Goal: Task Accomplishment & Management: Complete application form

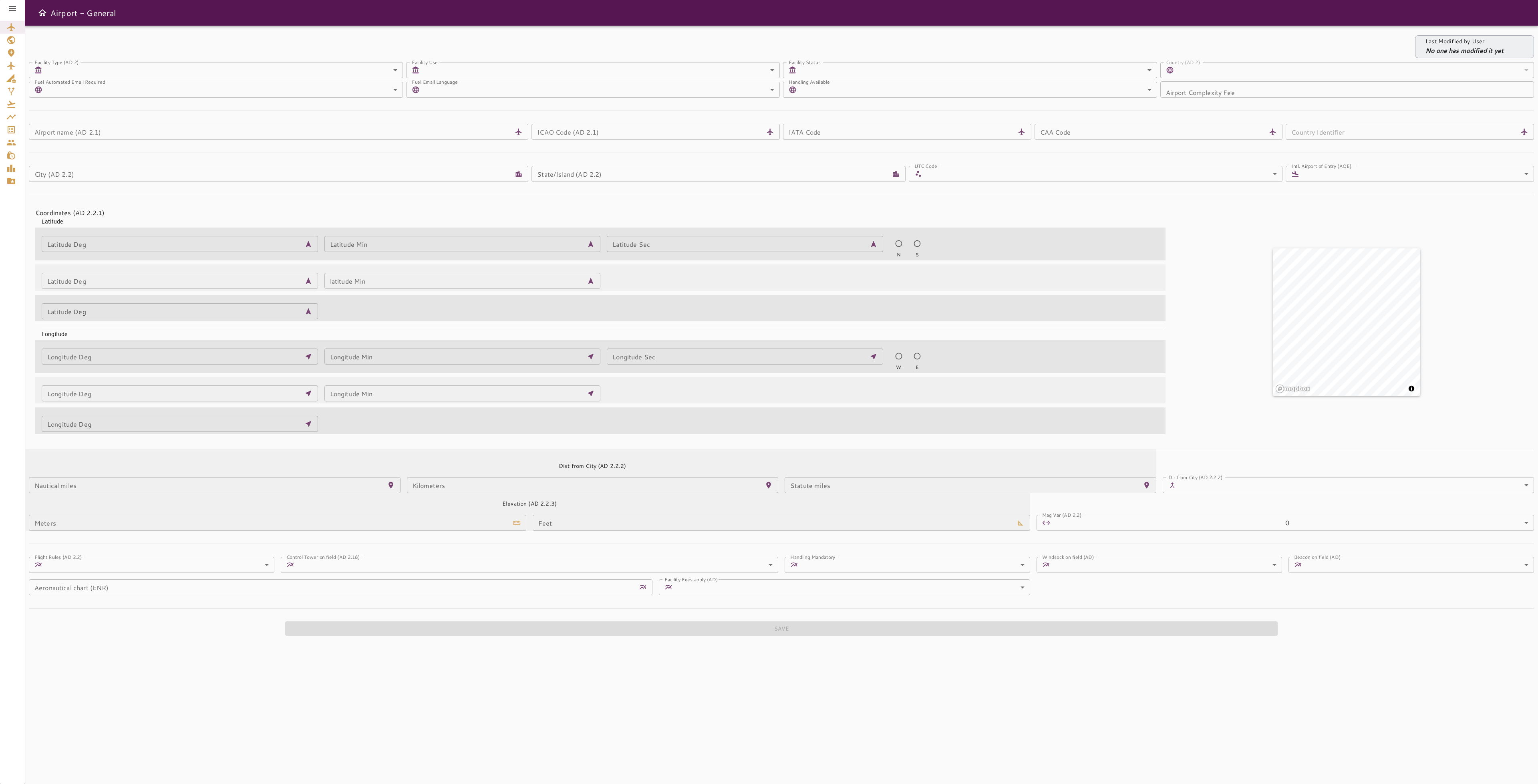
click at [7, 126] on icon "Service Orders" at bounding box center [11, 129] width 10 height 10
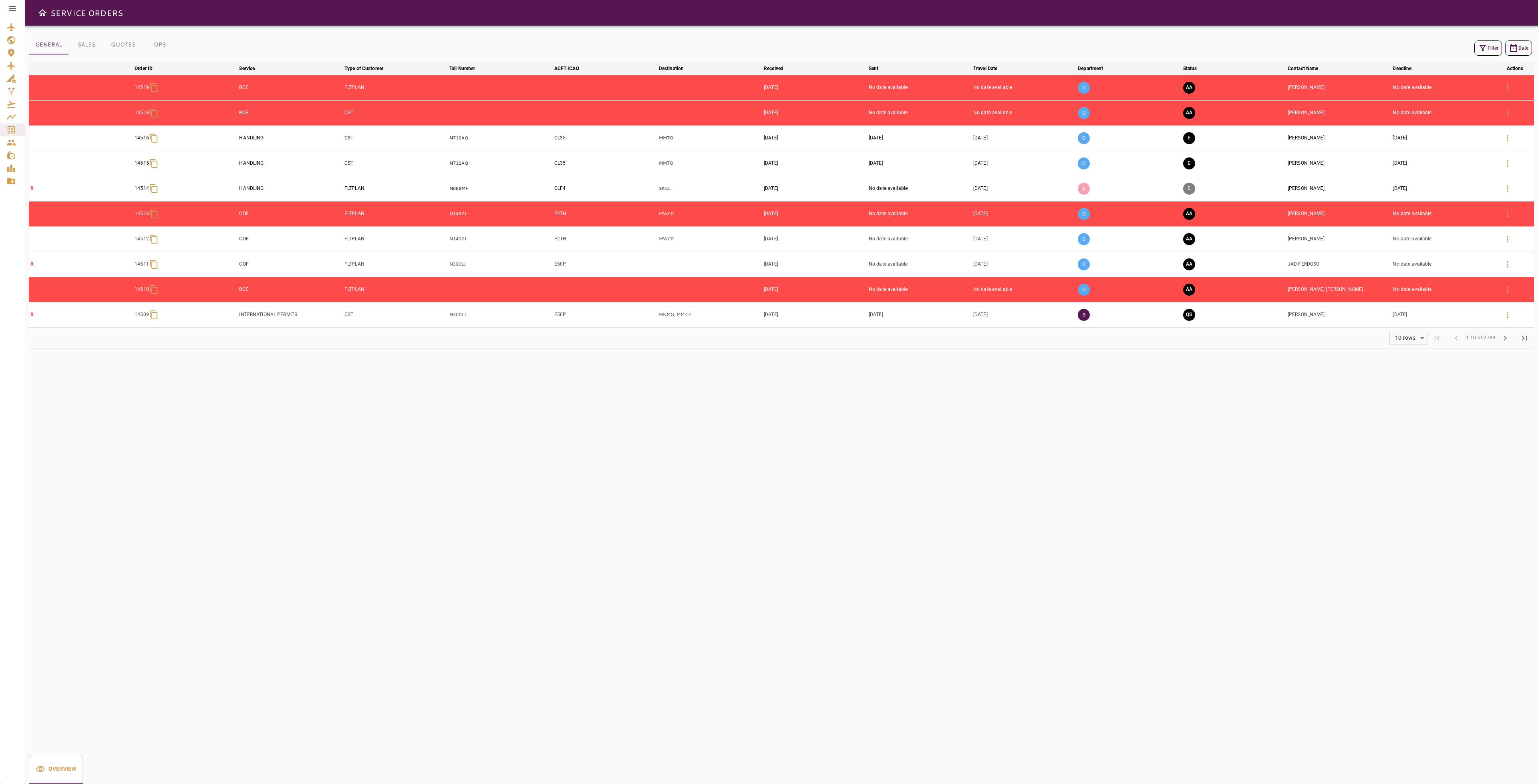
click at [14, 10] on icon at bounding box center [12, 9] width 10 height 10
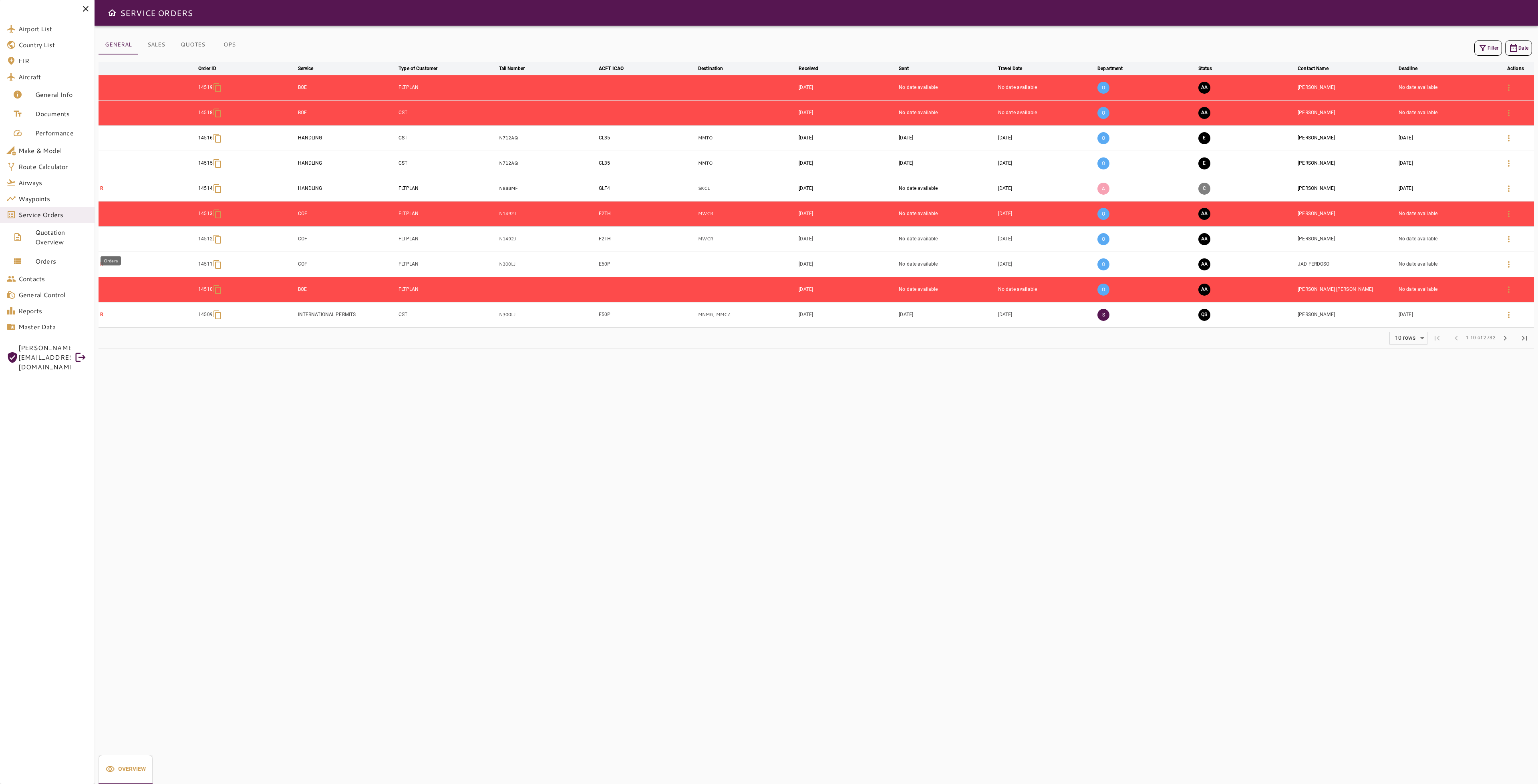
click at [56, 259] on span "Orders" at bounding box center [62, 261] width 53 height 10
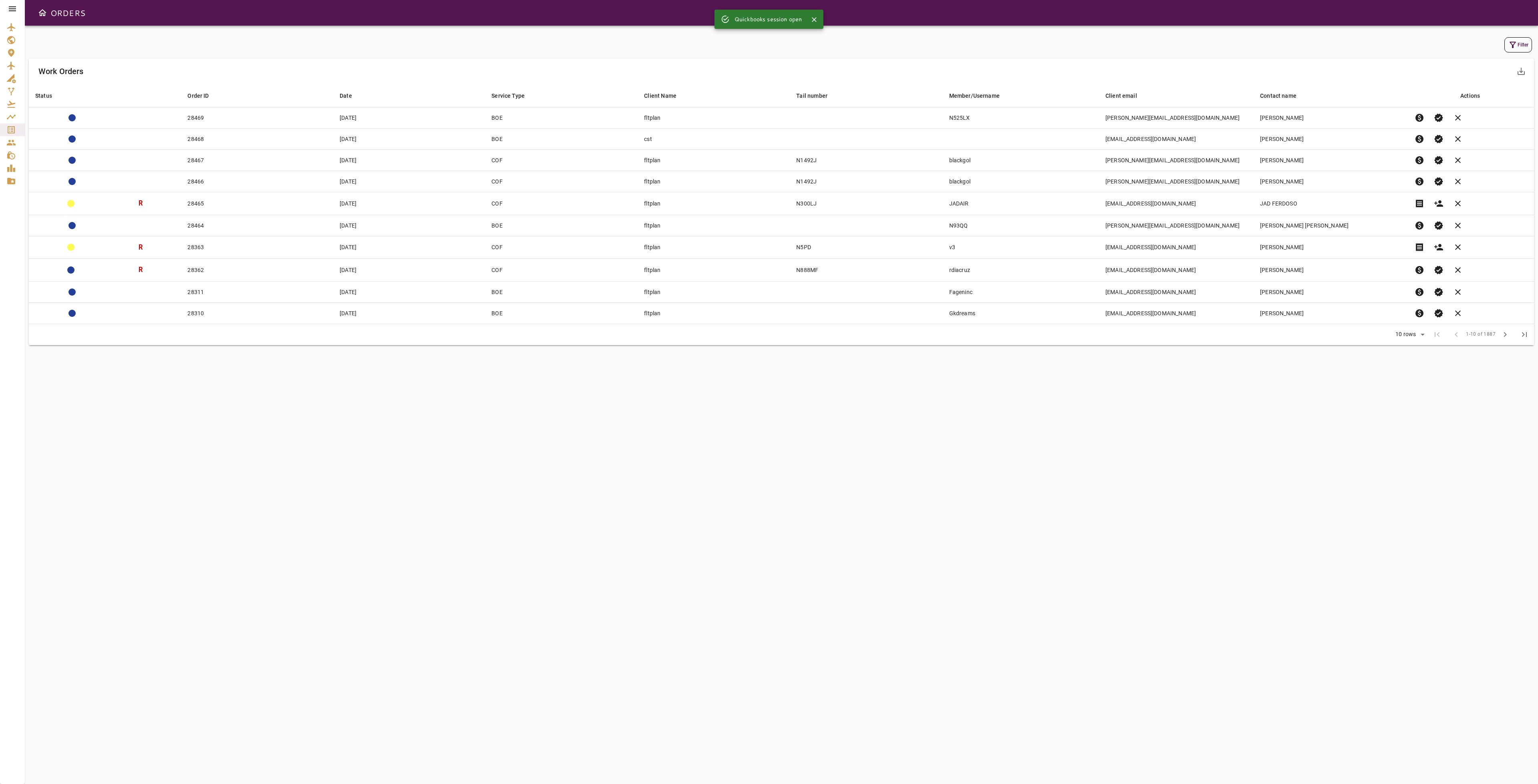
click at [1512, 42] on icon "button" at bounding box center [1512, 45] width 7 height 7
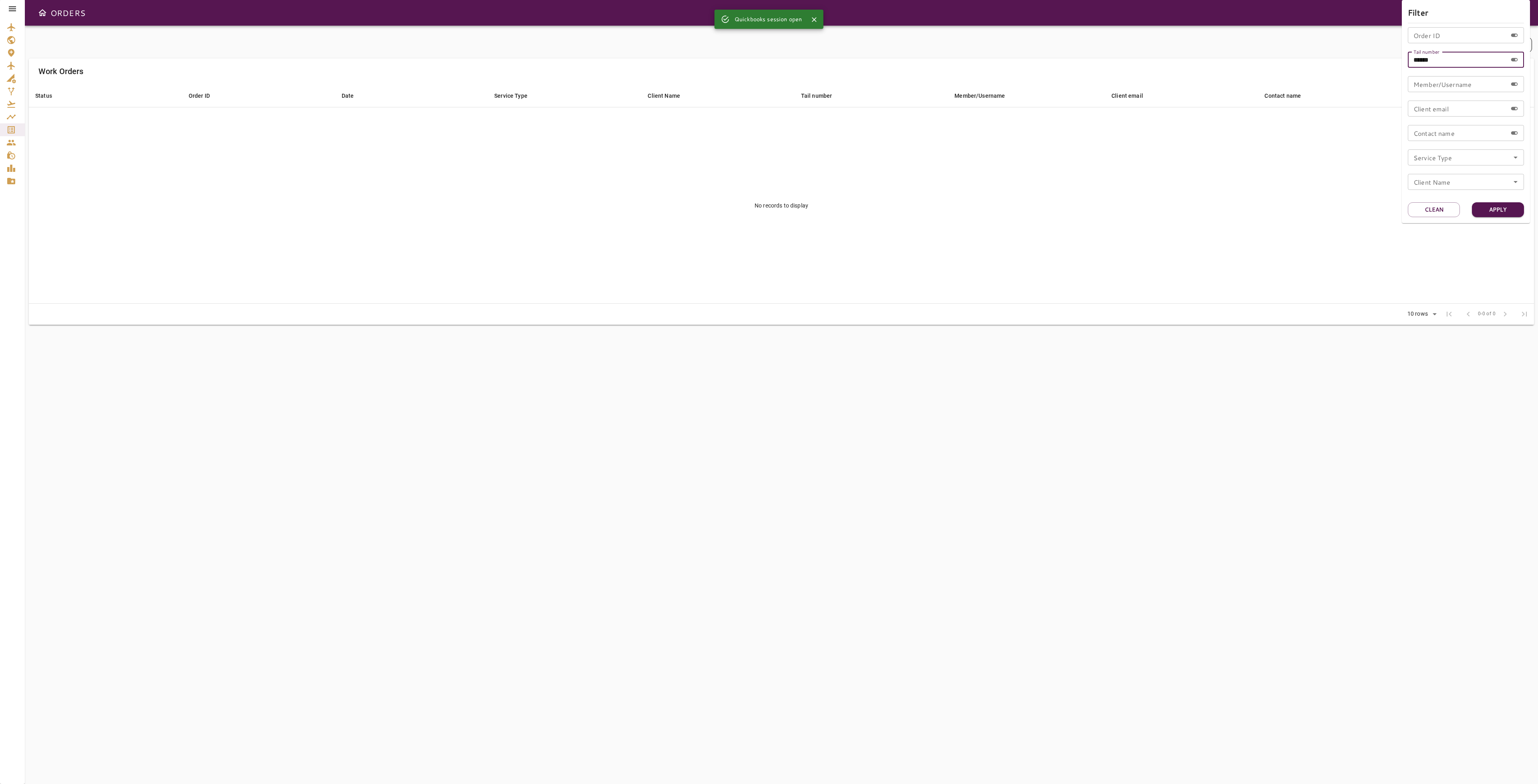
drag, startPoint x: 1442, startPoint y: 61, endPoint x: 1420, endPoint y: 58, distance: 22.2
click at [1420, 58] on input "******" at bounding box center [1457, 59] width 99 height 16
type input "******"
click at [1504, 208] on button "Apply" at bounding box center [1497, 210] width 52 height 15
click at [1209, 203] on div at bounding box center [769, 392] width 1538 height 784
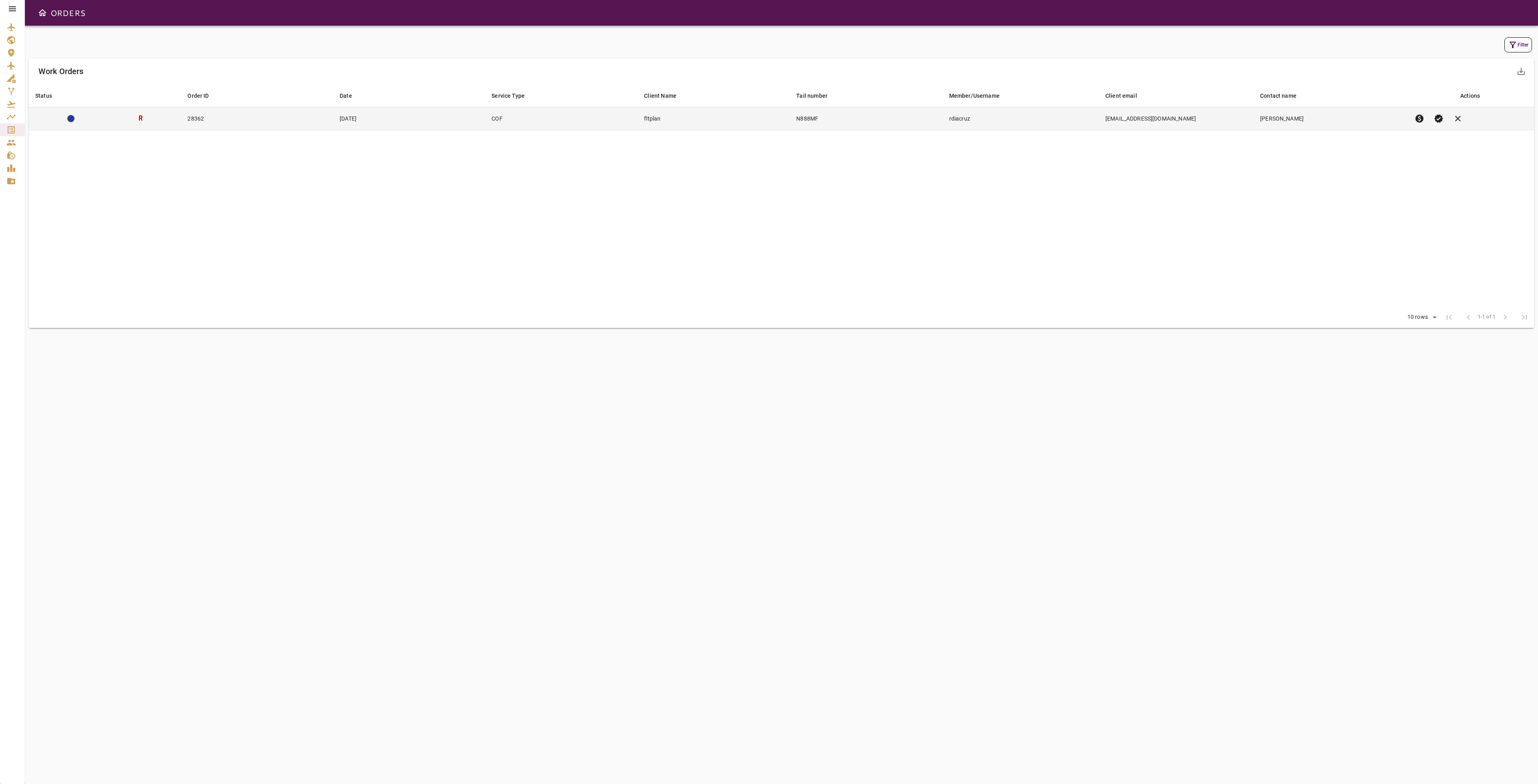
click at [886, 123] on td "N888MF" at bounding box center [866, 119] width 153 height 23
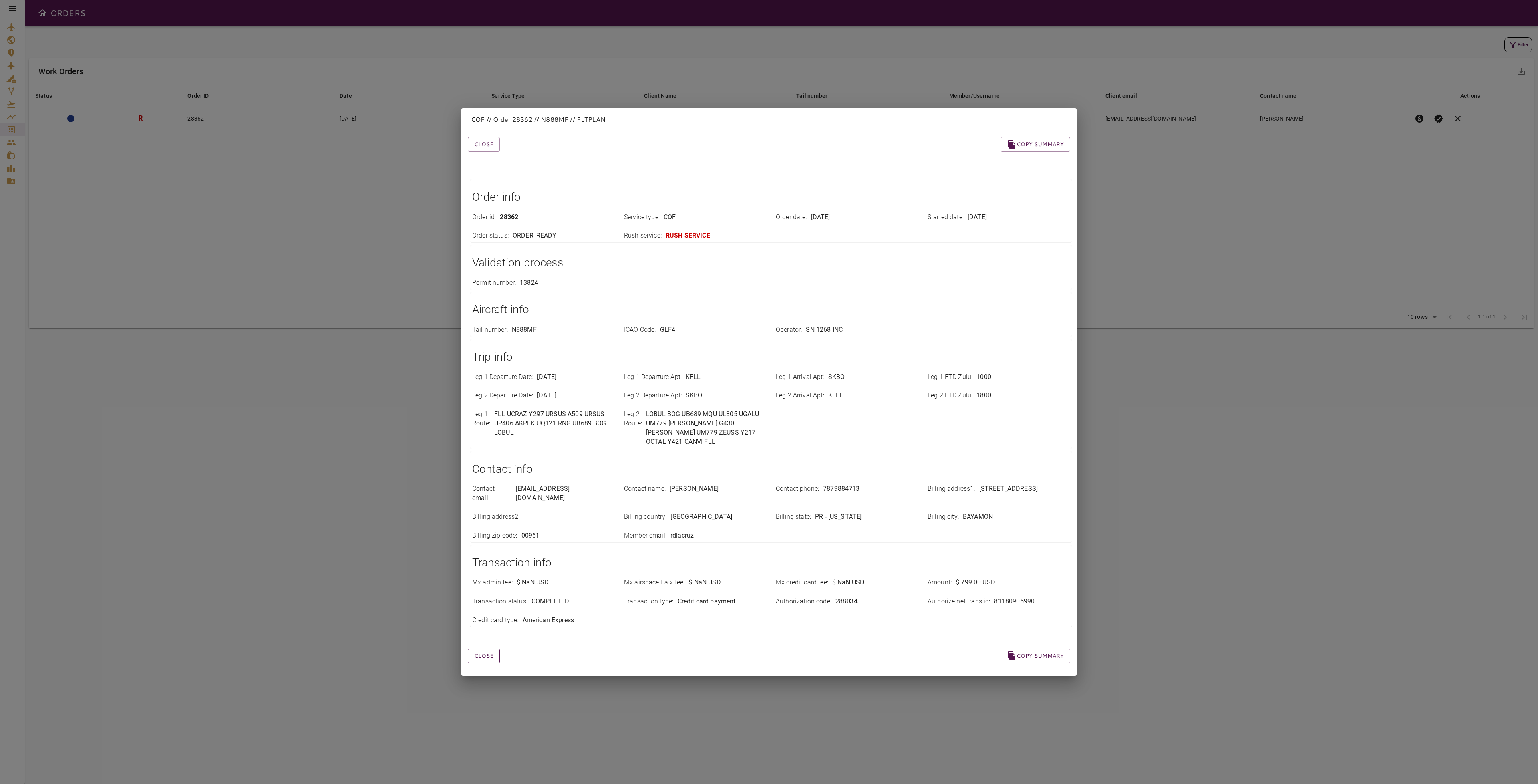
click at [487, 648] on button "Close" at bounding box center [484, 656] width 32 height 15
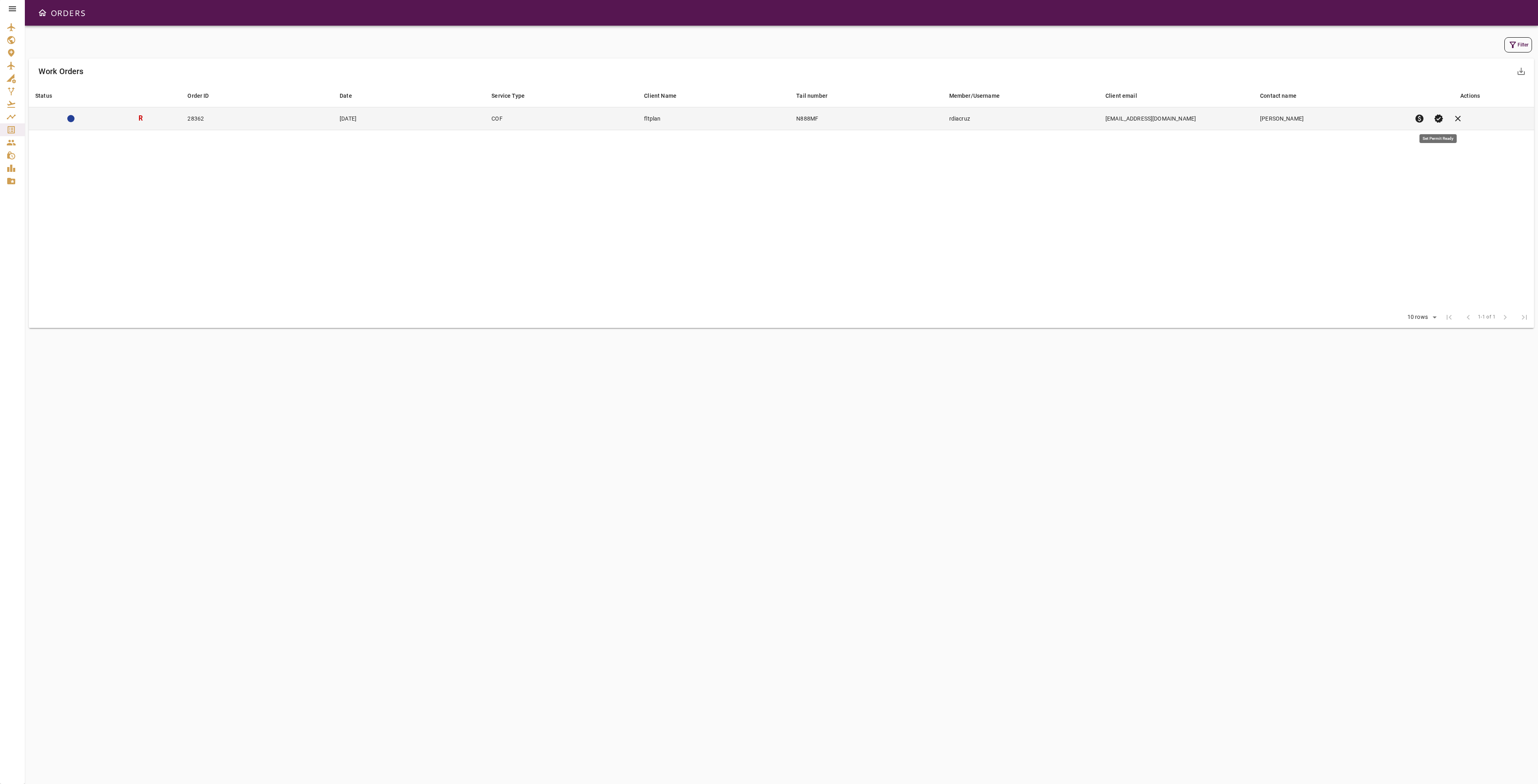
click at [1436, 117] on span "verified" at bounding box center [1438, 119] width 10 height 10
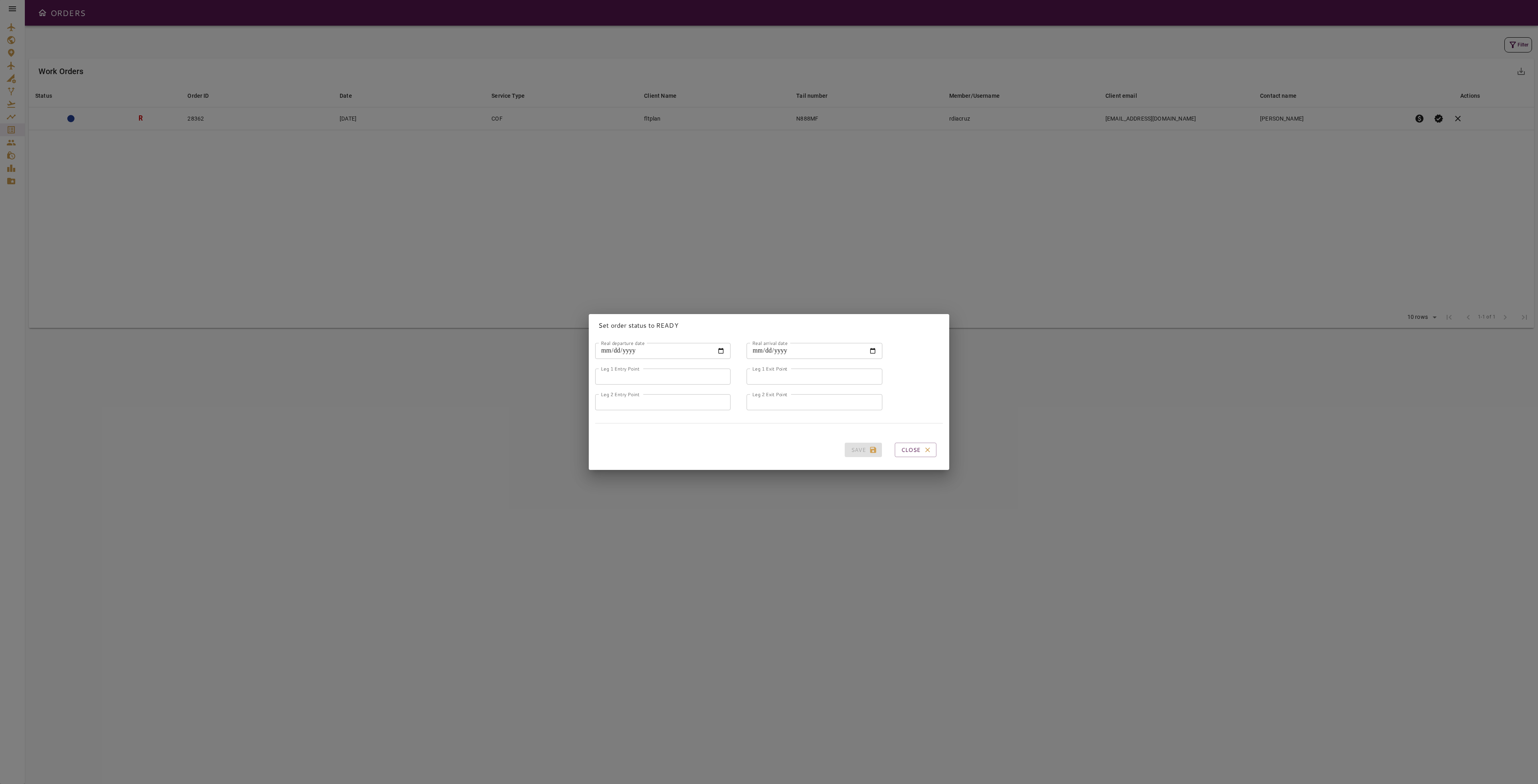
click at [721, 343] on input "Real departure date" at bounding box center [663, 351] width 135 height 16
click at [721, 348] on input "Real departure date" at bounding box center [663, 351] width 135 height 16
type input "**********"
click at [804, 347] on input "Real arrival date" at bounding box center [814, 351] width 135 height 16
click at [861, 346] on input "Real arrival date" at bounding box center [814, 351] width 135 height 16
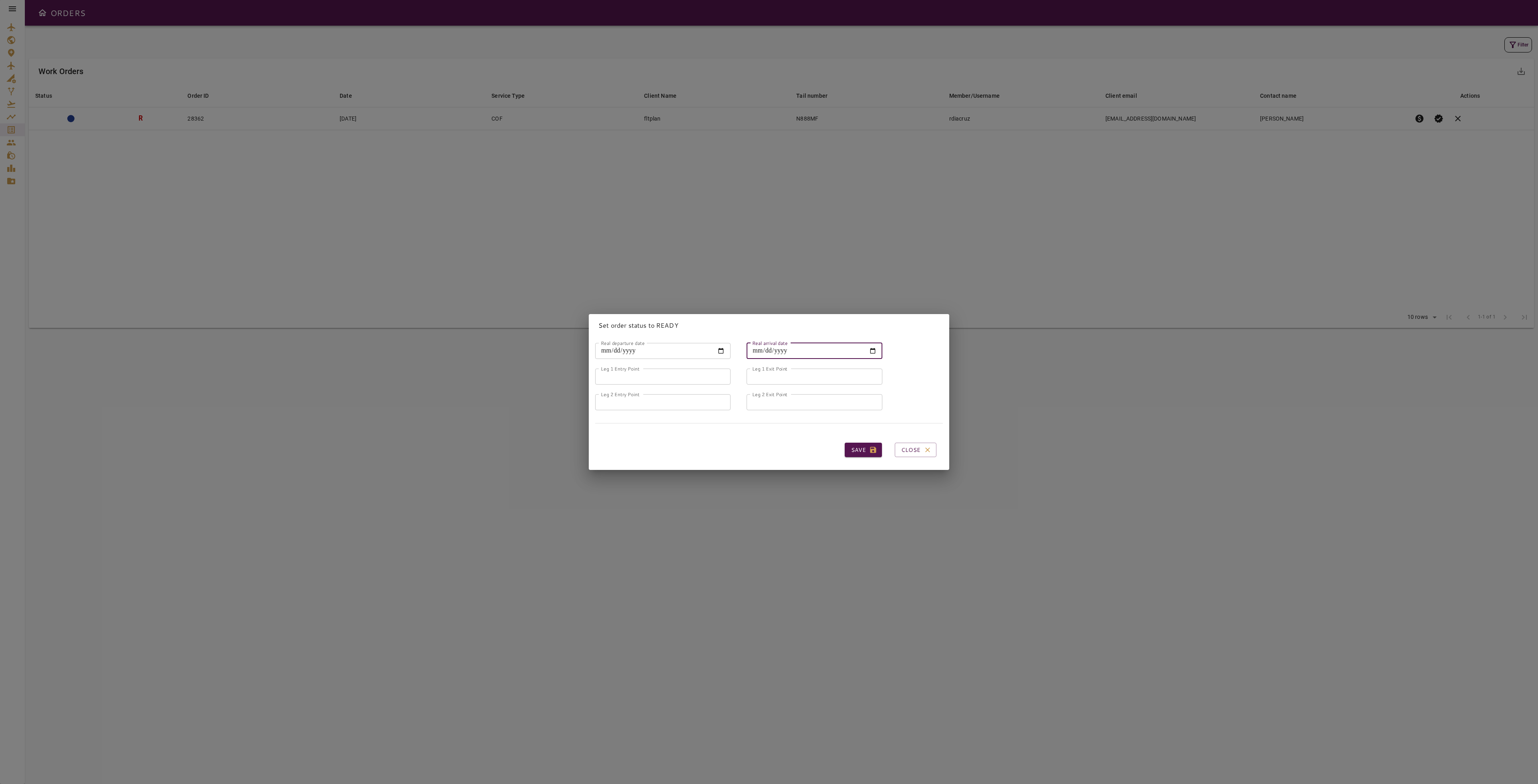
type input "**********"
click at [642, 373] on input "Leg 1 Entry Point" at bounding box center [663, 376] width 135 height 16
type input "*****"
click at [772, 372] on input "Leg 1 Exit Point" at bounding box center [814, 376] width 135 height 16
type input "*****"
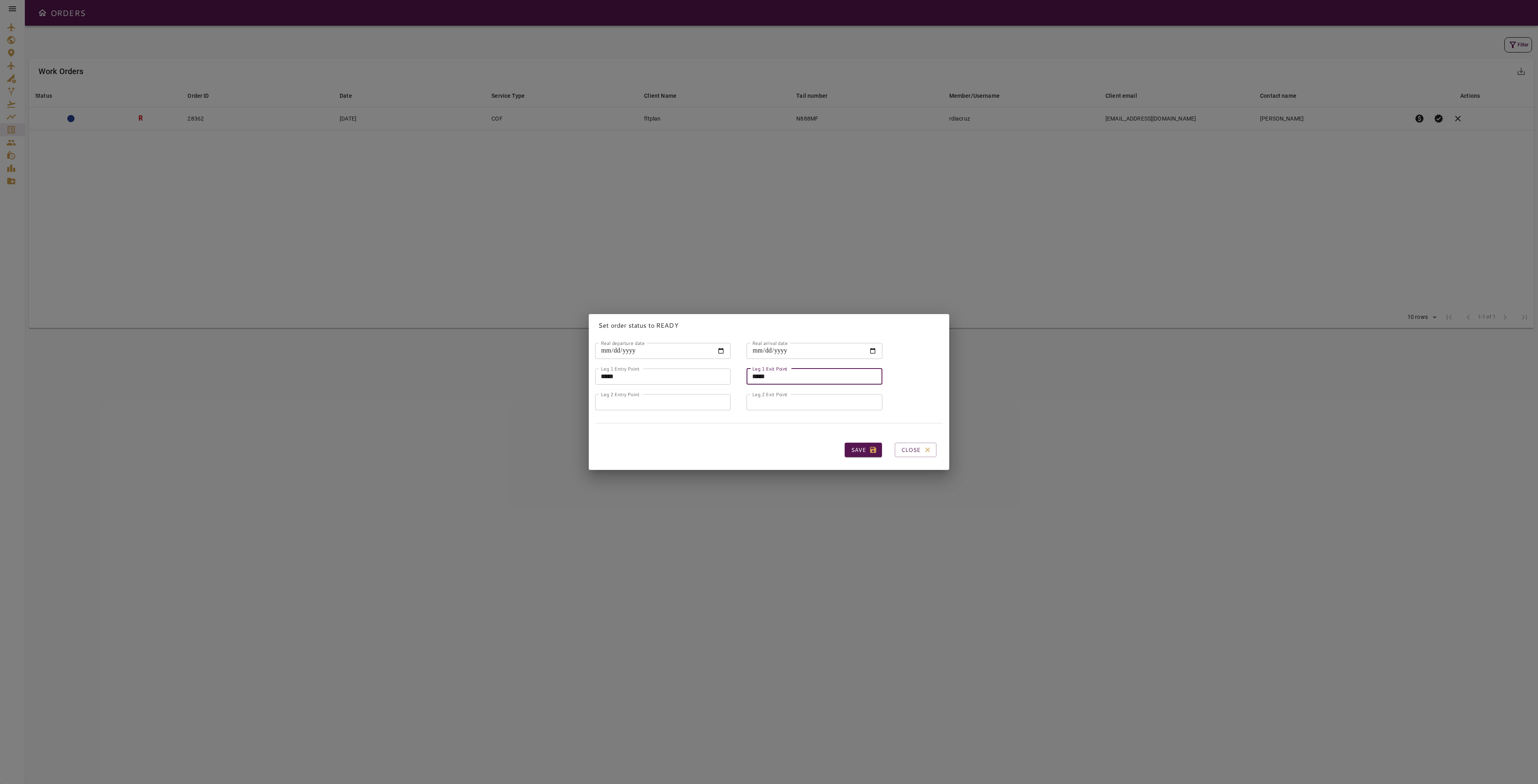
click at [687, 400] on input "Leg 2 Entry Point" at bounding box center [663, 402] width 135 height 16
type input "*****"
click at [781, 392] on label "Leg 2 Exit Point" at bounding box center [769, 393] width 35 height 7
click at [781, 394] on input "Leg 2 Exit Point" at bounding box center [814, 402] width 135 height 16
click at [782, 398] on input "Leg 2 Exit Point" at bounding box center [814, 402] width 135 height 16
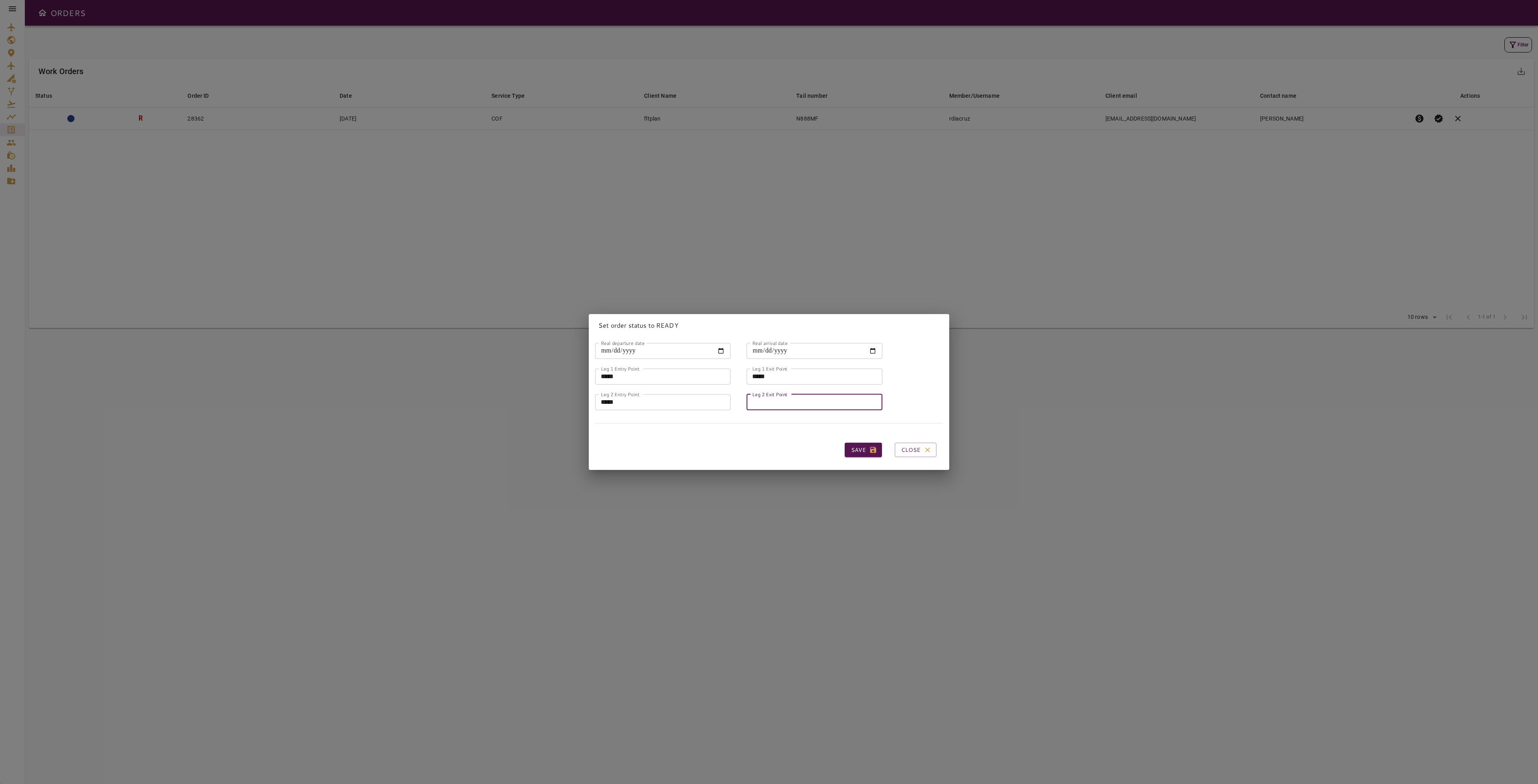
type input "*****"
click at [850, 448] on button "Save" at bounding box center [863, 450] width 37 height 15
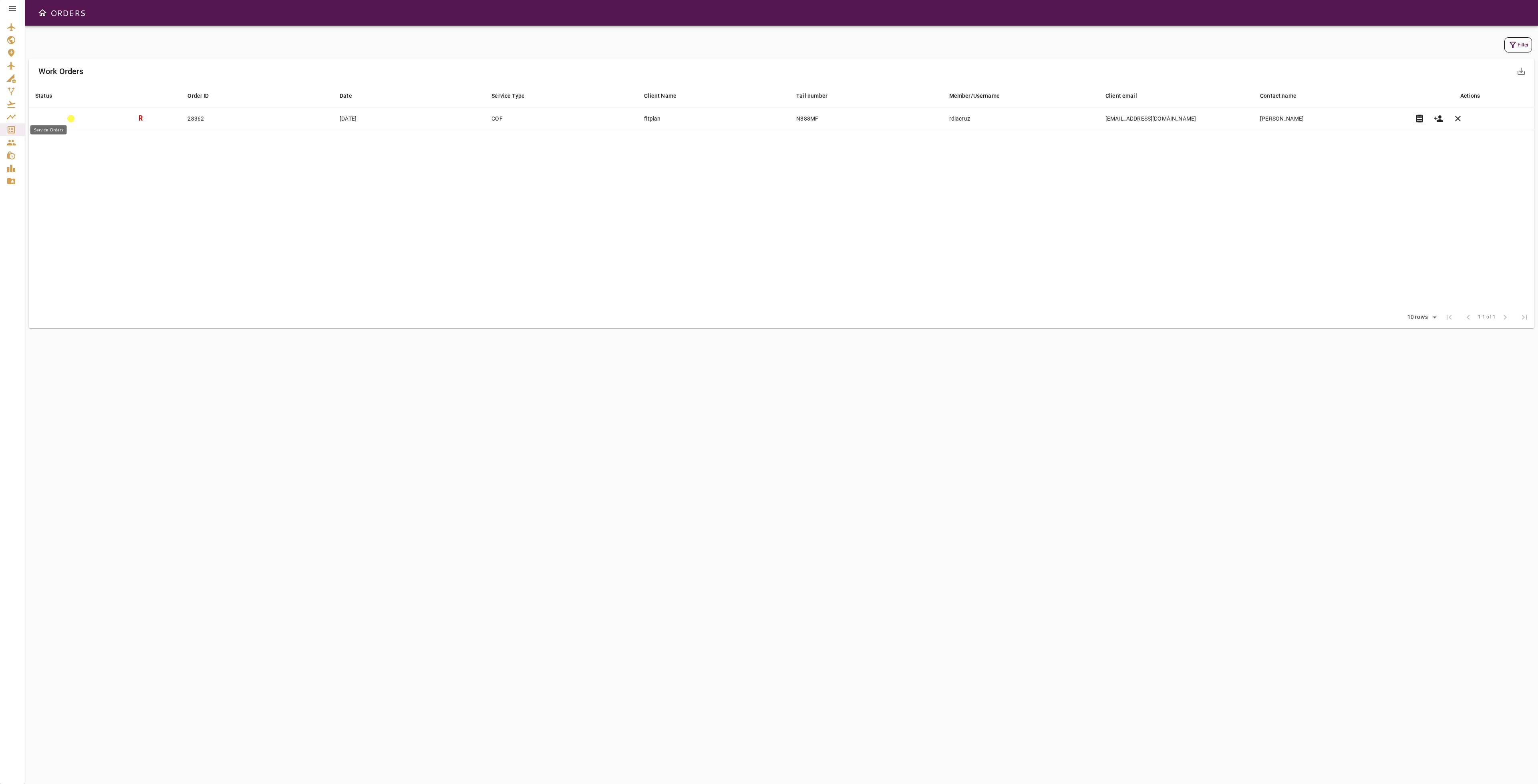
click at [15, 132] on icon "Service Orders" at bounding box center [11, 129] width 10 height 10
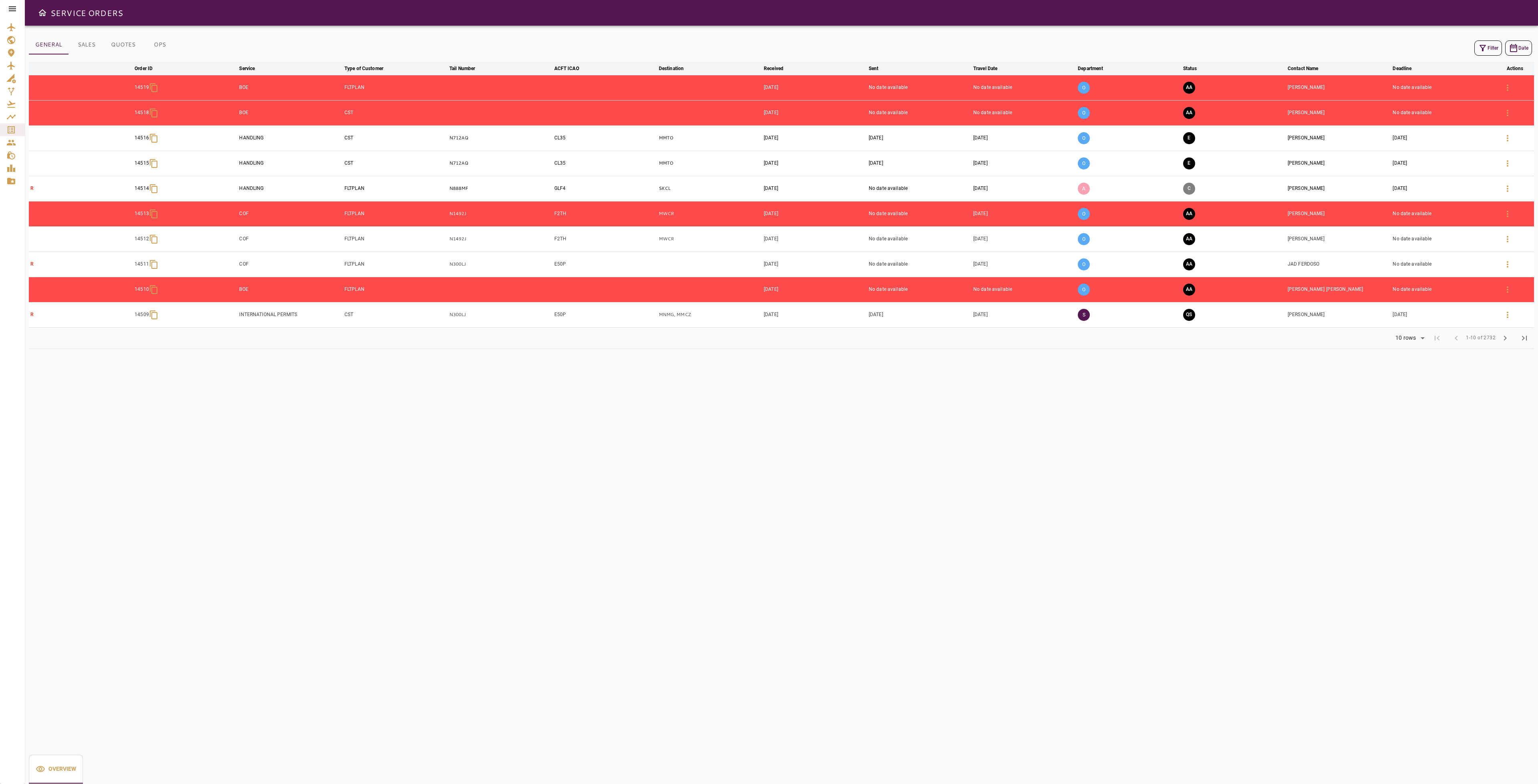
click at [17, 10] on icon at bounding box center [12, 9] width 10 height 10
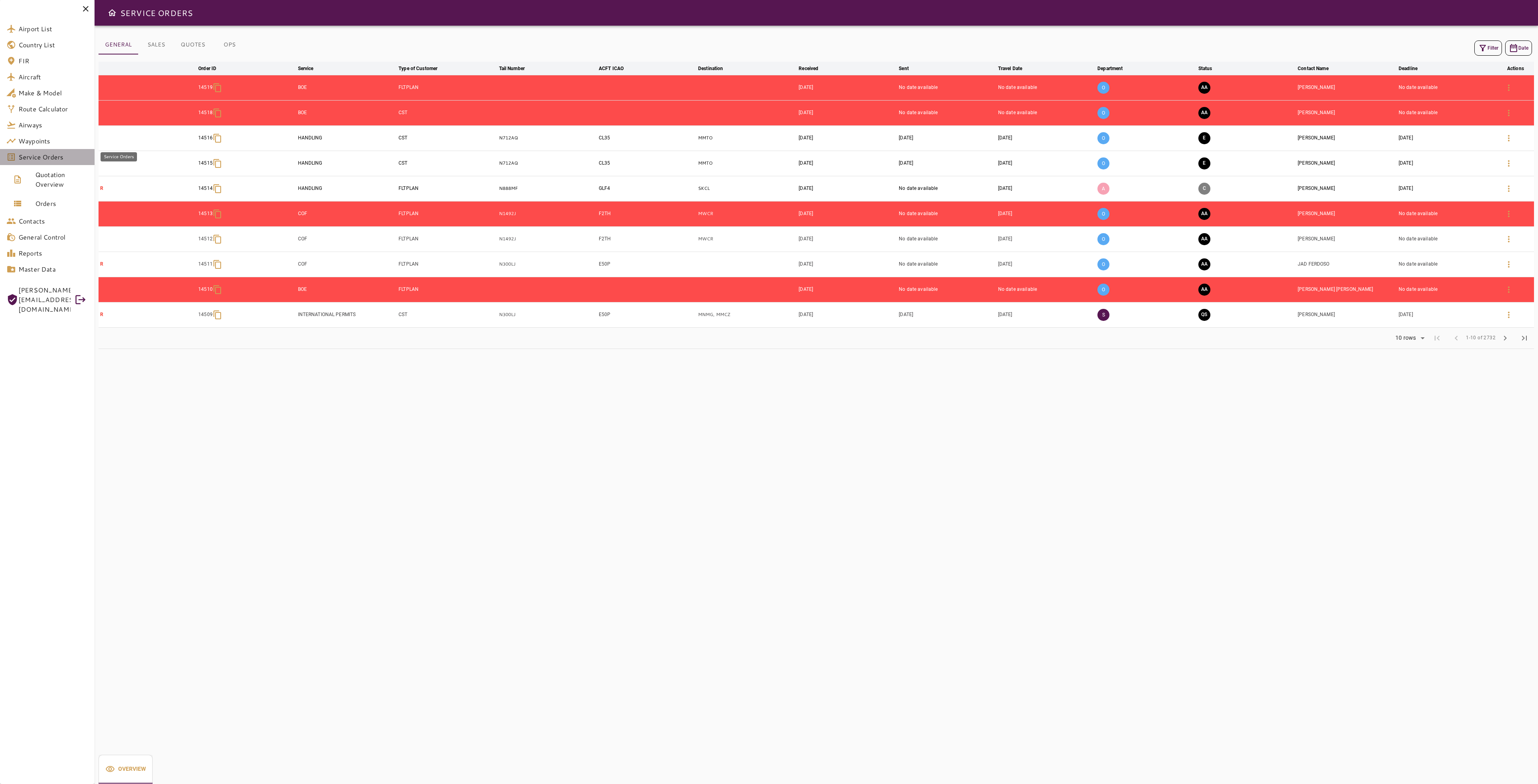
click at [45, 157] on span "Service Orders" at bounding box center [52, 157] width 69 height 10
click at [45, 157] on span "Service Orders" at bounding box center [52, 157] width 68 height 10
click at [46, 201] on span "Orders" at bounding box center [62, 203] width 53 height 10
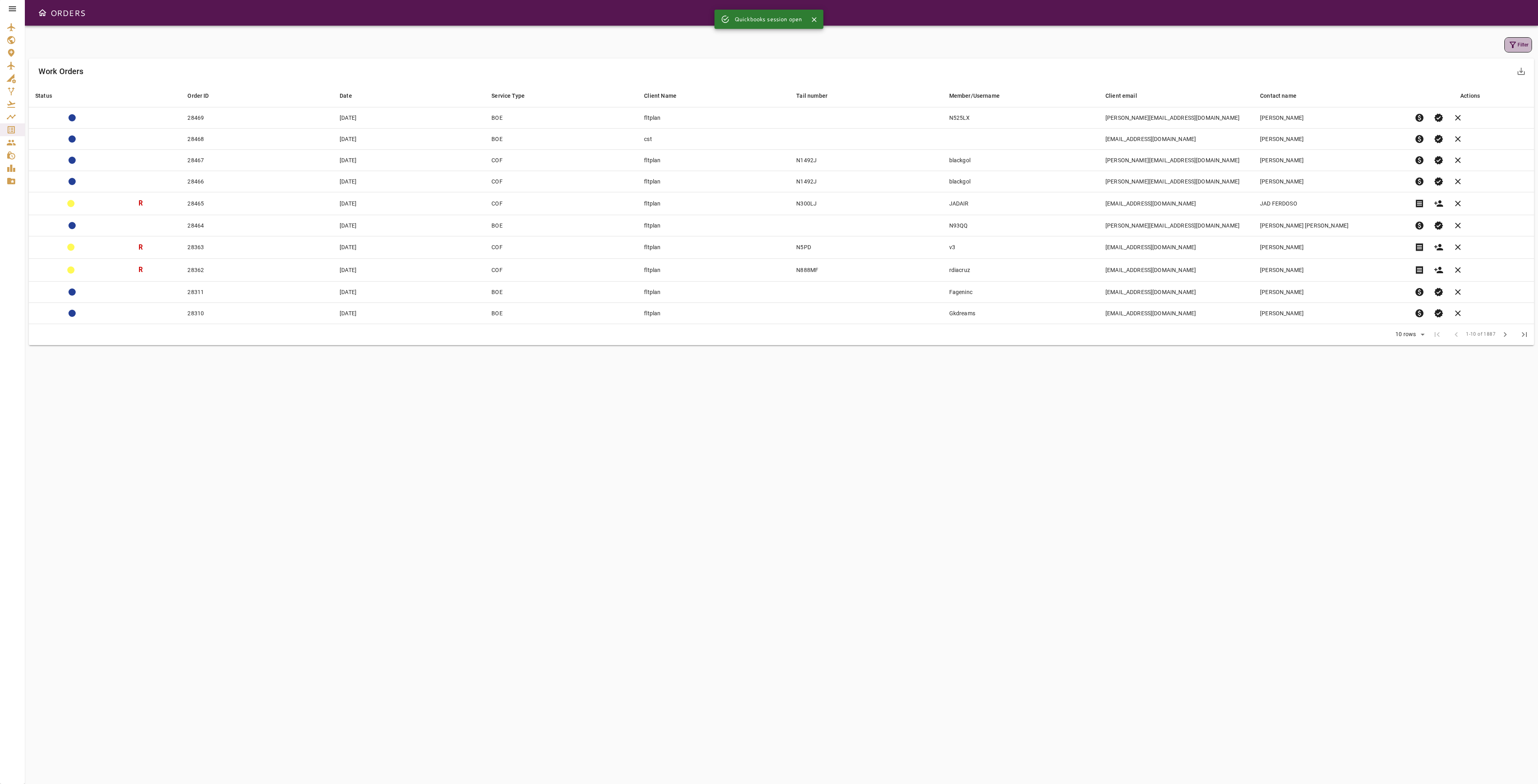
click at [1506, 45] on button "Filter" at bounding box center [1518, 45] width 28 height 15
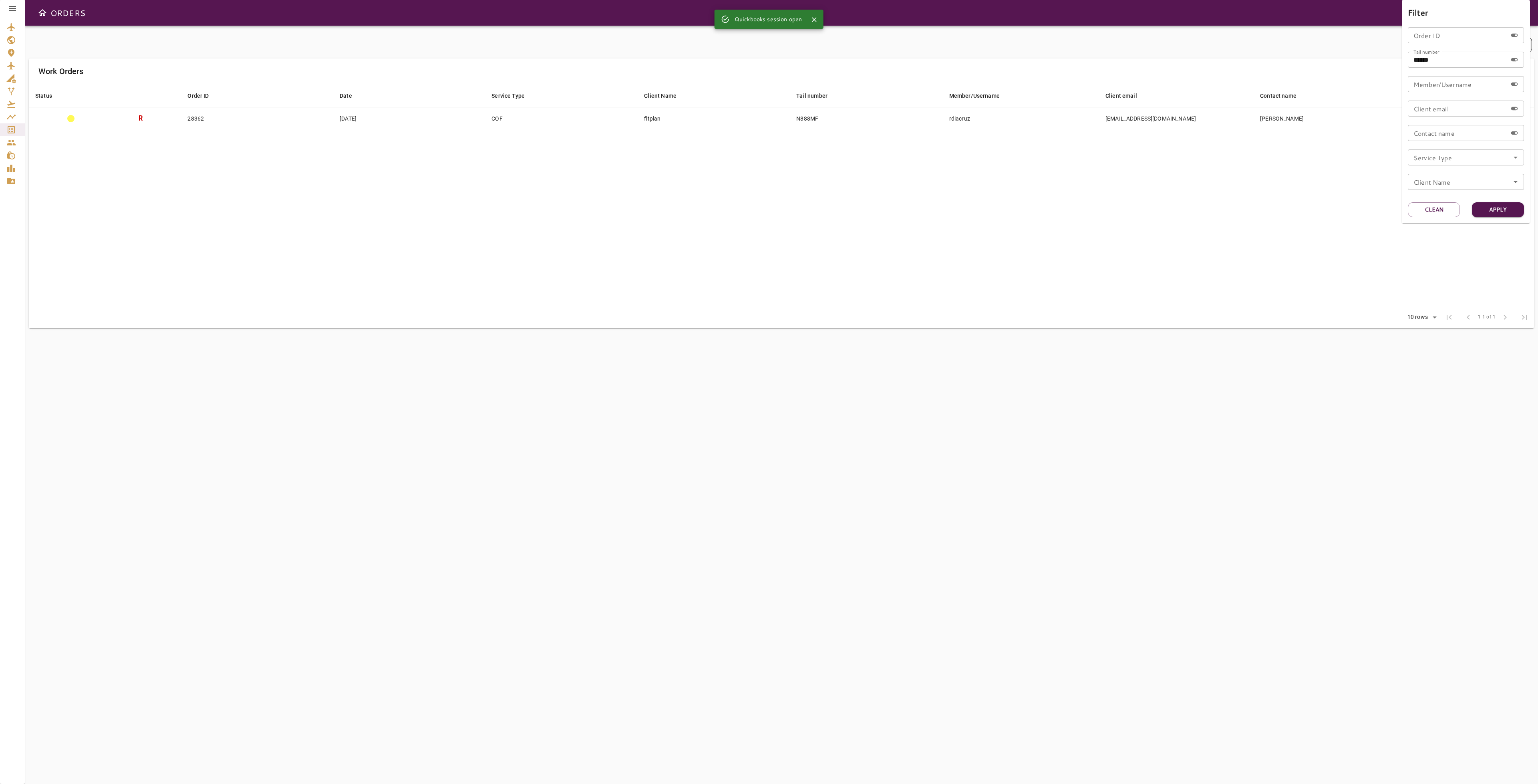
click at [882, 217] on div at bounding box center [769, 392] width 1538 height 784
click at [13, 12] on icon at bounding box center [12, 9] width 10 height 10
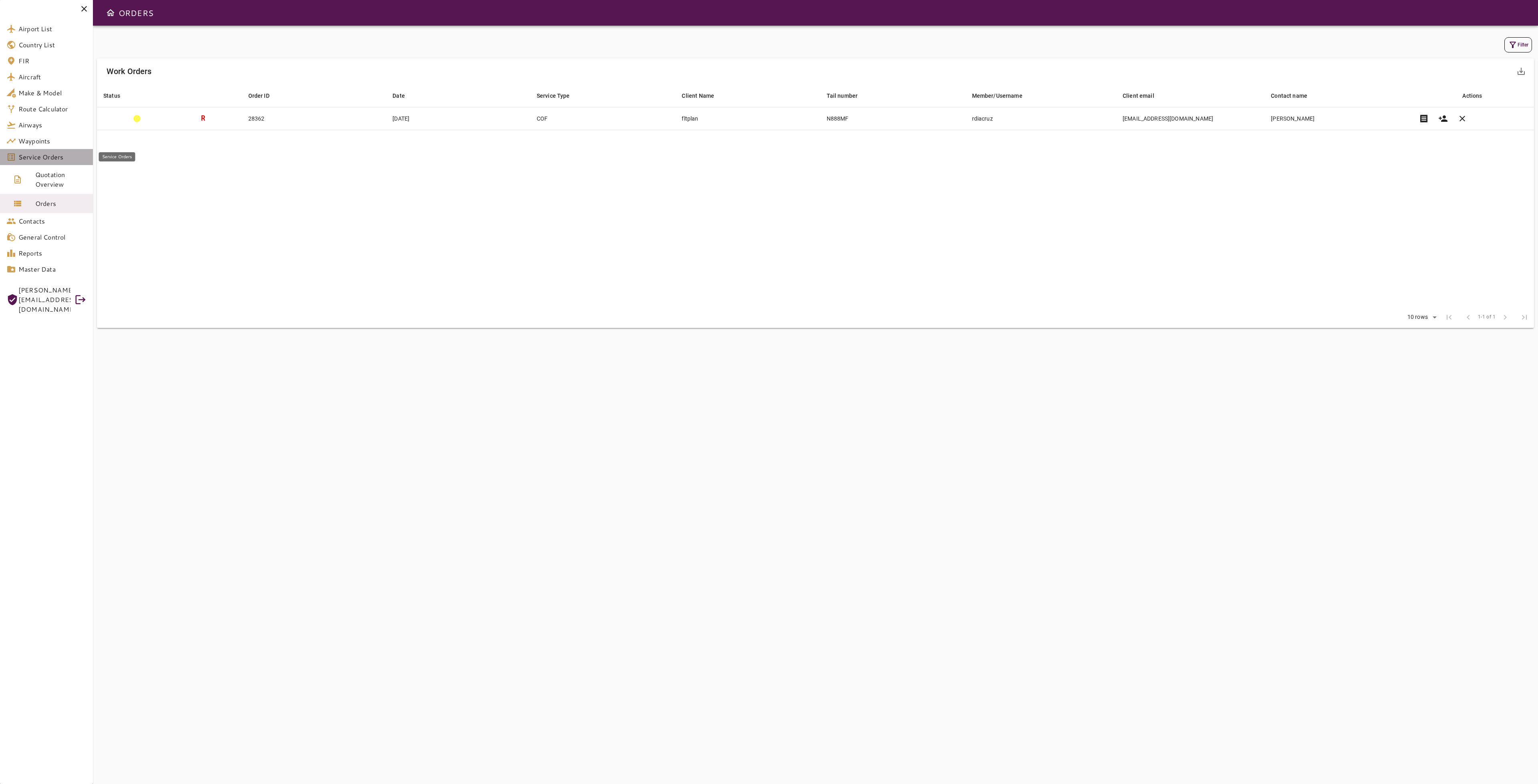
click at [45, 153] on span "Service Orders" at bounding box center [52, 157] width 68 height 10
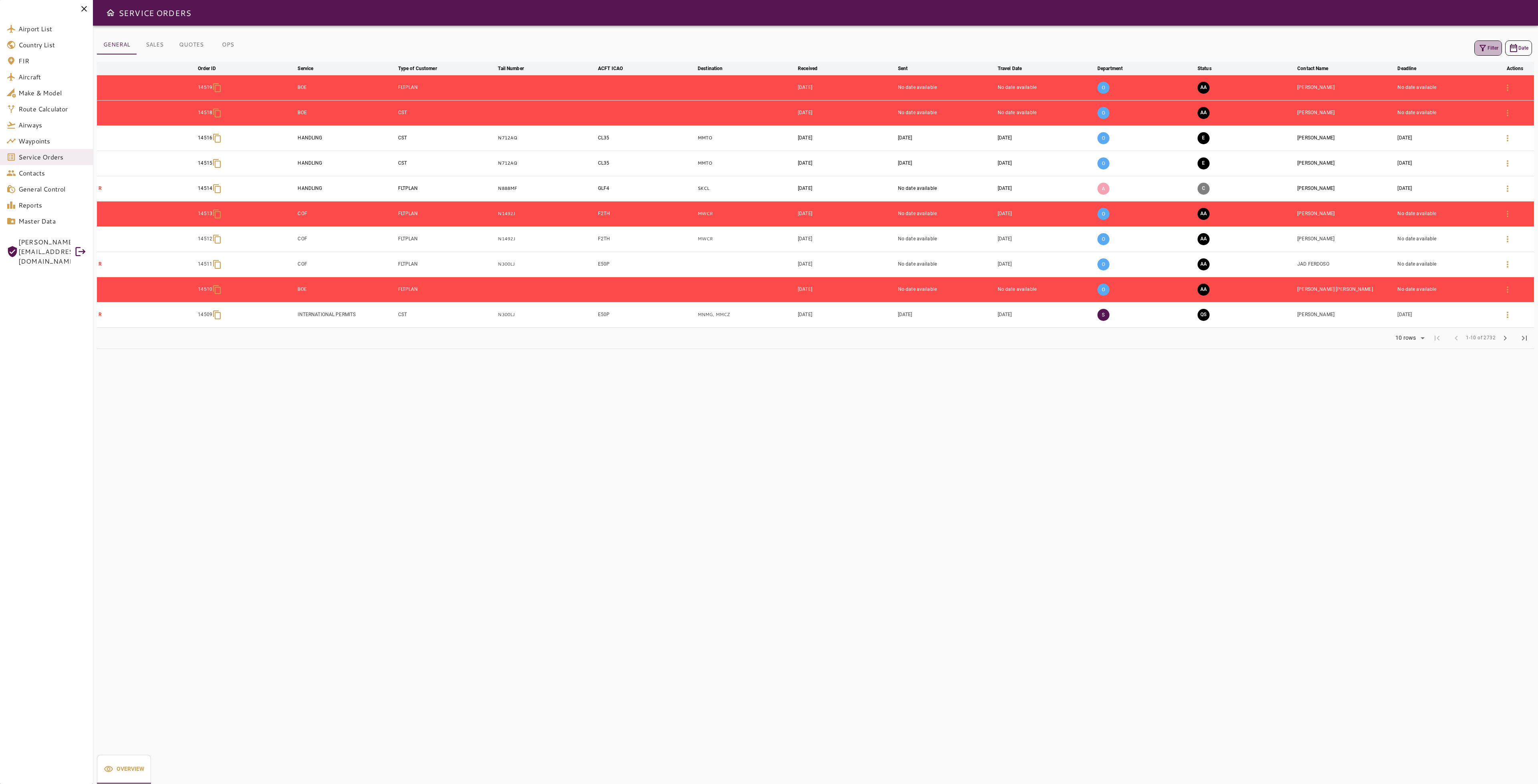
click at [1492, 48] on button "Filter" at bounding box center [1488, 48] width 28 height 15
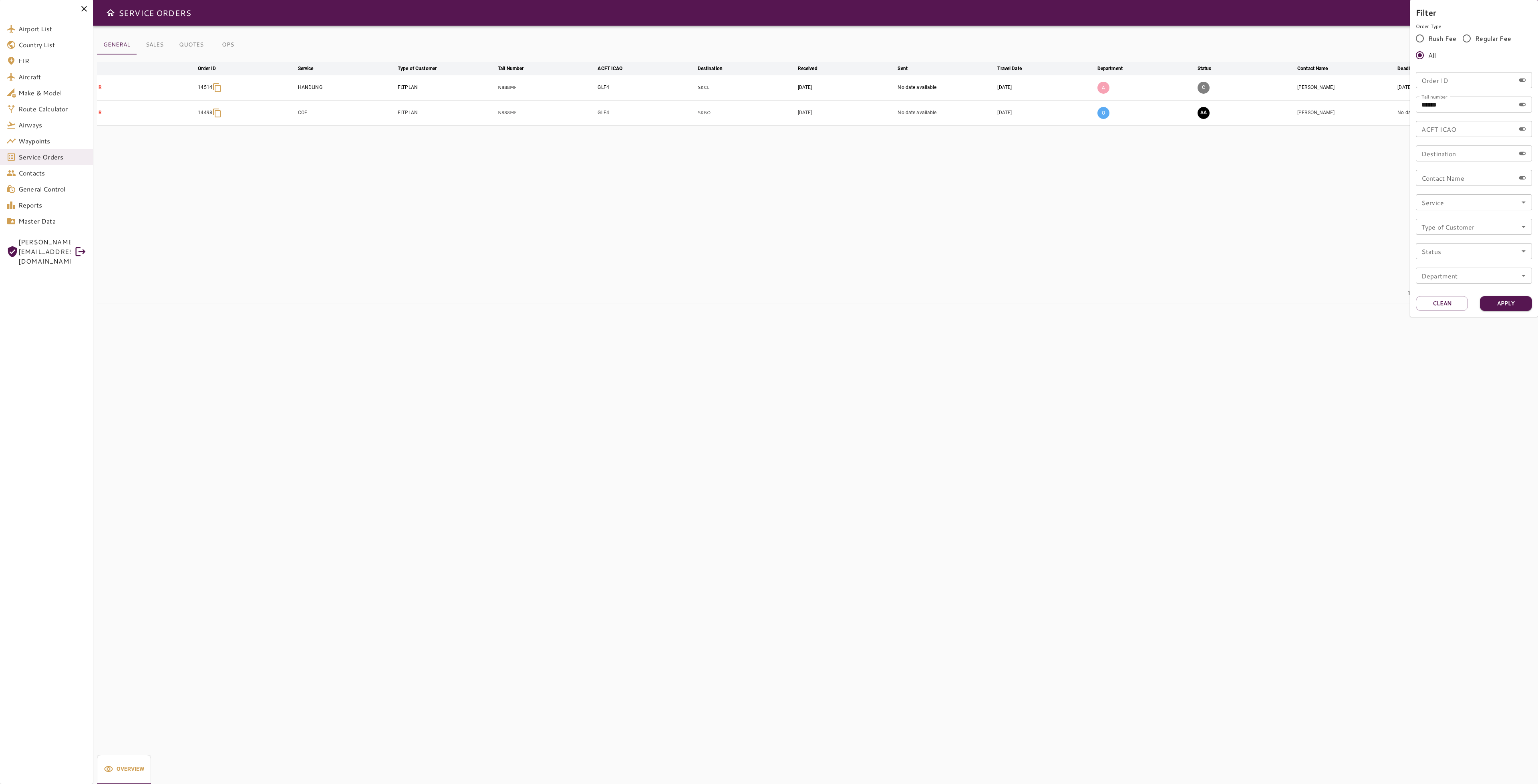
click at [1164, 188] on div at bounding box center [769, 392] width 1538 height 784
click at [1204, 110] on button "AA" at bounding box center [1203, 113] width 12 height 12
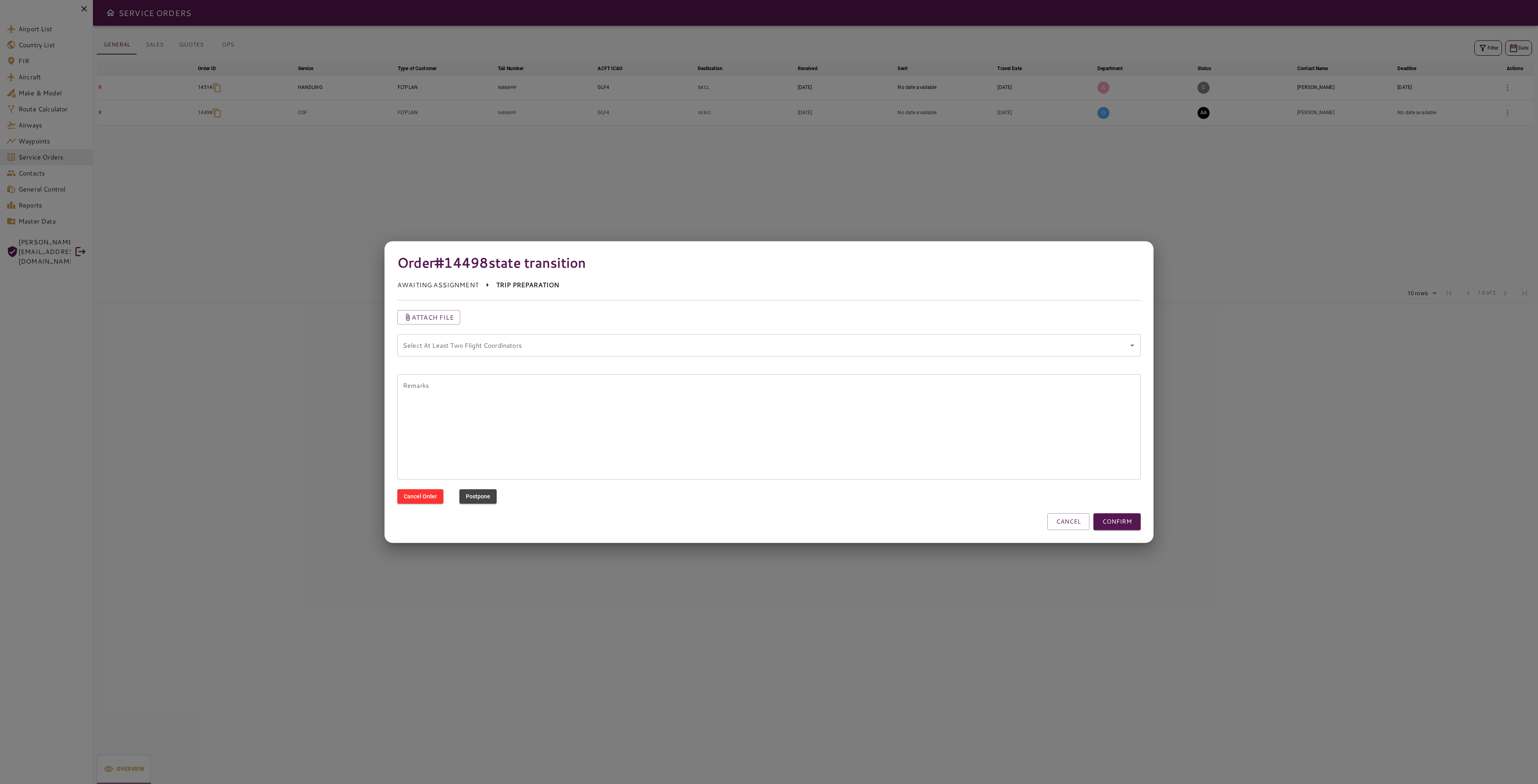
click at [1067, 519] on button "CANCEL" at bounding box center [1068, 522] width 42 height 17
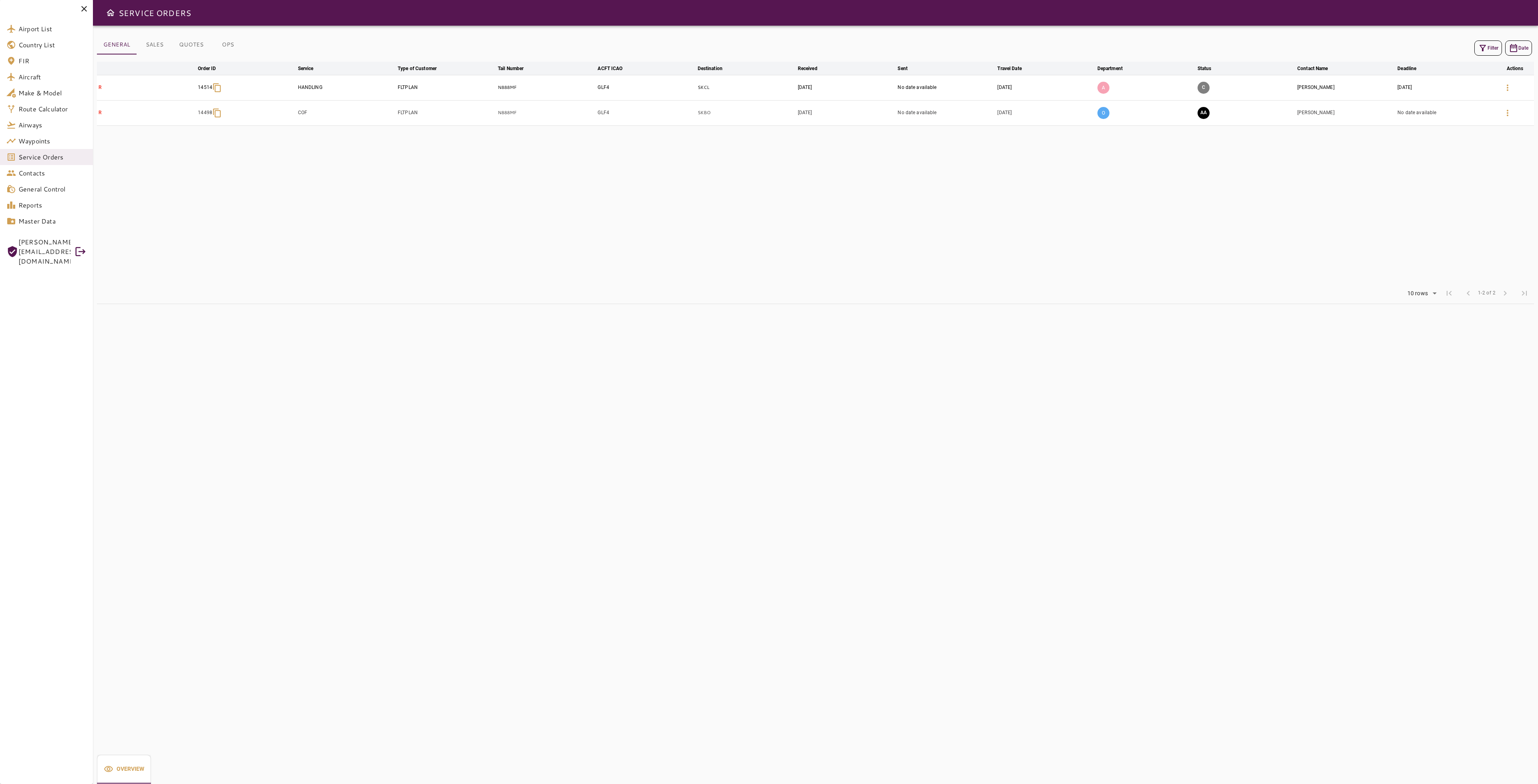
click at [231, 44] on button "OPS" at bounding box center [228, 45] width 36 height 19
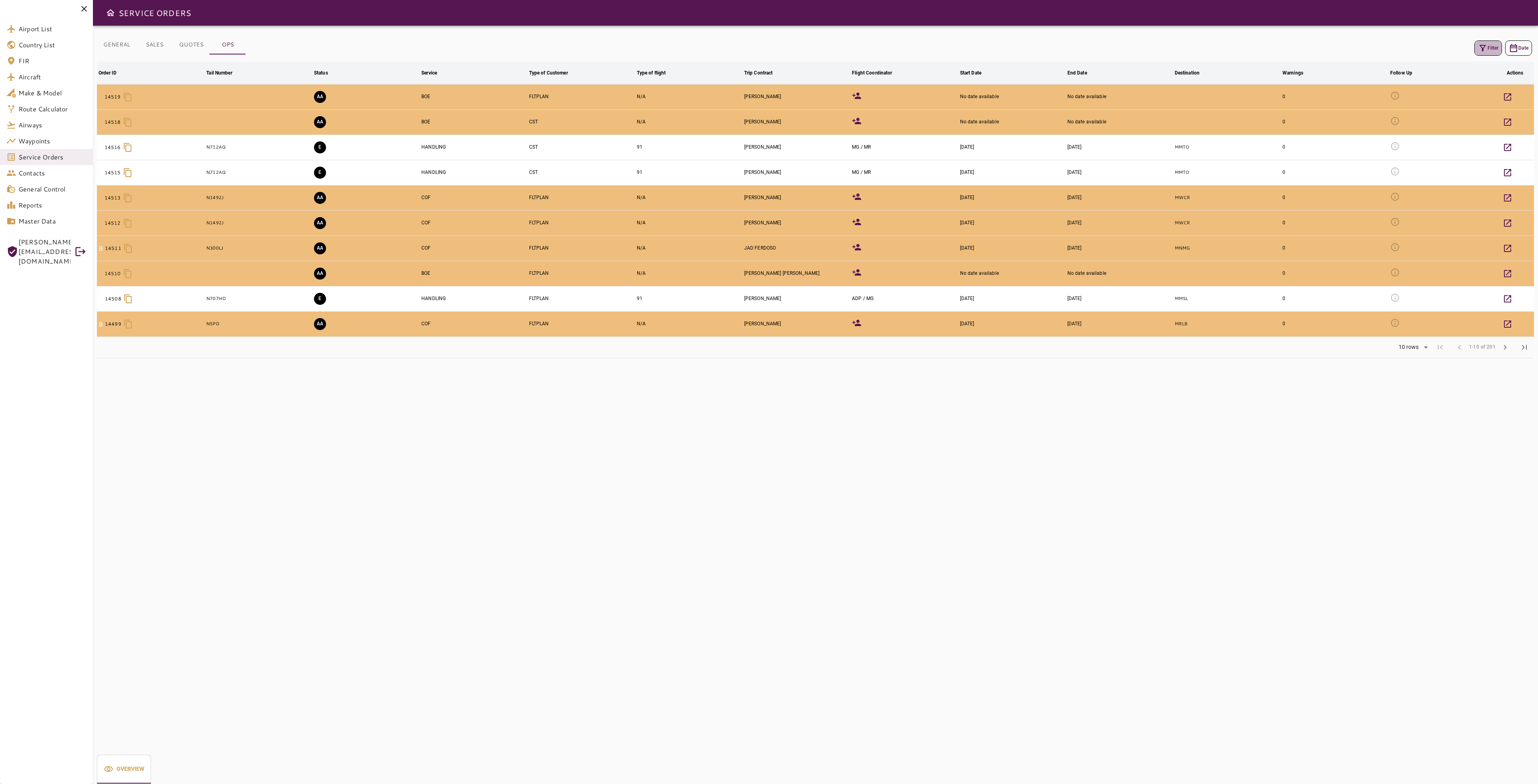
click at [1483, 48] on icon "button" at bounding box center [1482, 48] width 7 height 7
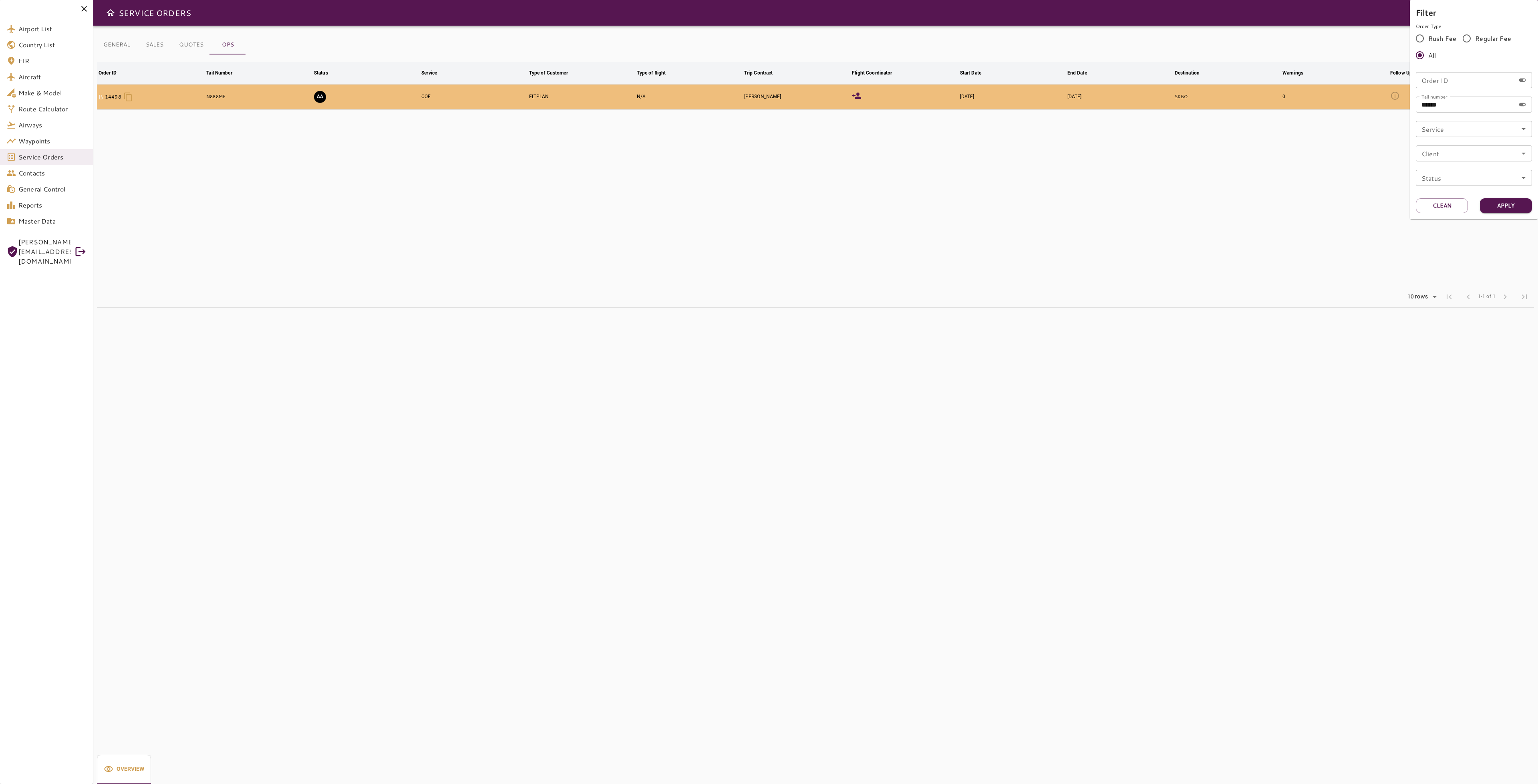
click at [1276, 182] on div at bounding box center [769, 392] width 1538 height 784
click at [125, 45] on button "GENERAL" at bounding box center [117, 45] width 40 height 19
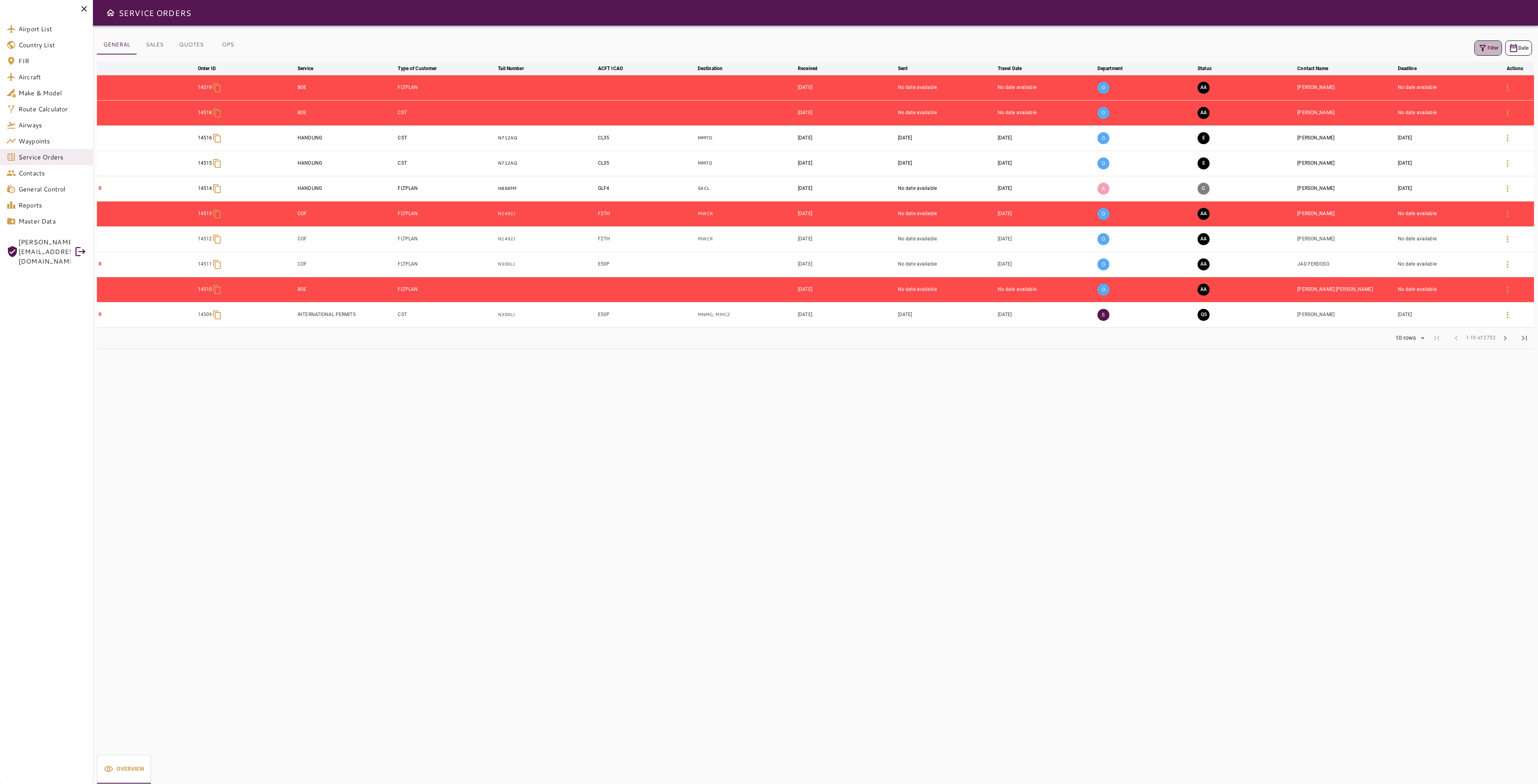
click at [1484, 51] on icon "button" at bounding box center [1483, 48] width 10 height 10
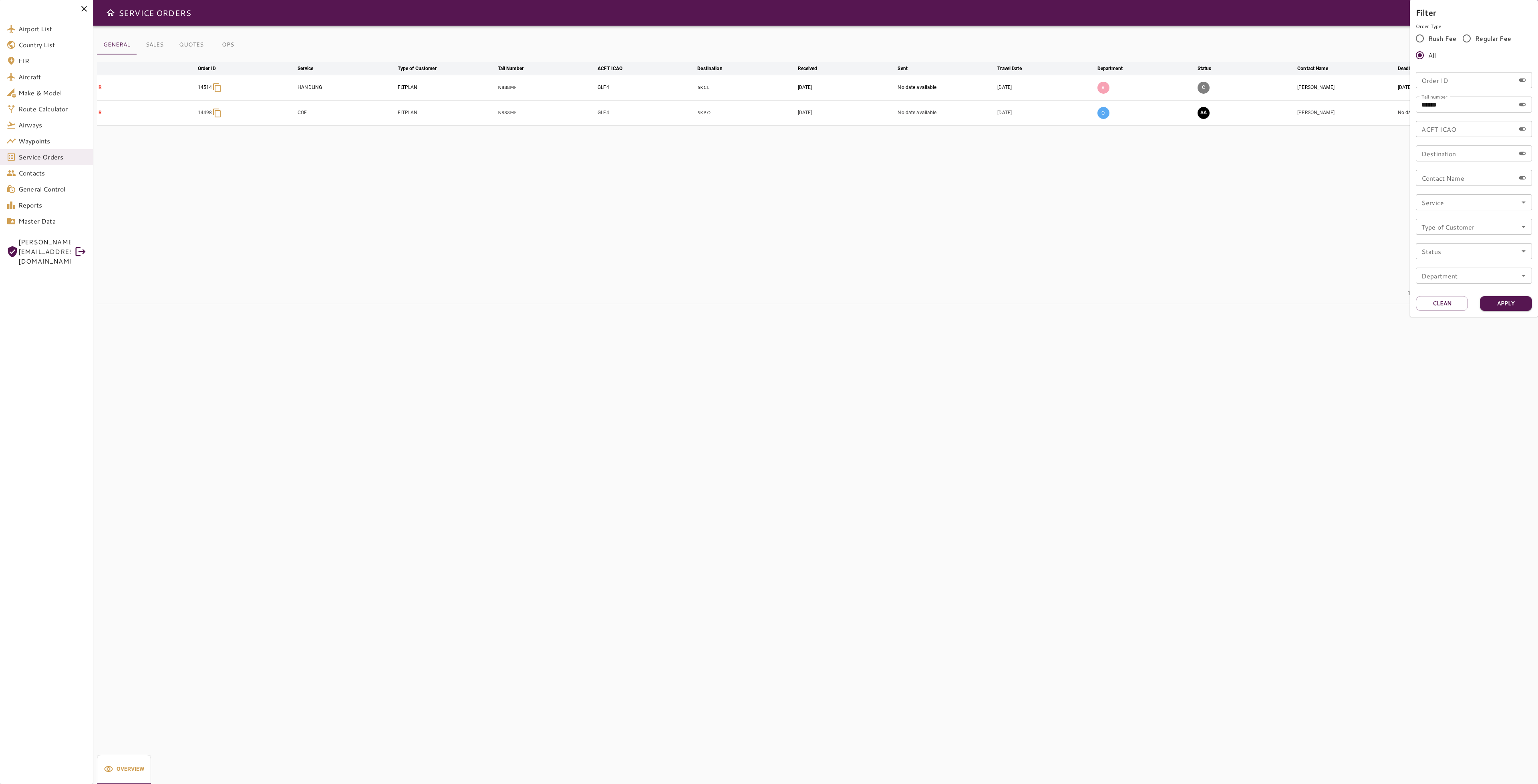
click at [1202, 114] on div at bounding box center [769, 392] width 1538 height 784
click at [1202, 114] on button "AA" at bounding box center [1203, 113] width 12 height 12
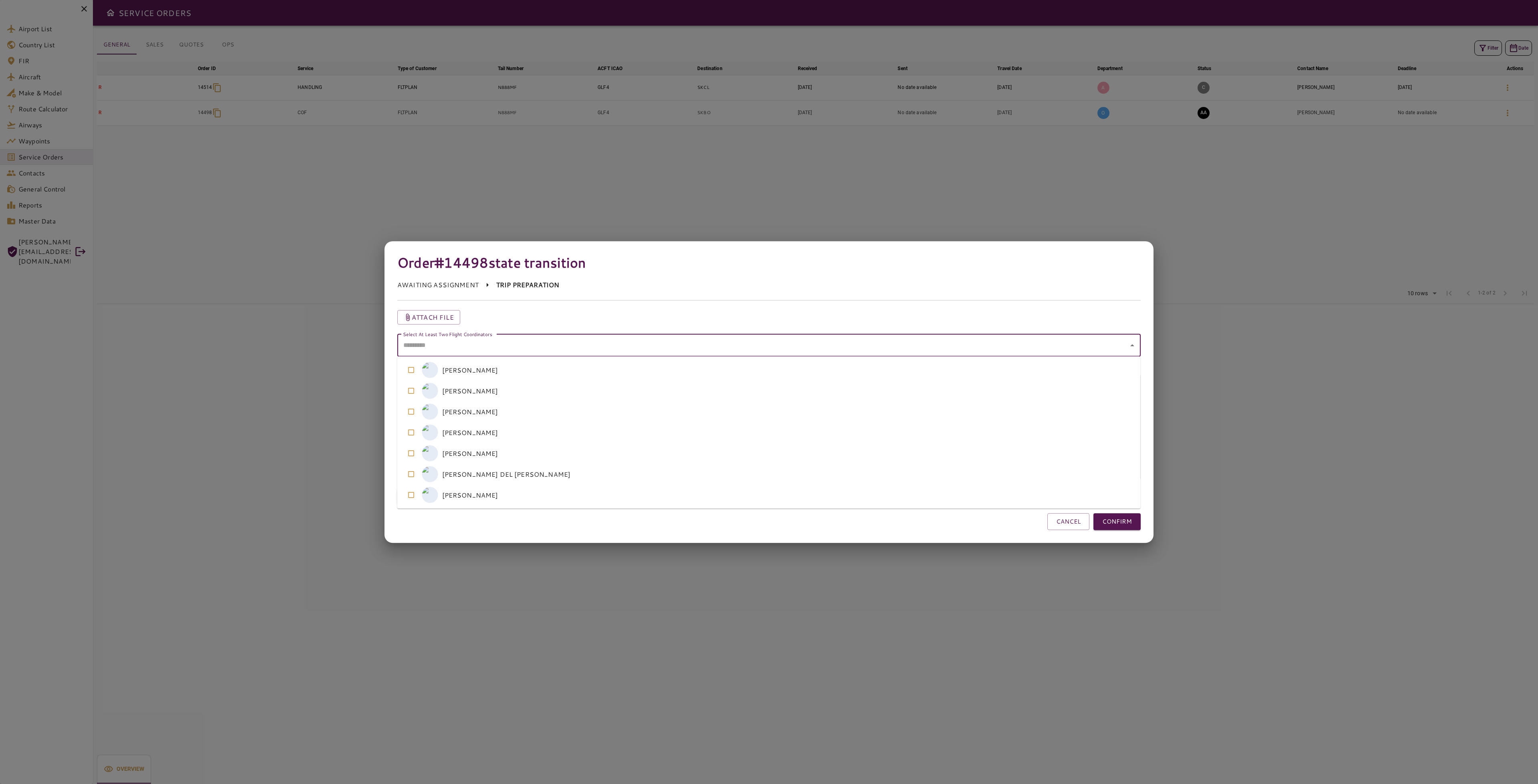
click at [737, 349] on coordinators "Select At Least Two Flight Coordinators" at bounding box center [763, 345] width 724 height 15
click at [566, 372] on coordinators-option-0 "G [PERSON_NAME]" at bounding box center [769, 370] width 743 height 21
click at [490, 472] on coordinators-option-5 "A [PERSON_NAME] DEL [PERSON_NAME]" at bounding box center [769, 474] width 743 height 21
click at [1118, 522] on button "CONFIRM" at bounding box center [1117, 522] width 48 height 17
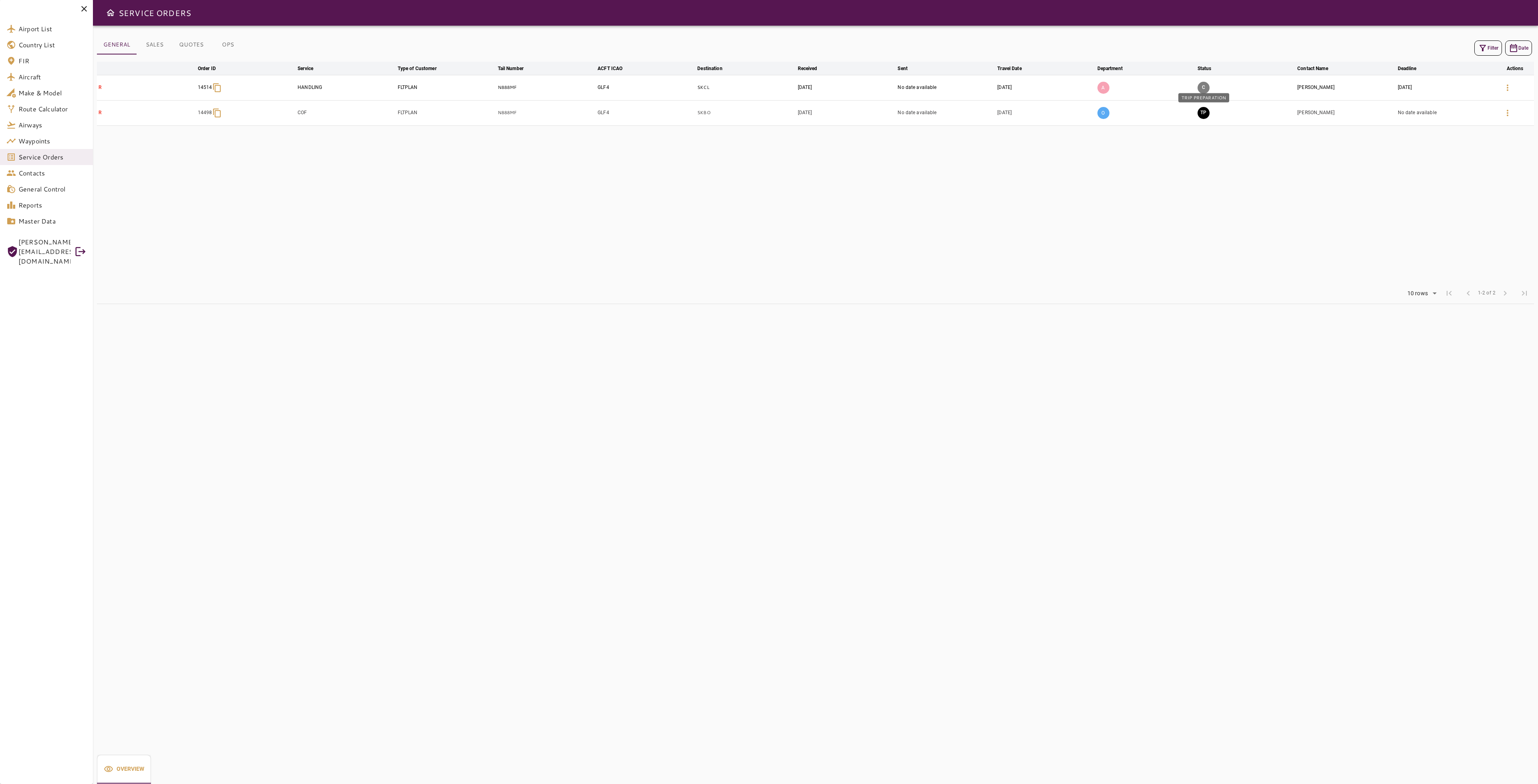
click at [1207, 110] on button "TP" at bounding box center [1203, 113] width 12 height 12
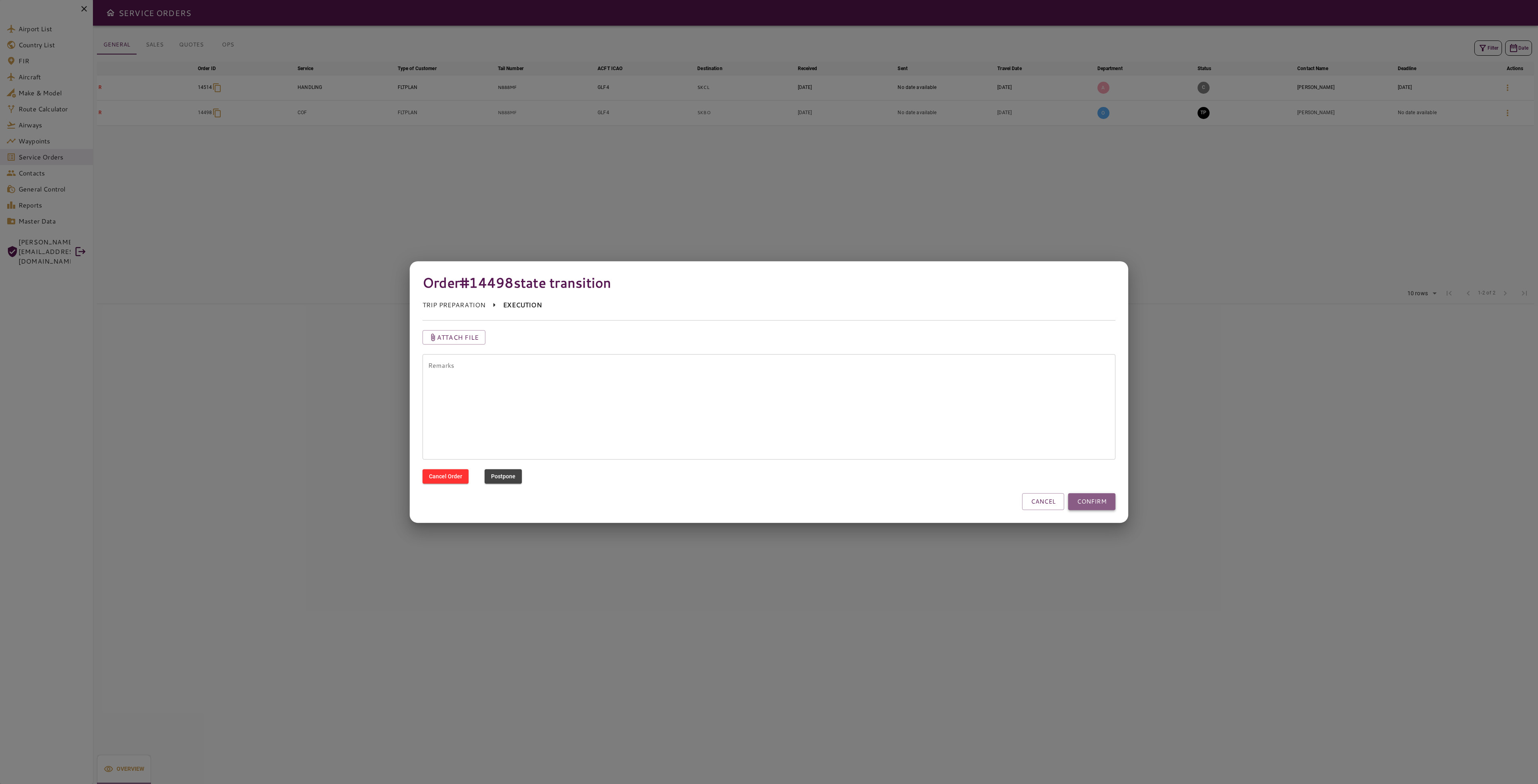
click at [1107, 499] on button "CONFIRM" at bounding box center [1092, 502] width 48 height 17
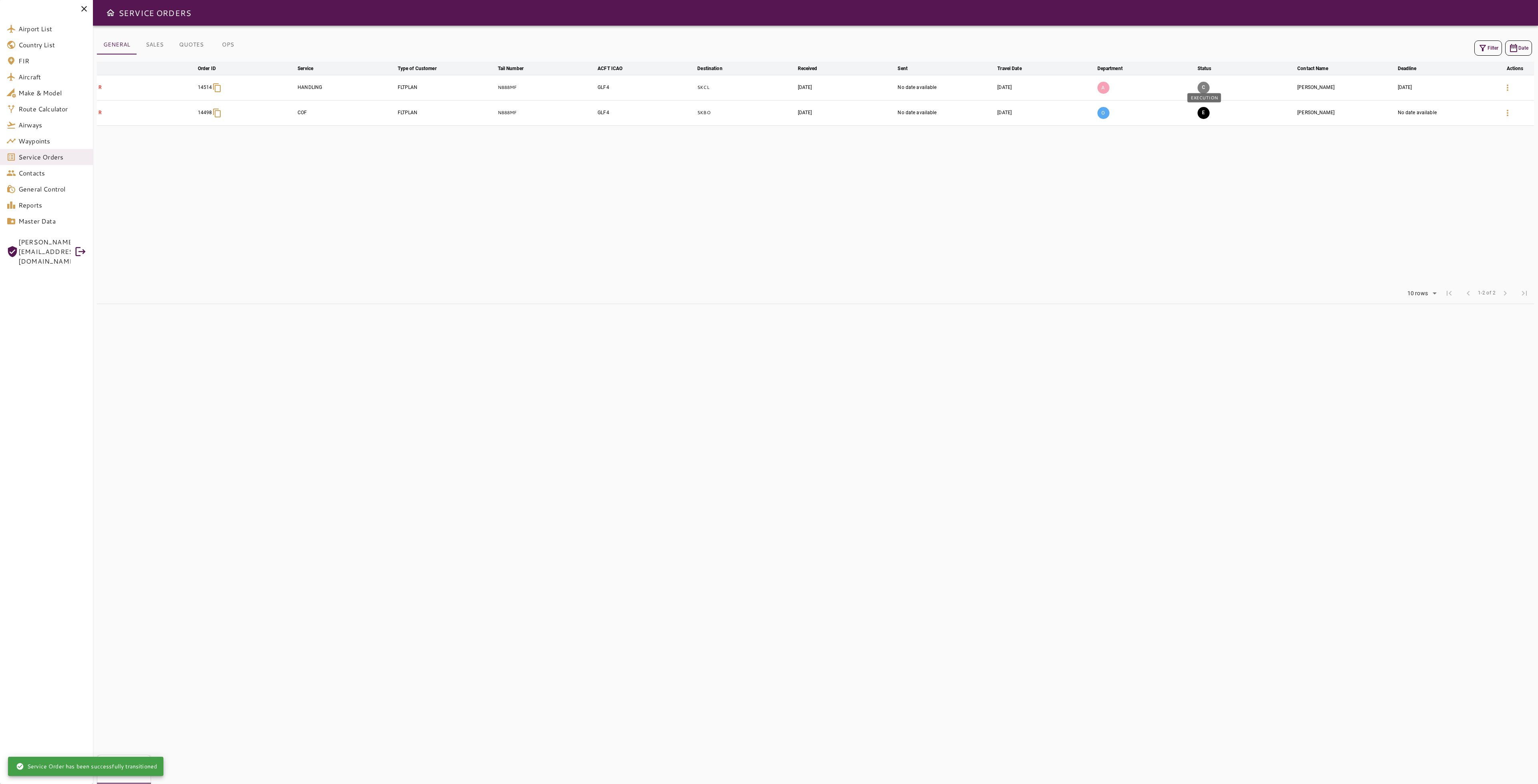
click at [1205, 110] on button "E" at bounding box center [1203, 113] width 12 height 12
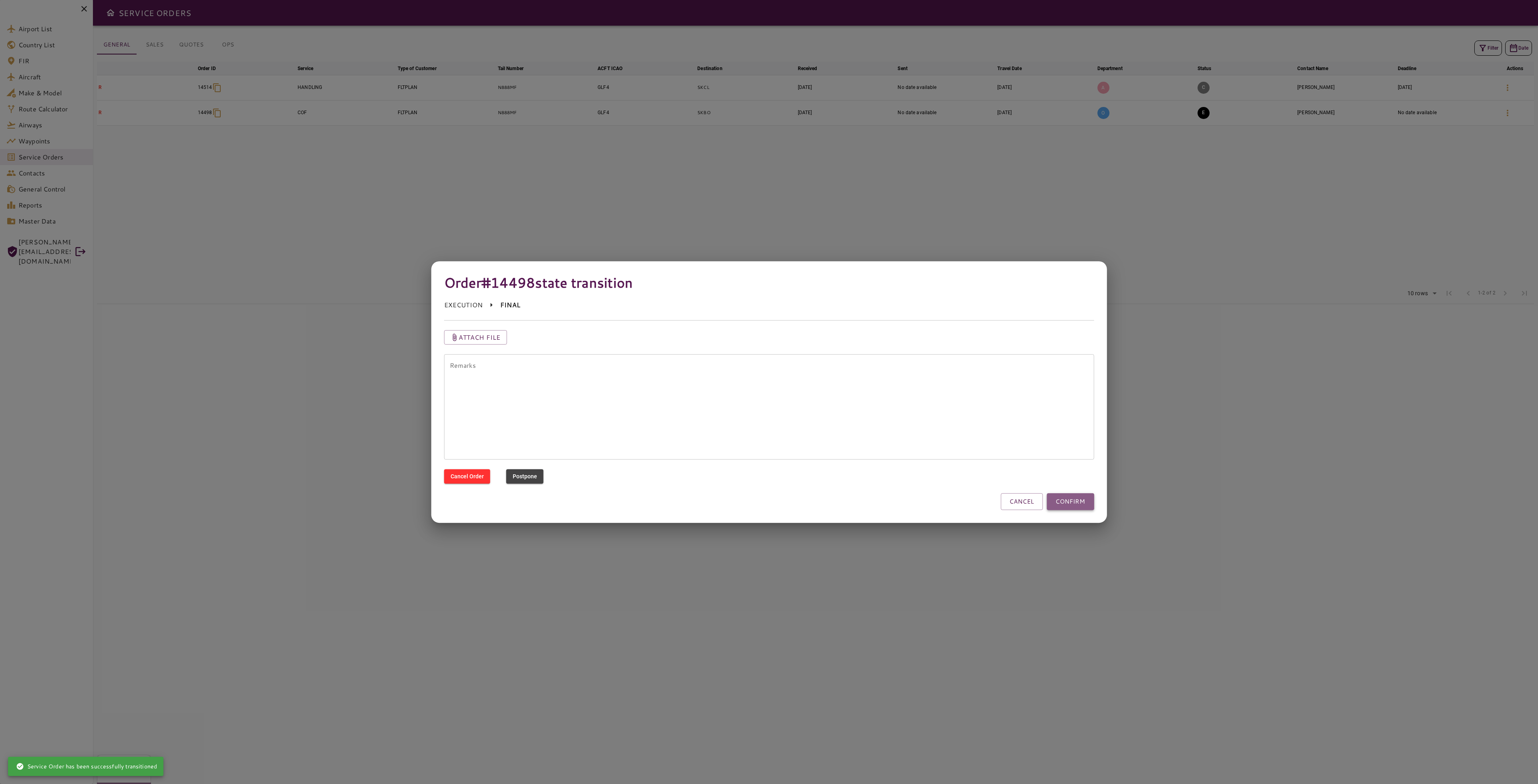
click at [1092, 496] on button "CONFIRM" at bounding box center [1070, 502] width 48 height 17
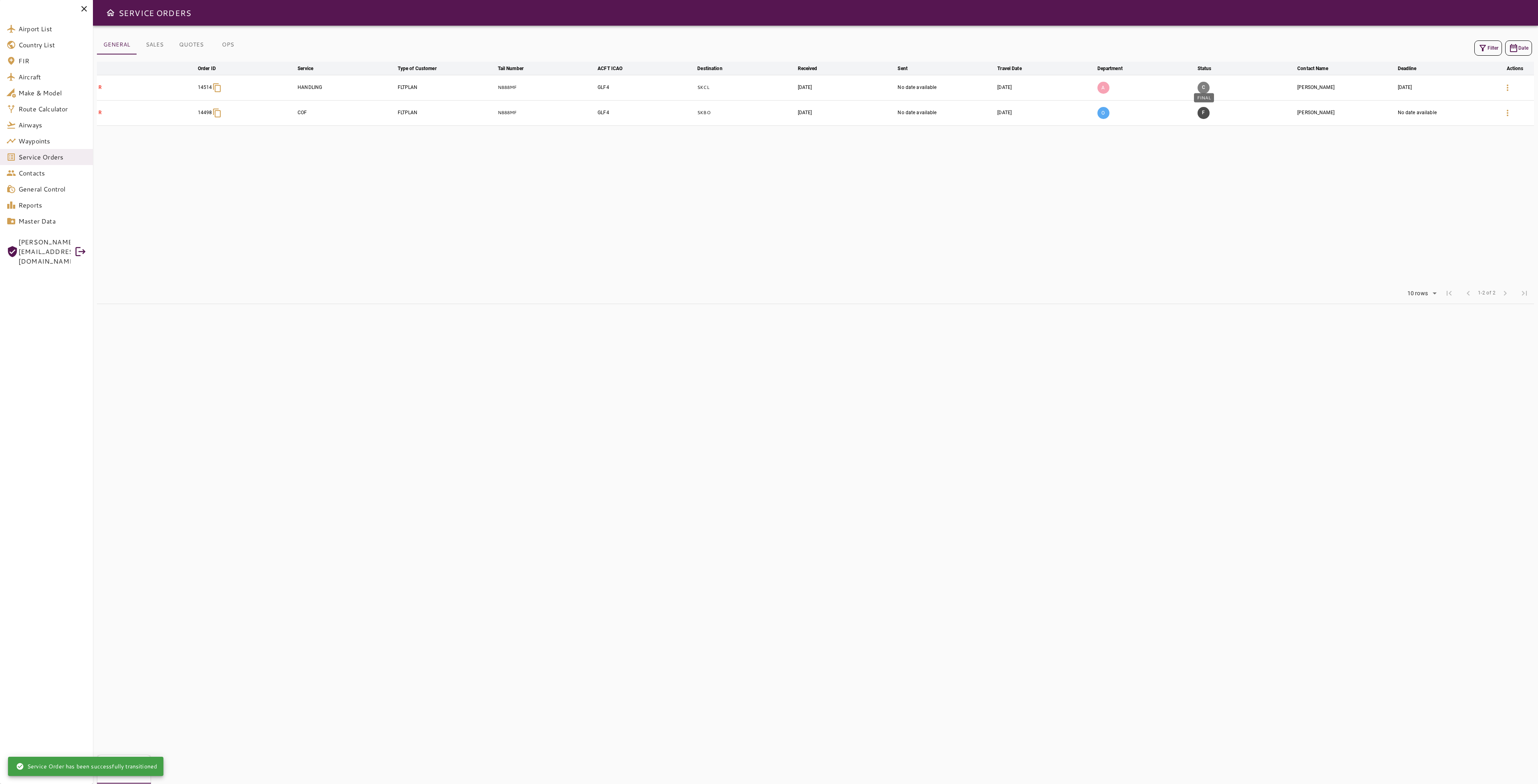
click at [1205, 109] on button "F" at bounding box center [1203, 113] width 12 height 12
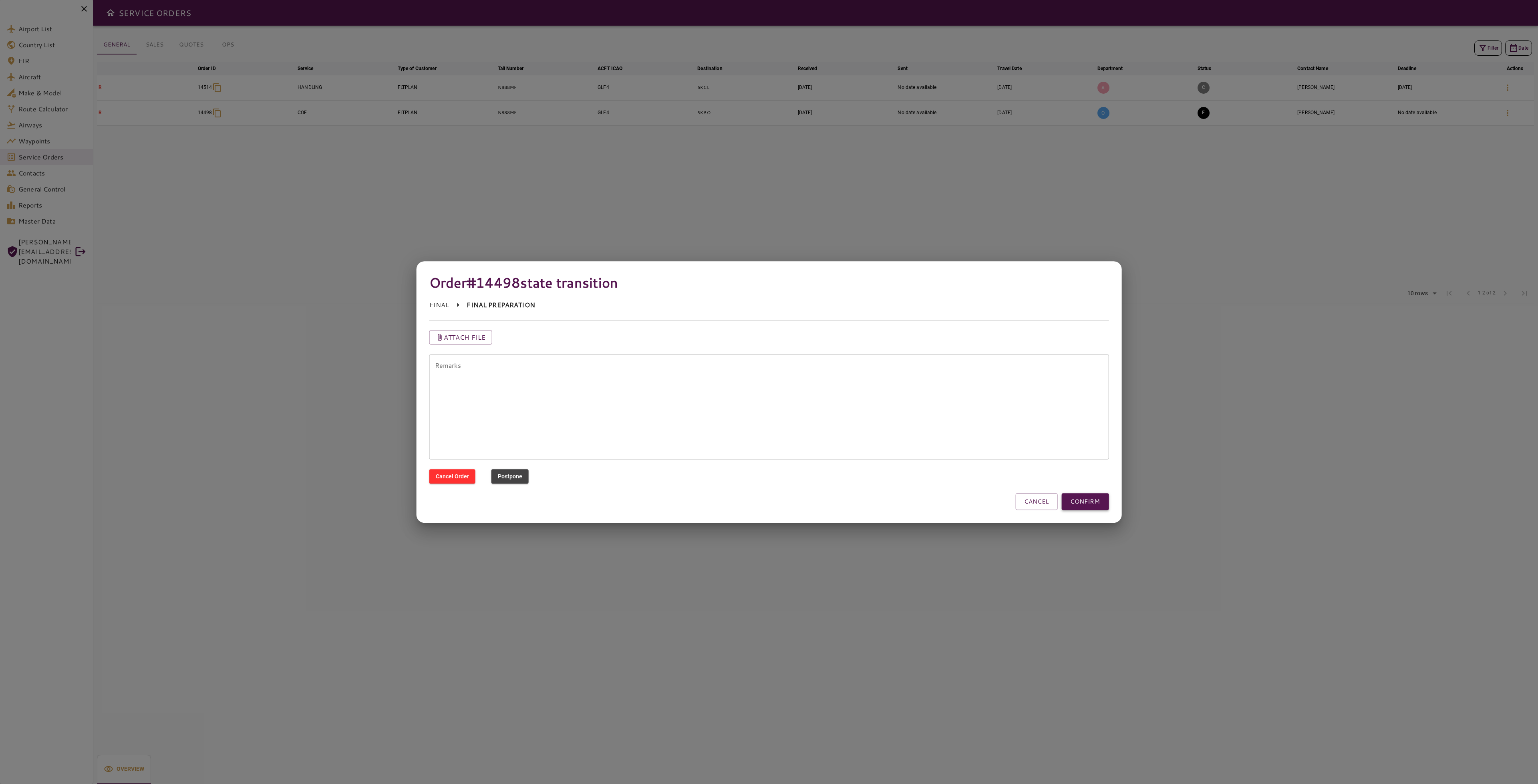
click at [1105, 506] on button "CONFIRM" at bounding box center [1086, 502] width 48 height 17
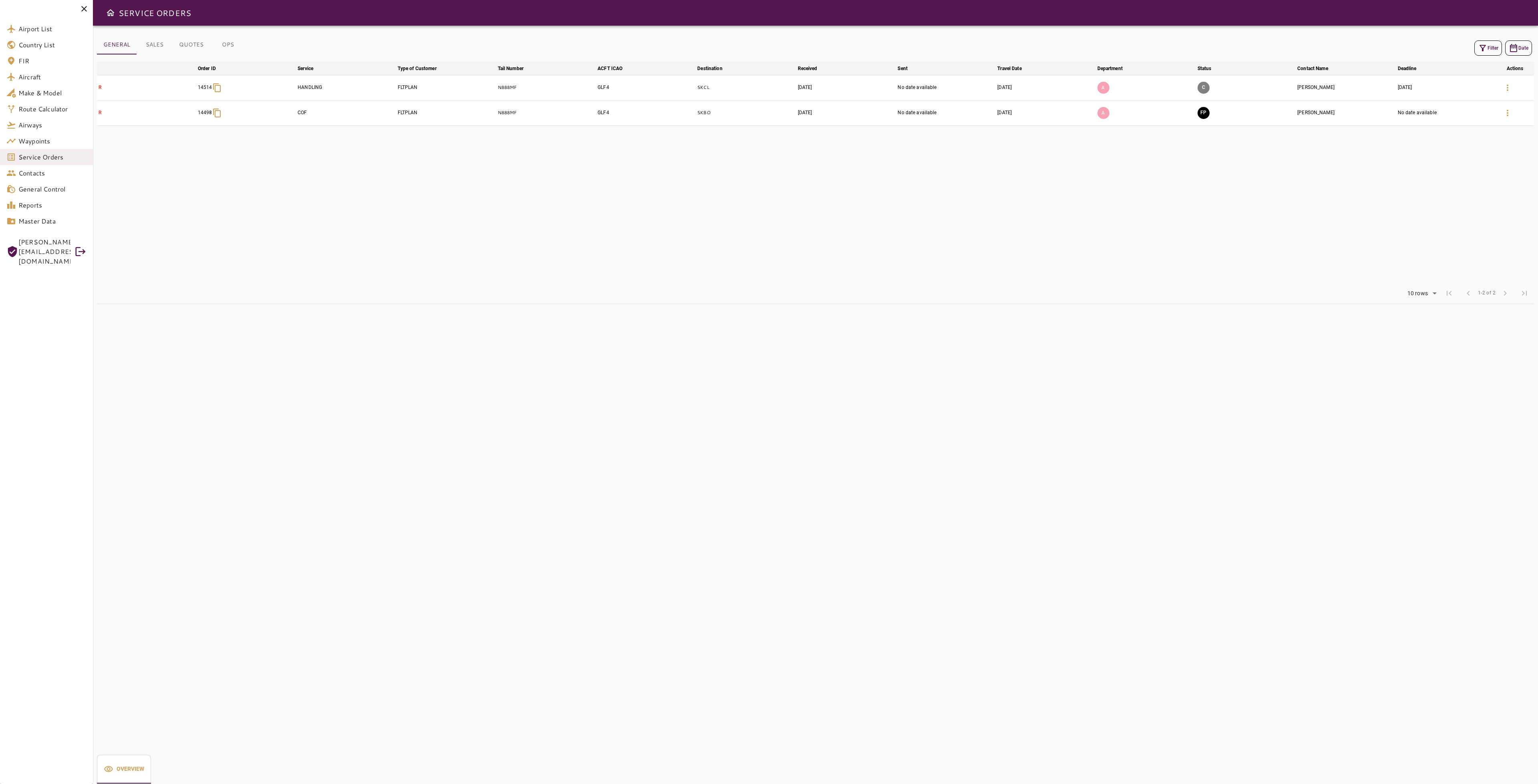
click at [1480, 48] on icon "button" at bounding box center [1483, 48] width 10 height 10
drag, startPoint x: 1460, startPoint y: 105, endPoint x: 1429, endPoint y: 99, distance: 31.6
click at [1429, 99] on div "Tail number ****** Tail number" at bounding box center [1473, 105] width 116 height 16
type input "******"
click at [1498, 304] on button "Apply" at bounding box center [1506, 303] width 52 height 15
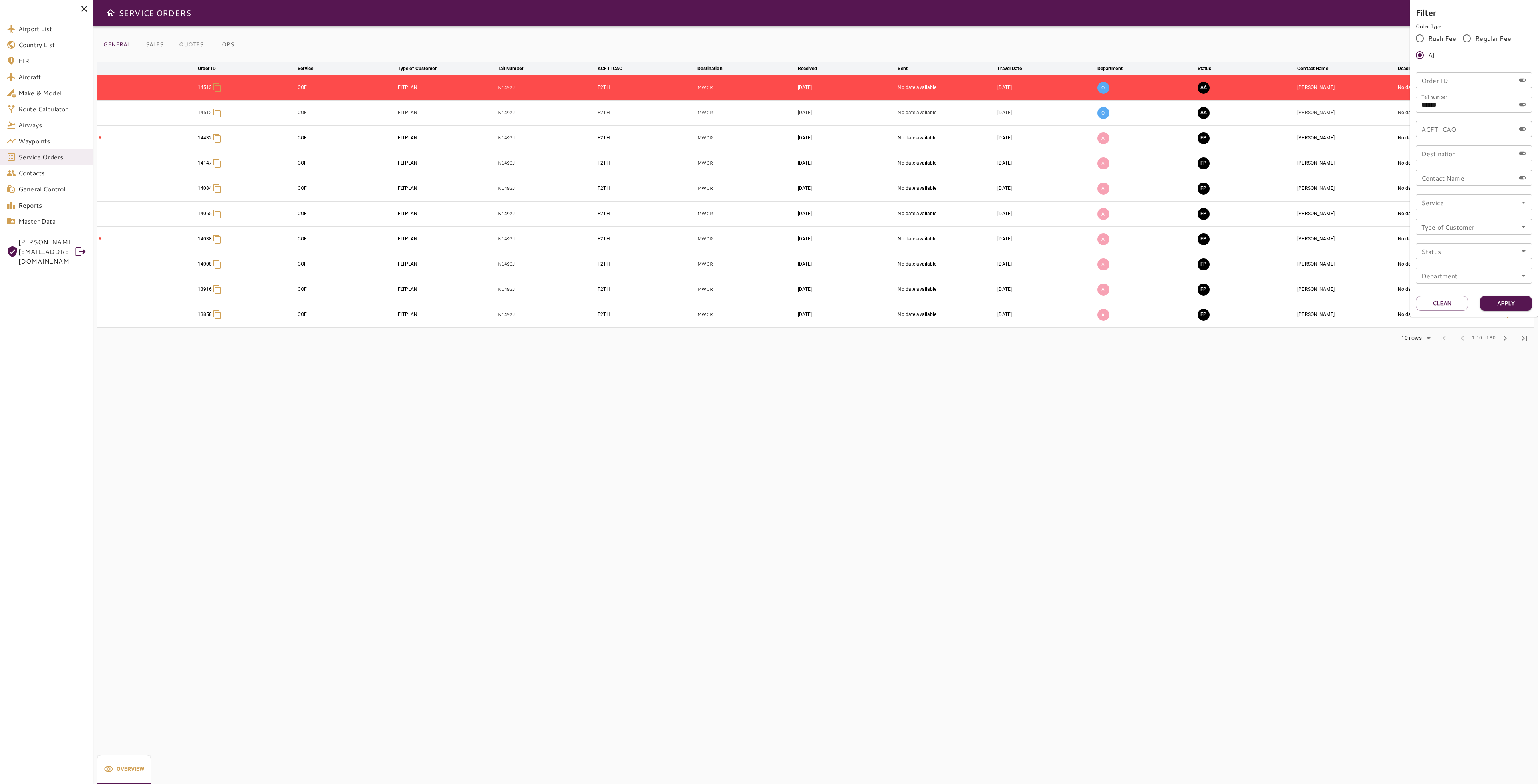
click at [1288, 452] on div at bounding box center [769, 392] width 1538 height 784
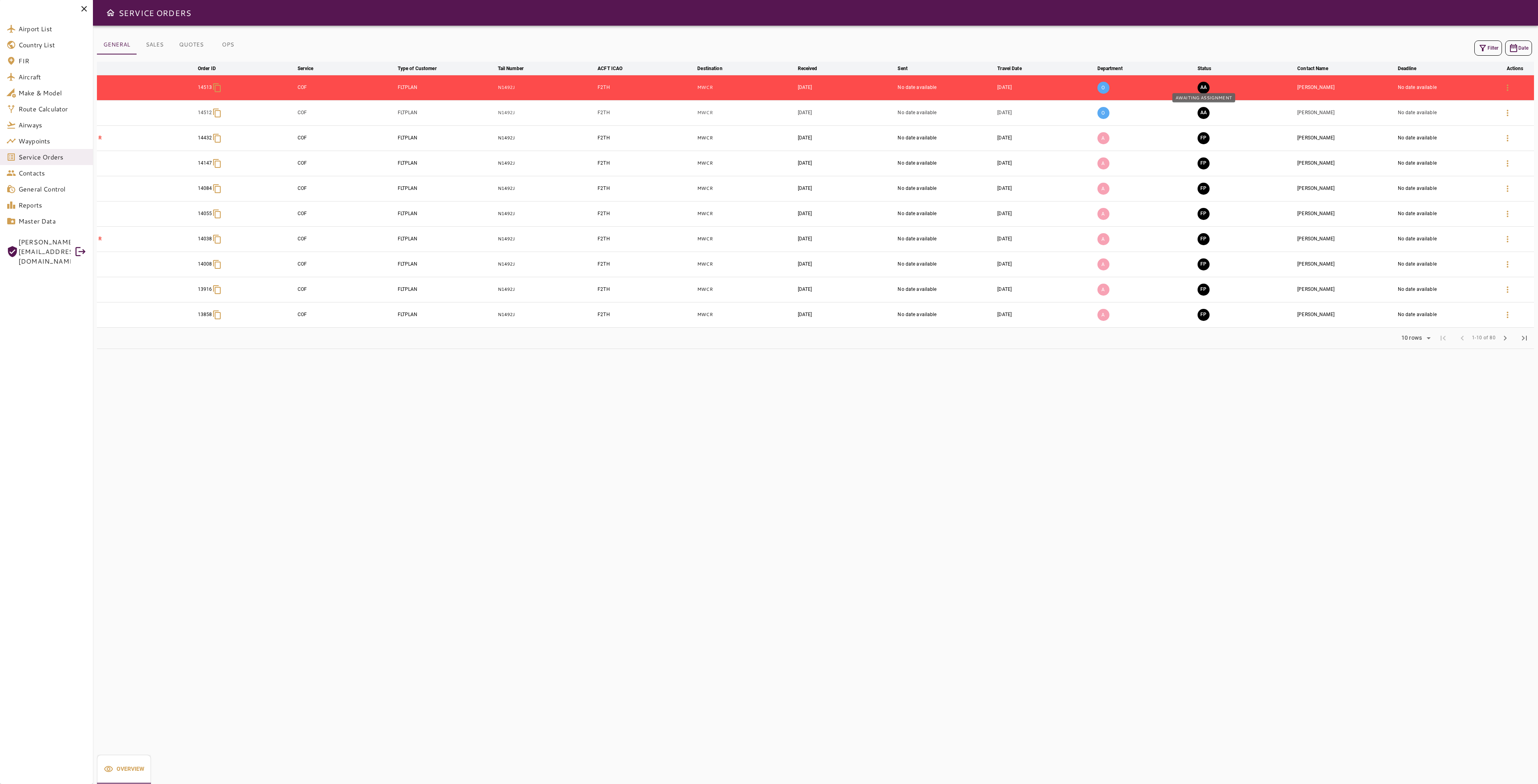
click at [1205, 112] on button "AA" at bounding box center [1203, 113] width 12 height 12
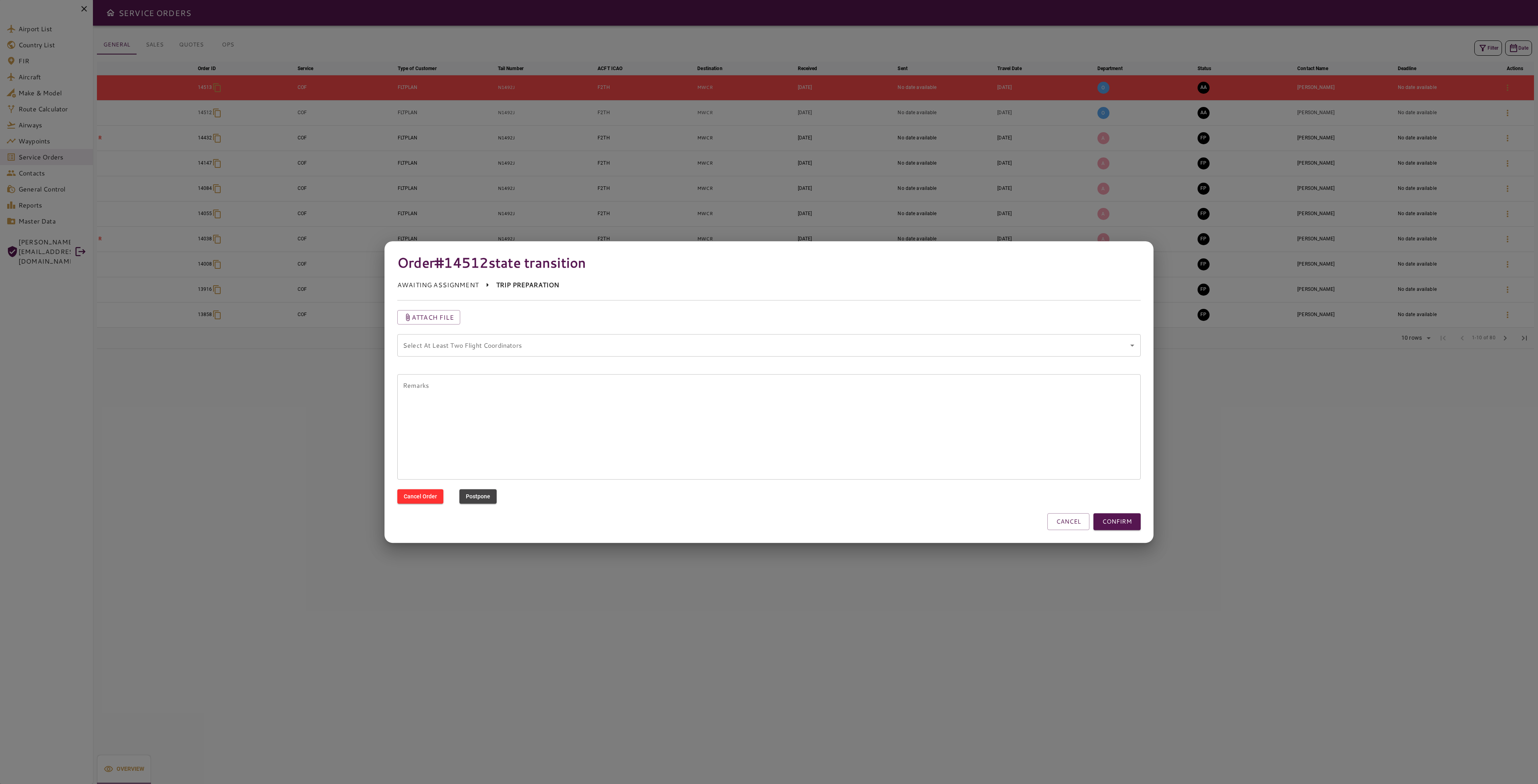
click at [753, 345] on coordinators "Select At Least Two Flight Coordinators" at bounding box center [763, 345] width 724 height 15
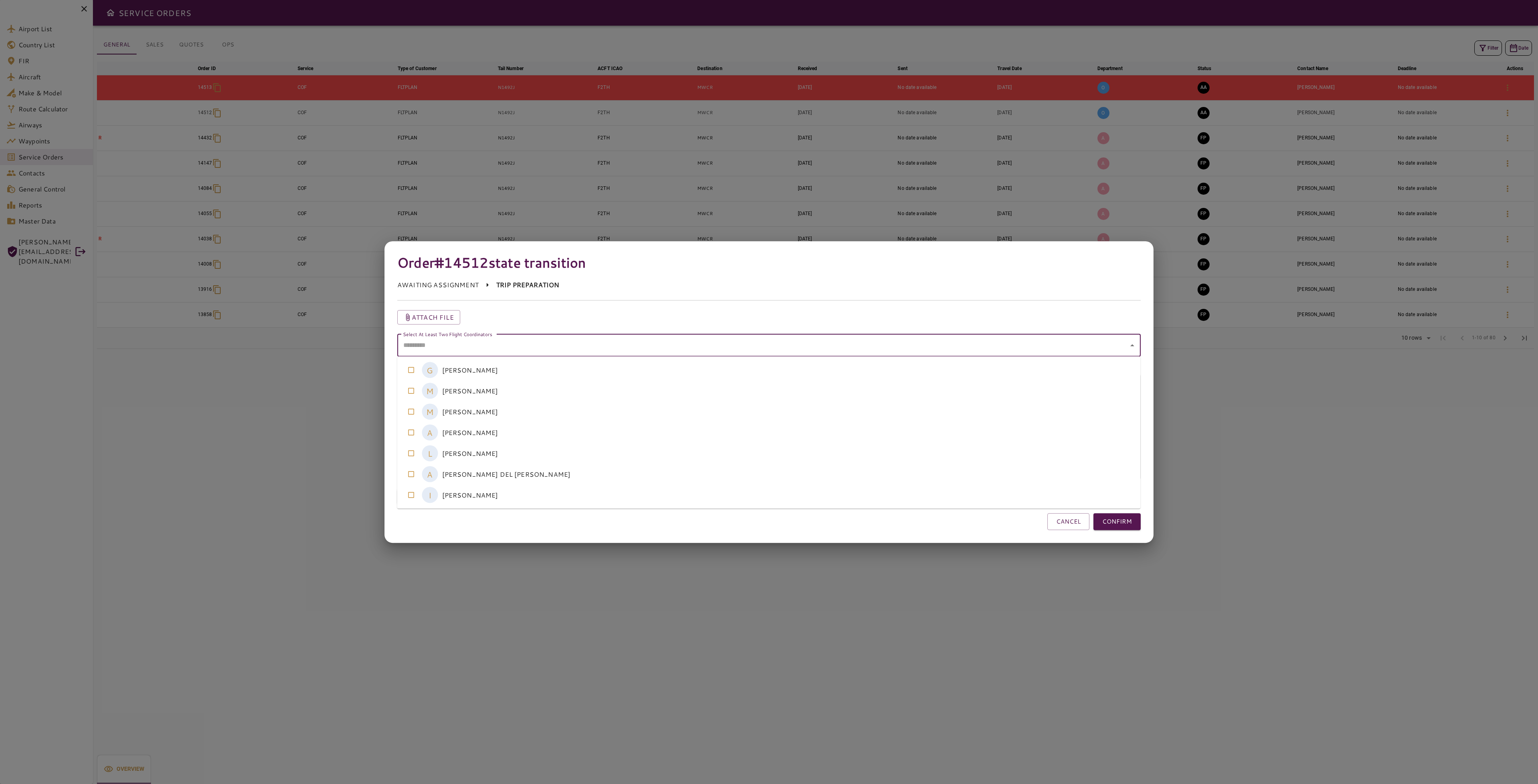
click at [474, 435] on coordinators-option-3 "A [PERSON_NAME]" at bounding box center [769, 432] width 743 height 21
click at [461, 478] on coordinators-option-5 "A [PERSON_NAME] DEL [PERSON_NAME]" at bounding box center [769, 474] width 743 height 21
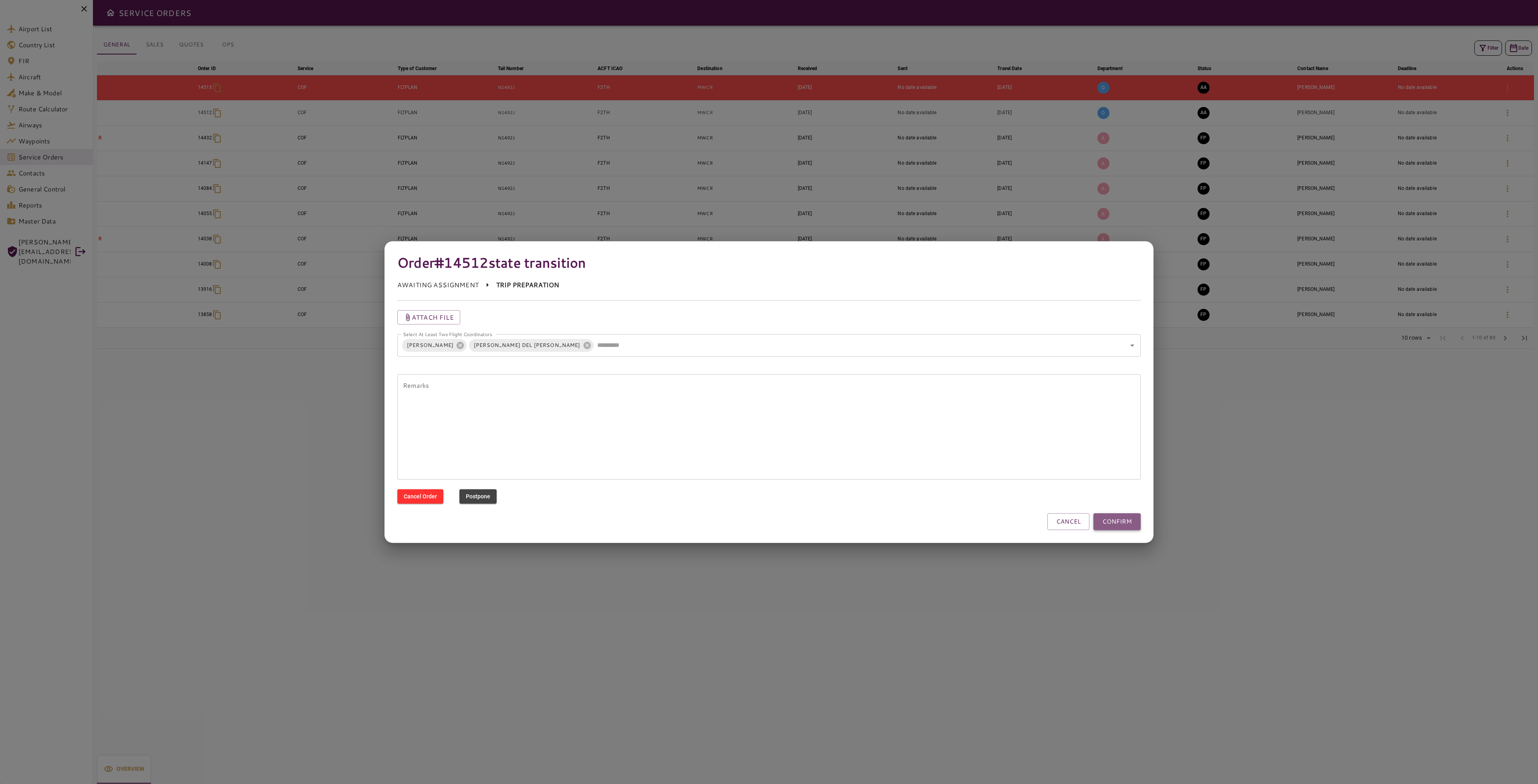
click at [1114, 523] on button "CONFIRM" at bounding box center [1117, 522] width 48 height 17
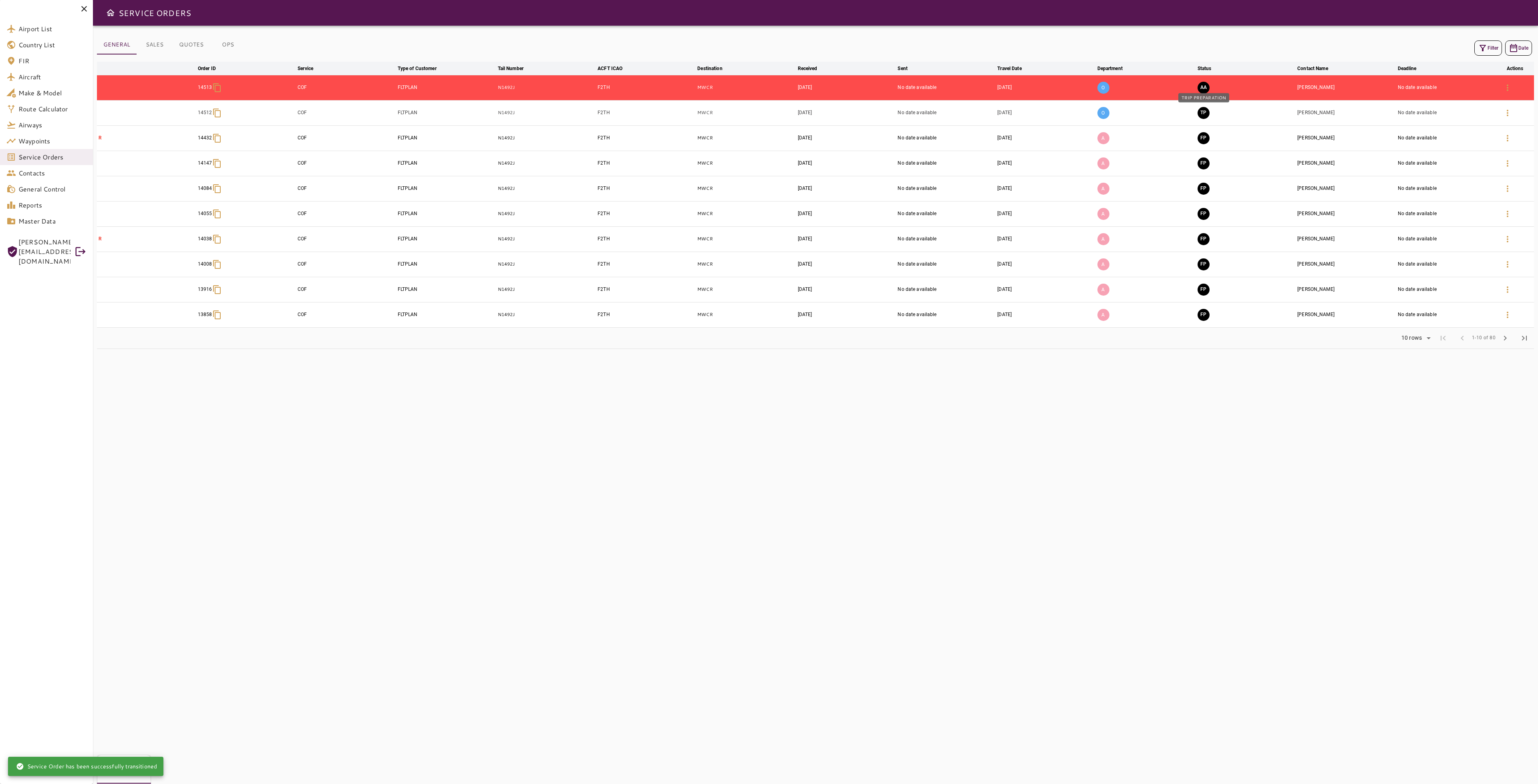
click at [1207, 109] on button "TP" at bounding box center [1203, 113] width 12 height 12
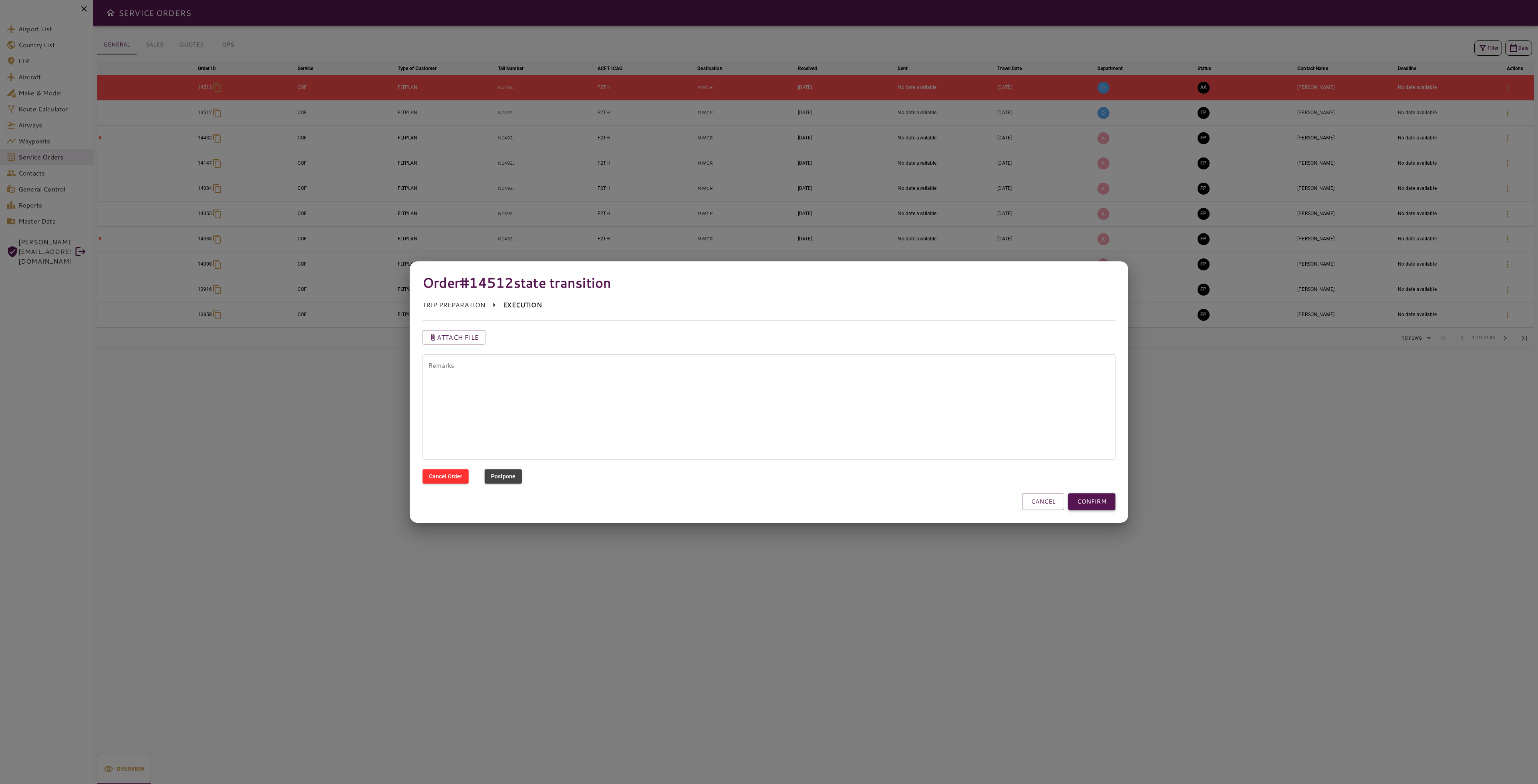
click at [1108, 502] on button "CONFIRM" at bounding box center [1092, 502] width 48 height 17
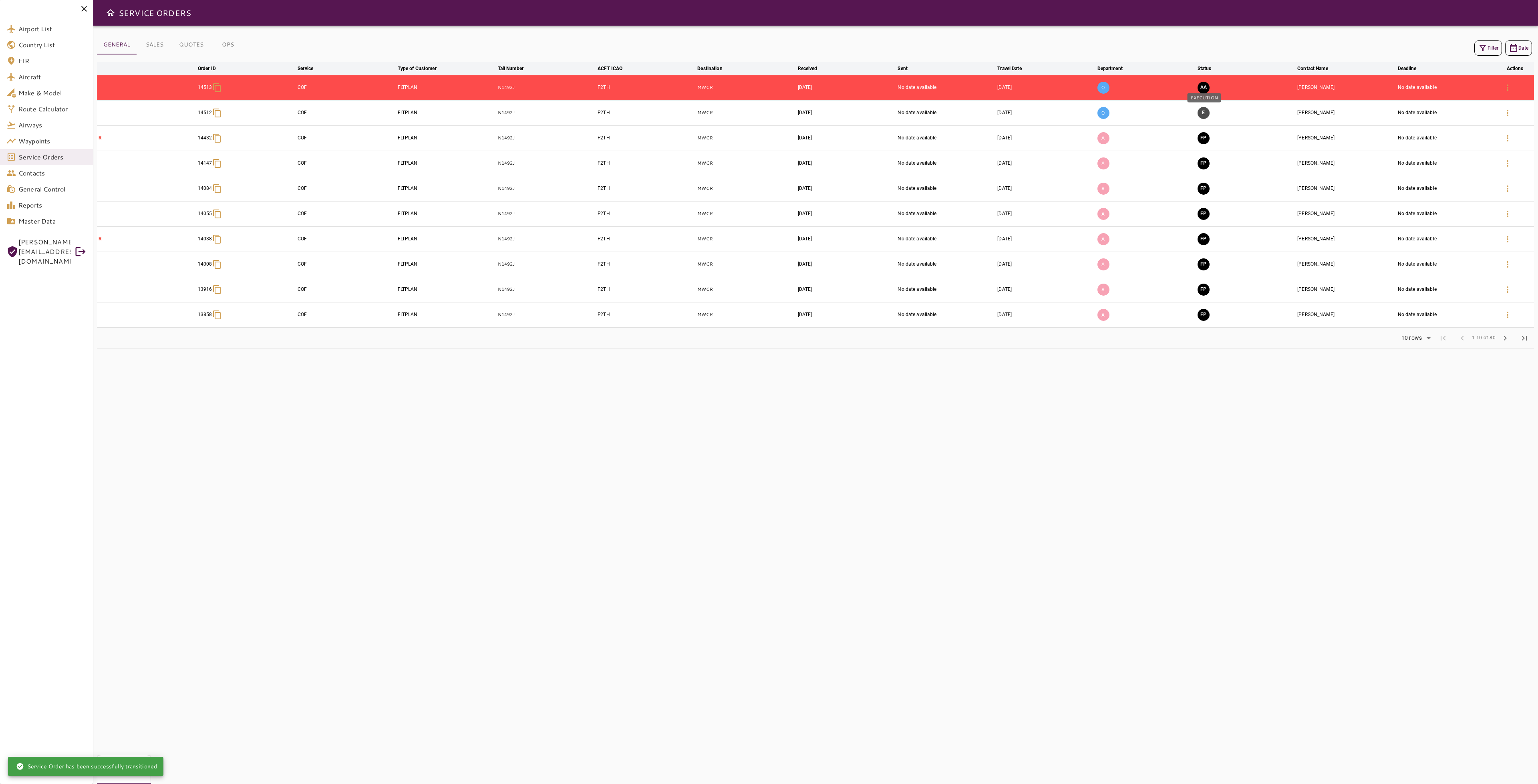
click at [1202, 111] on button "E" at bounding box center [1203, 113] width 12 height 12
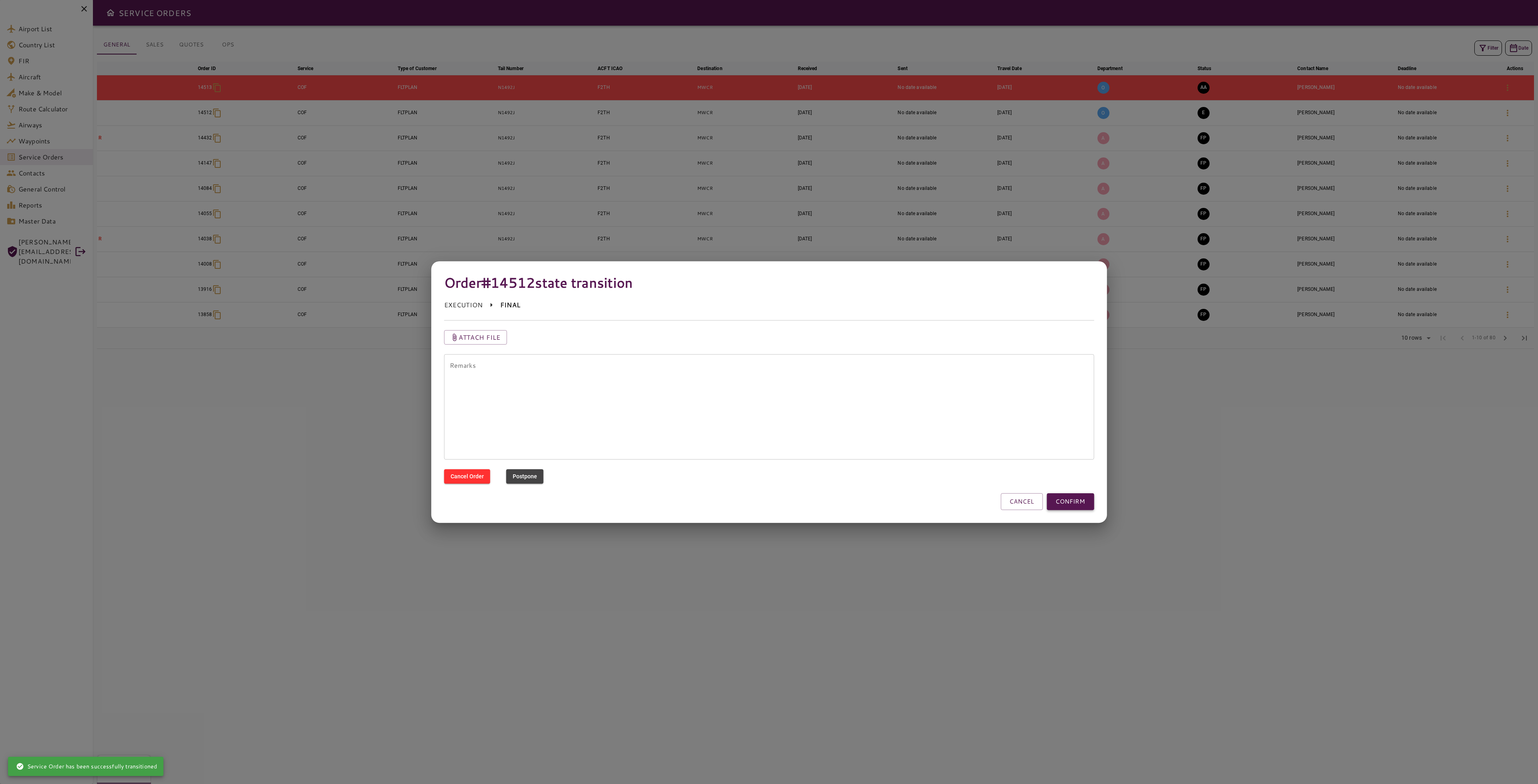
click at [1082, 501] on button "CONFIRM" at bounding box center [1070, 502] width 48 height 17
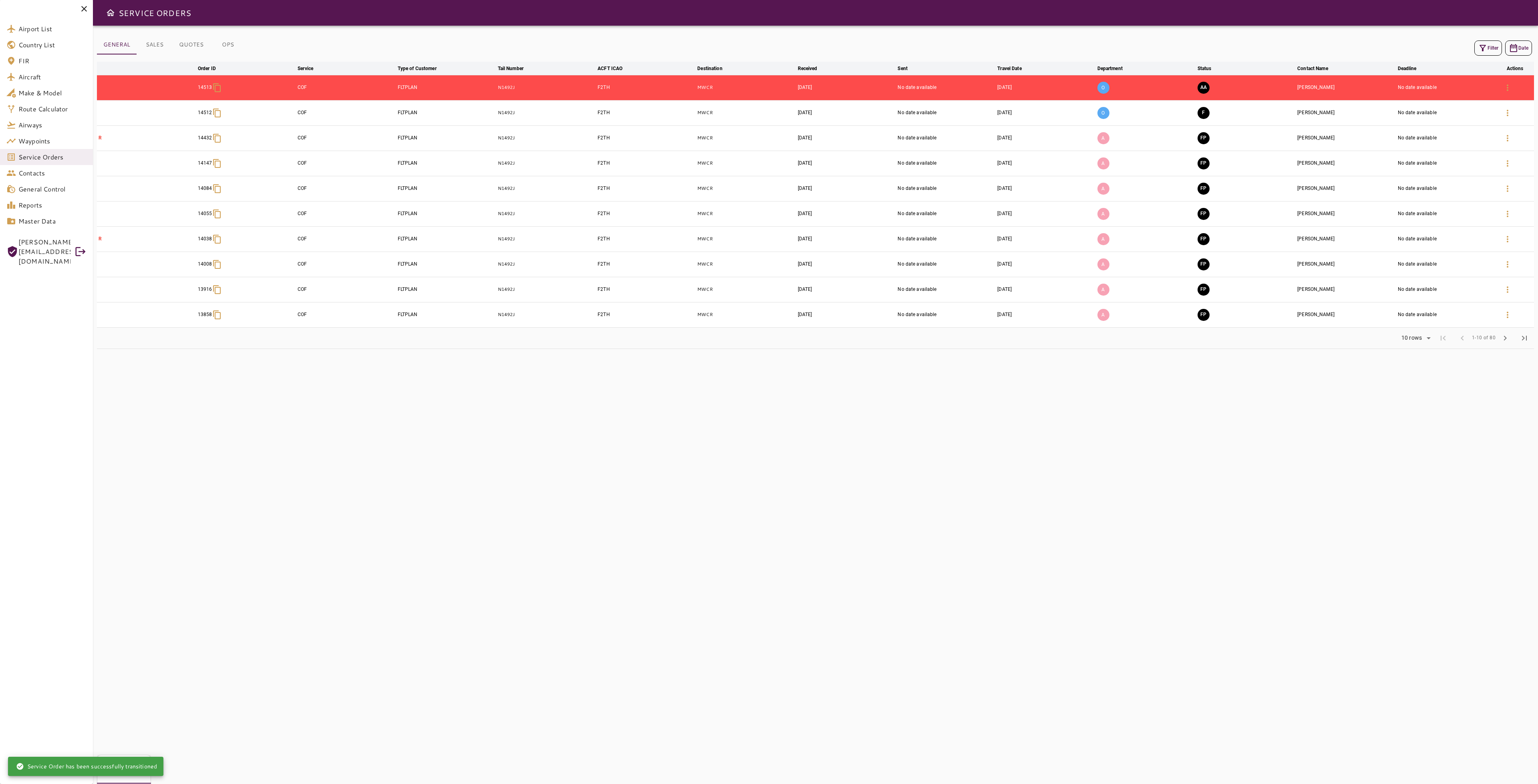
click at [1201, 116] on button "F" at bounding box center [1203, 113] width 12 height 12
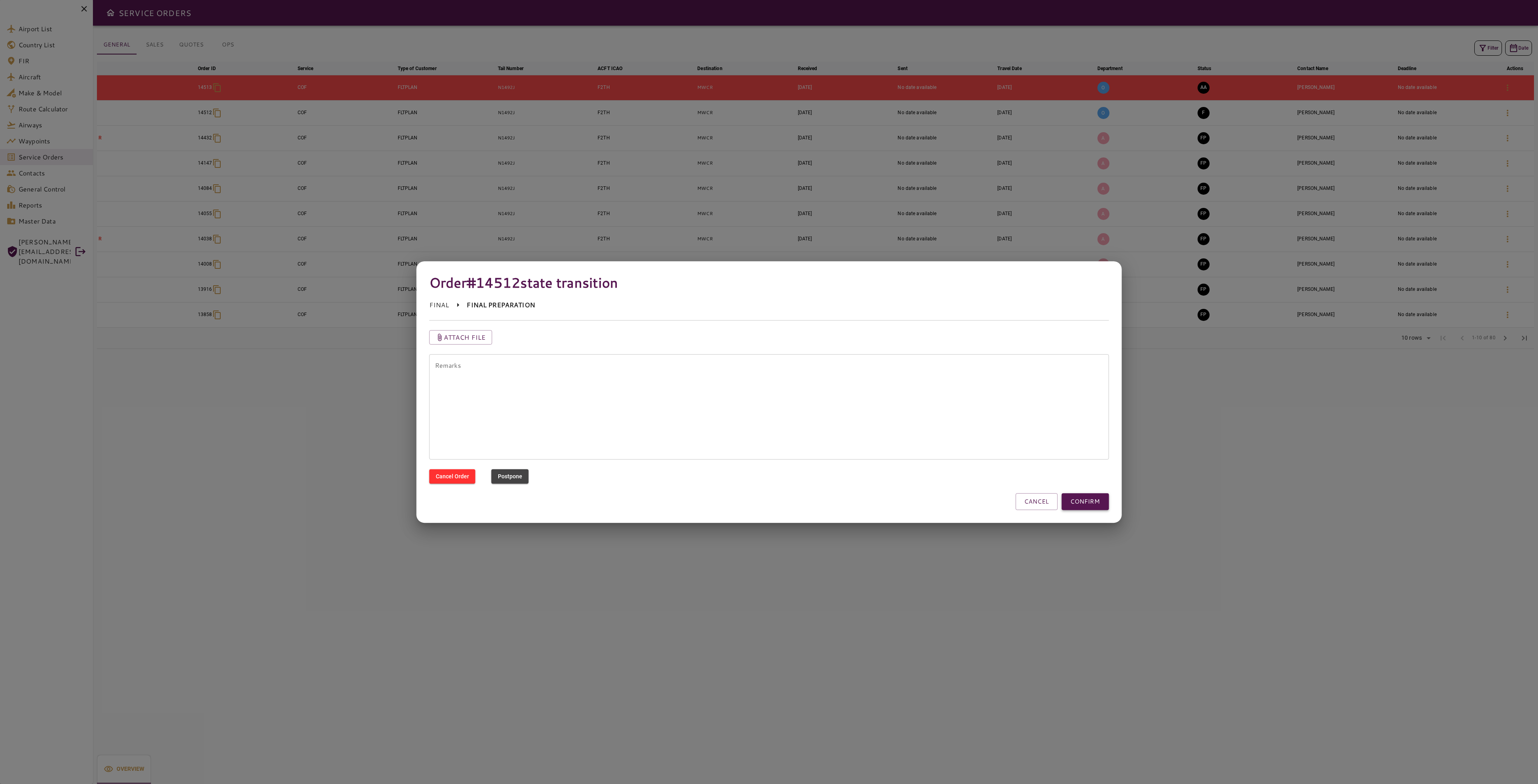
click at [1082, 499] on button "CONFIRM" at bounding box center [1086, 502] width 48 height 17
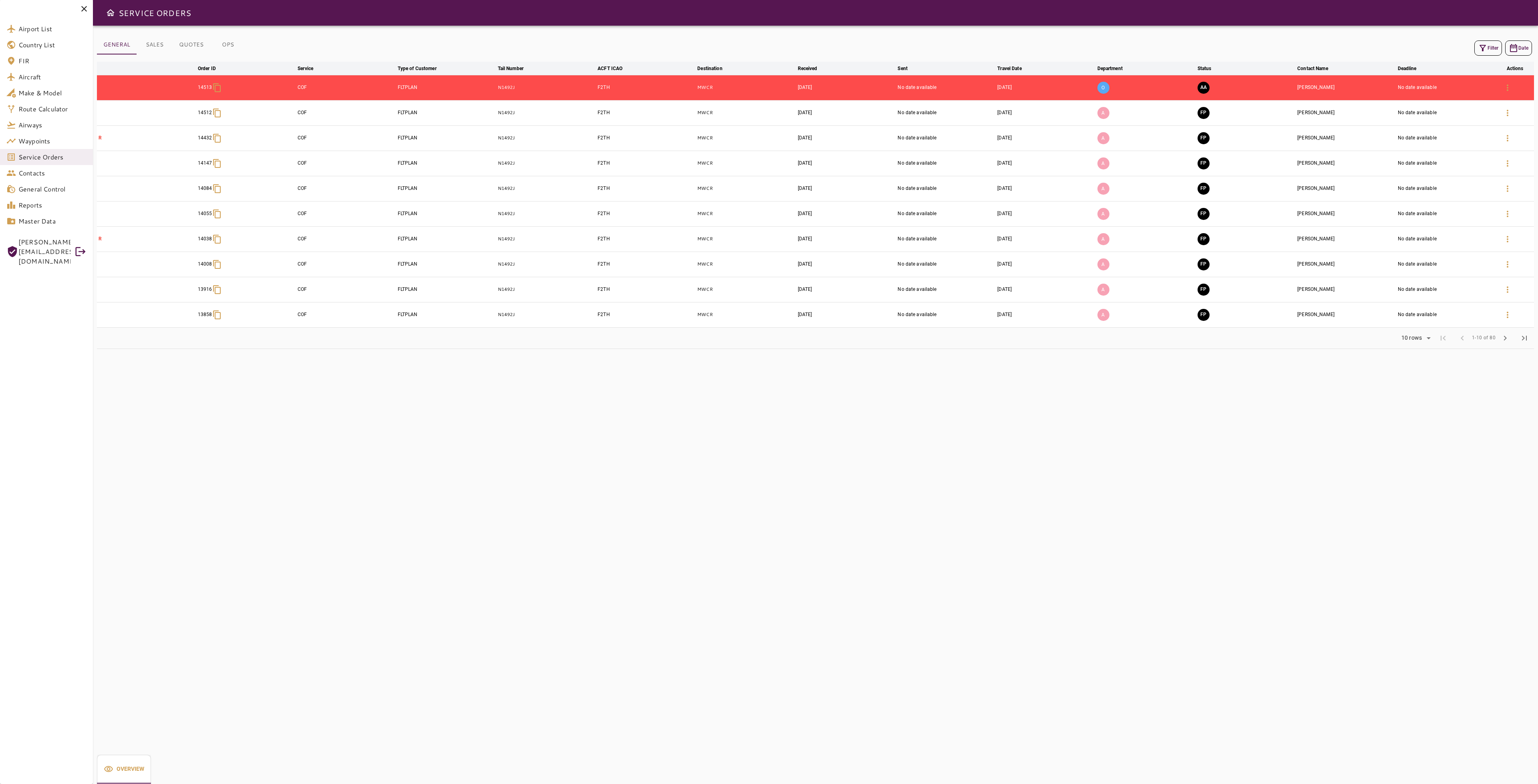
drag, startPoint x: 625, startPoint y: 446, endPoint x: 630, endPoint y: 440, distance: 7.8
click at [624, 446] on div "GENERAL SALES QUOTES OPS Filter Date arrow_downward Order ID arrow_downward Ser…" at bounding box center [816, 405] width 1445 height 758
click at [48, 155] on span "Service Orders" at bounding box center [52, 157] width 68 height 10
click at [48, 205] on span "Orders" at bounding box center [64, 203] width 57 height 10
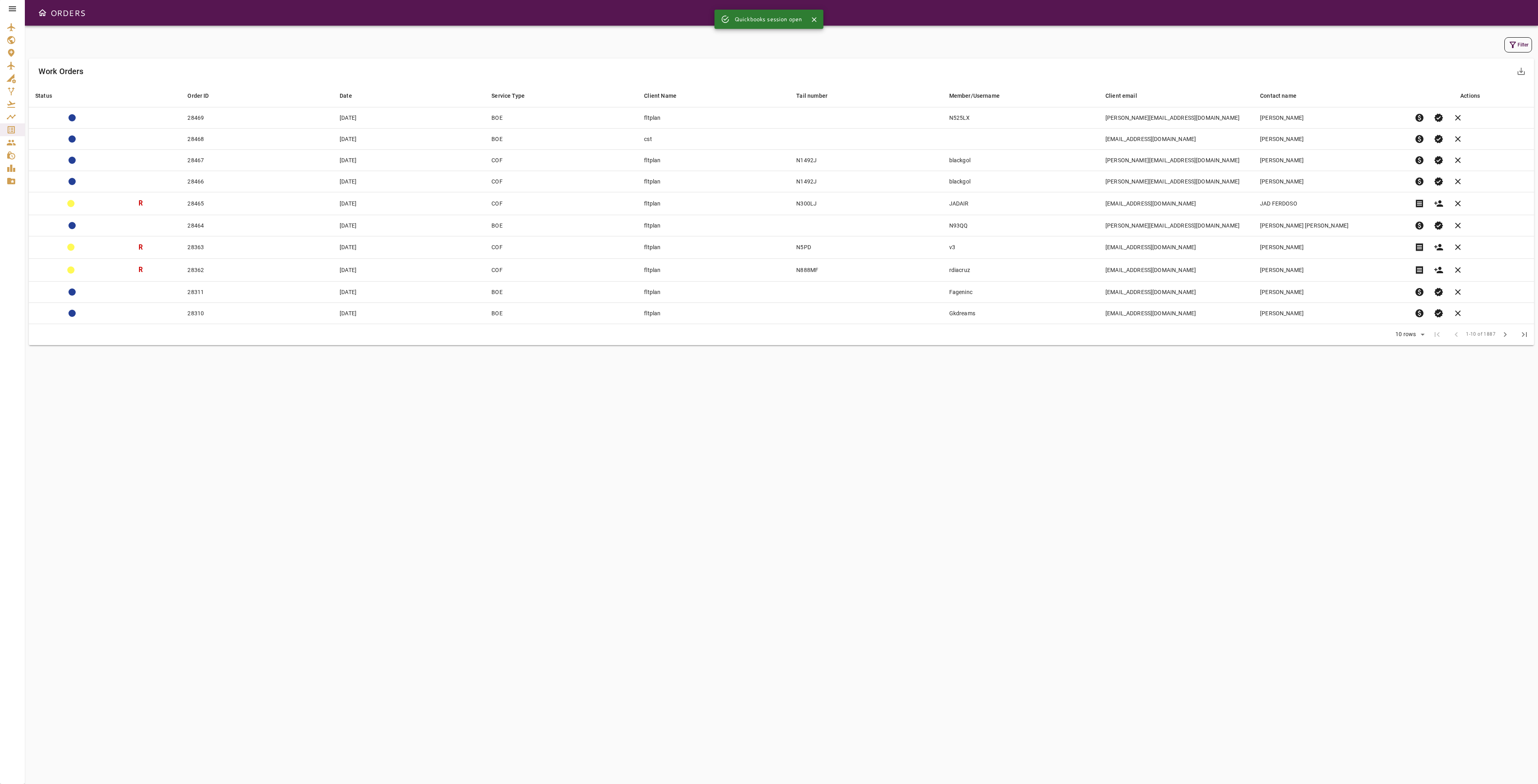
click at [1513, 45] on icon "button" at bounding box center [1512, 45] width 7 height 7
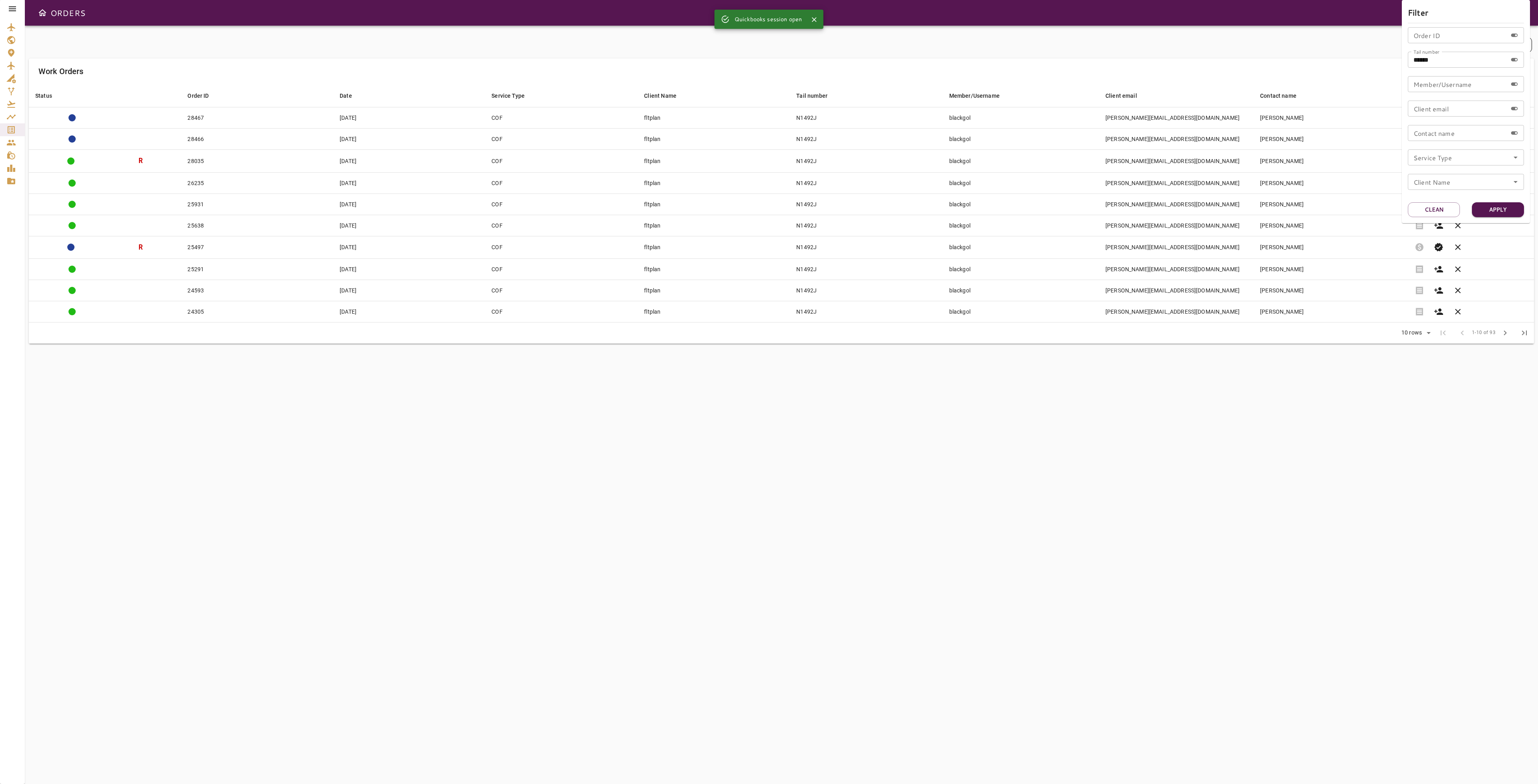
click at [1037, 468] on div at bounding box center [769, 392] width 1538 height 784
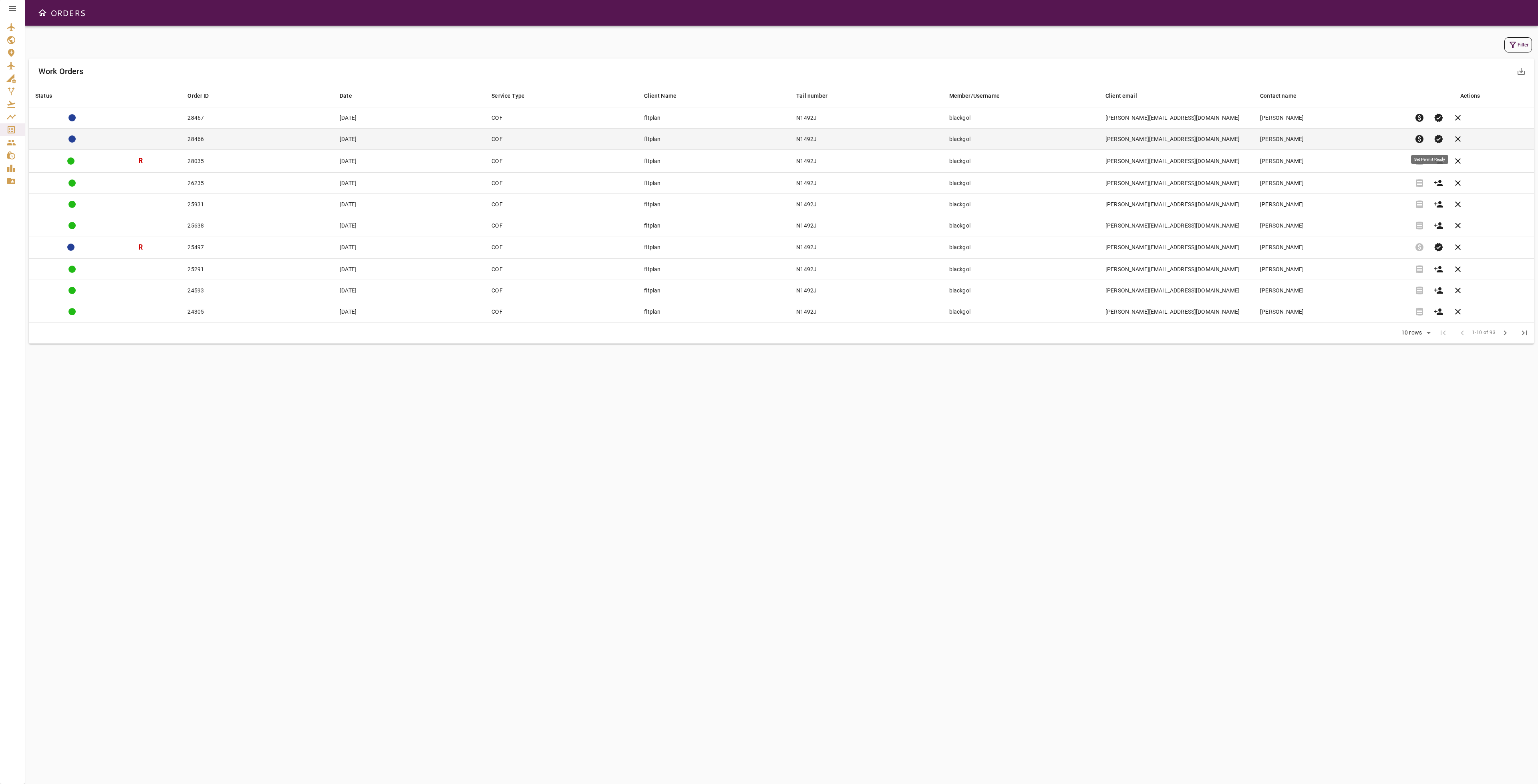
click at [1441, 141] on span "verified" at bounding box center [1438, 139] width 10 height 10
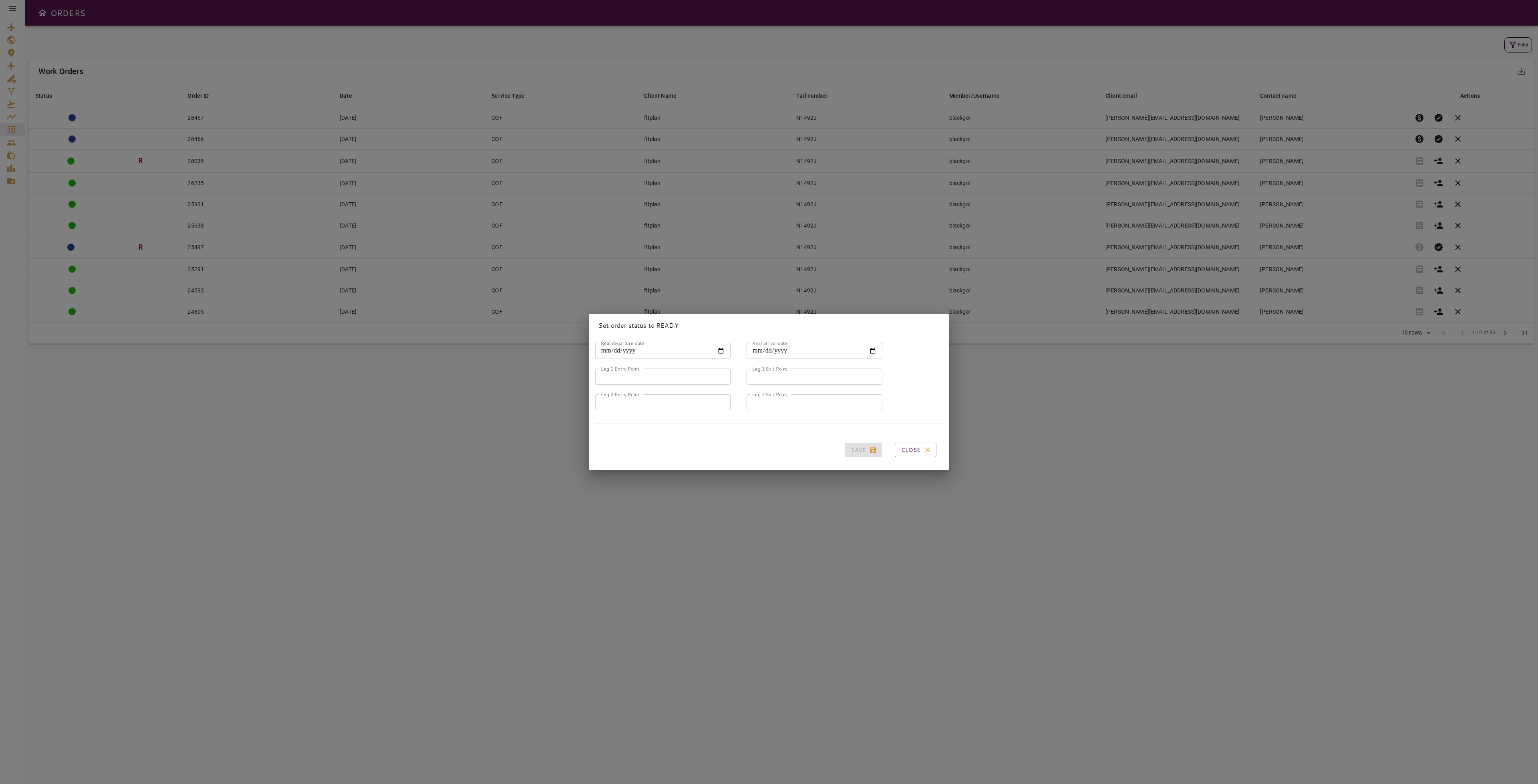
click at [702, 350] on input "Real departure date" at bounding box center [663, 351] width 135 height 16
click at [717, 345] on input "Real departure date" at bounding box center [663, 351] width 135 height 16
type input "**********"
click at [836, 348] on input "Real arrival date" at bounding box center [814, 351] width 135 height 16
click at [866, 344] on input "Real arrival date" at bounding box center [814, 351] width 135 height 16
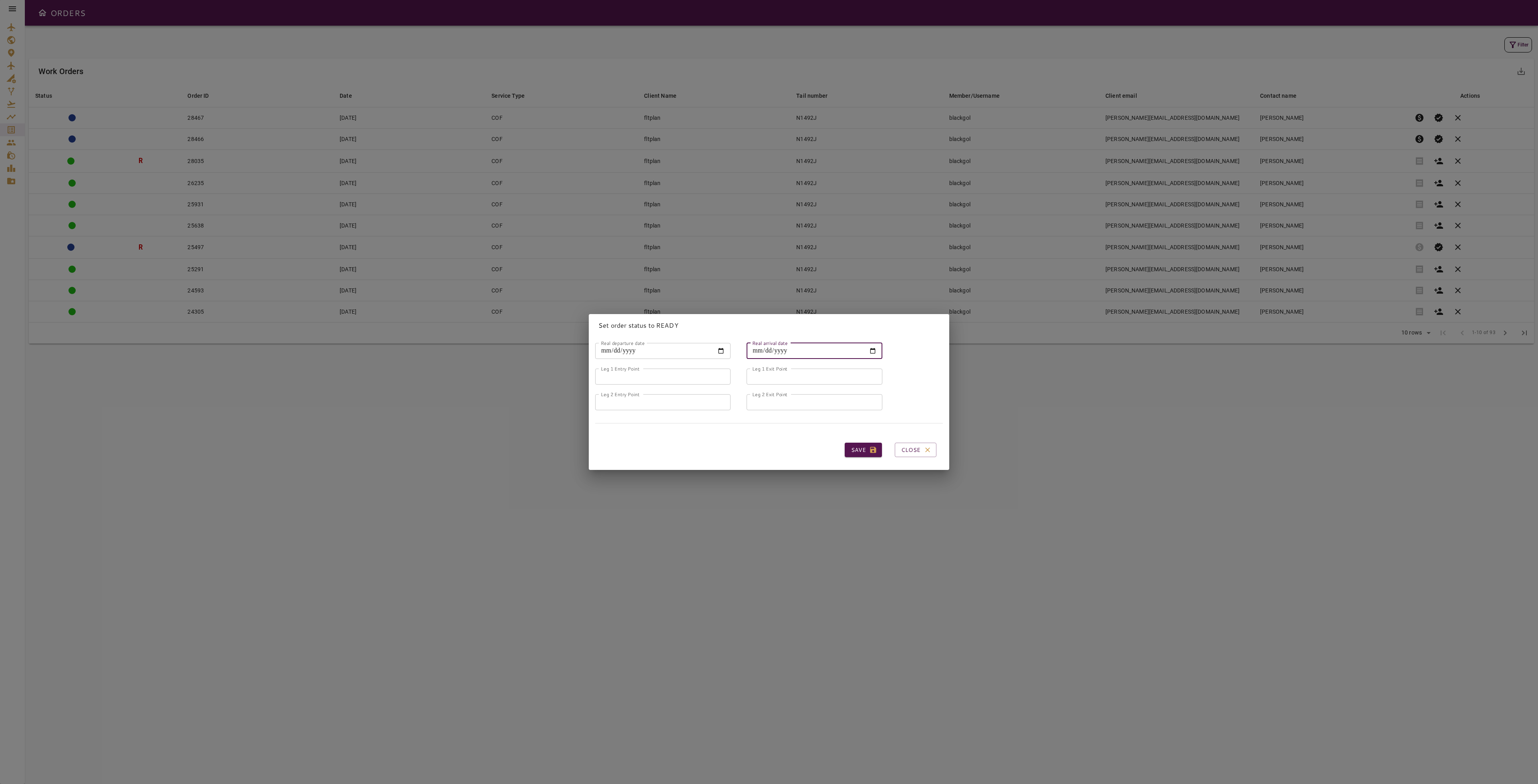
type input "**********"
click at [669, 372] on input "Leg 1 Entry Point" at bounding box center [663, 376] width 135 height 16
type input "*****"
click at [777, 370] on input "Leg 1 Exit Point" at bounding box center [814, 376] width 135 height 16
type input "*****"
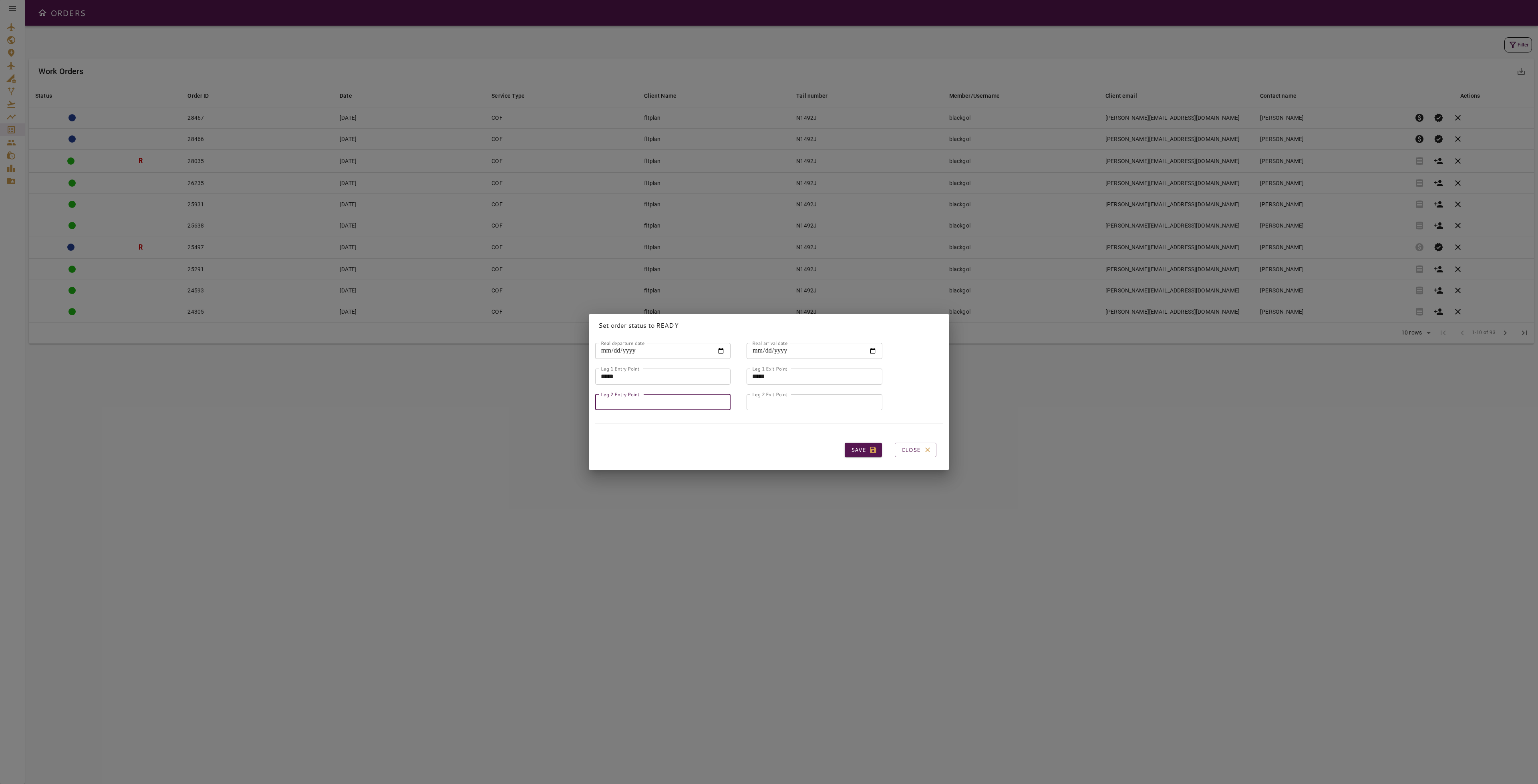
click at [693, 396] on input "Leg 2 Entry Point" at bounding box center [663, 402] width 135 height 16
type input "*****"
click at [797, 394] on input "Leg 2 Exit Point" at bounding box center [814, 402] width 135 height 16
type input "*****"
click at [845, 444] on button "Save" at bounding box center [863, 450] width 37 height 15
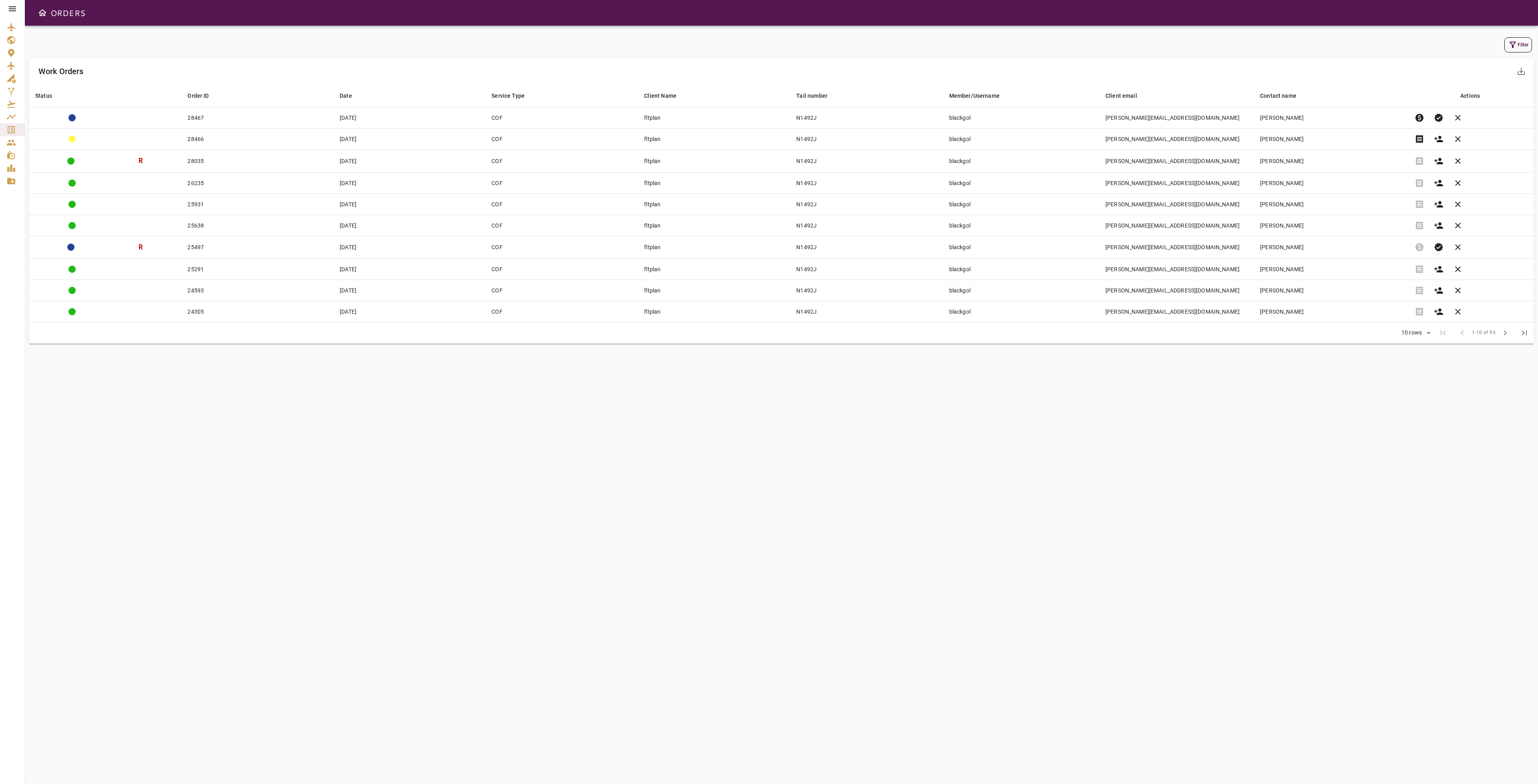
click at [10, 10] on icon at bounding box center [12, 9] width 10 height 10
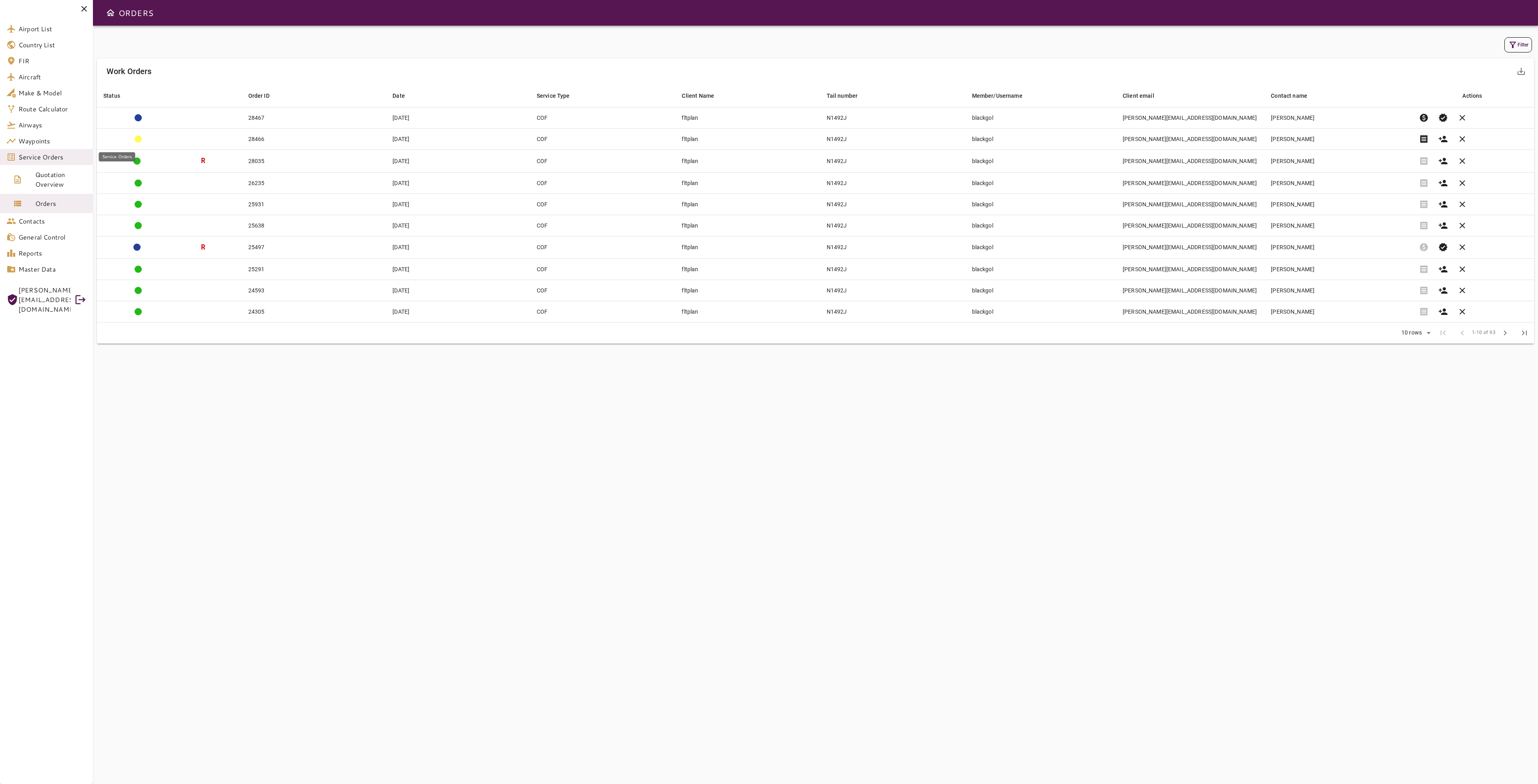
click at [49, 161] on span "Service Orders" at bounding box center [52, 157] width 68 height 10
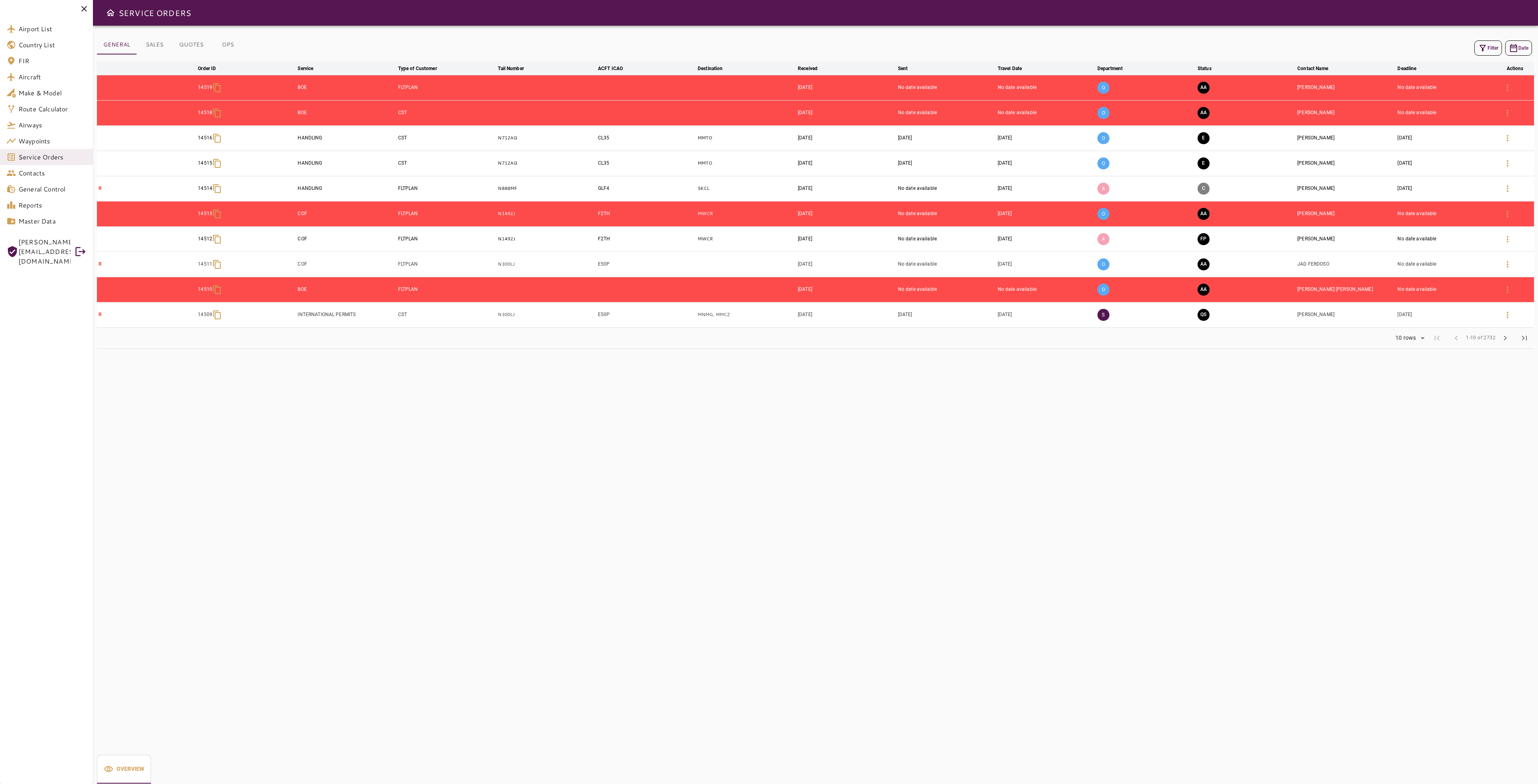
click at [1479, 48] on icon "button" at bounding box center [1483, 48] width 10 height 10
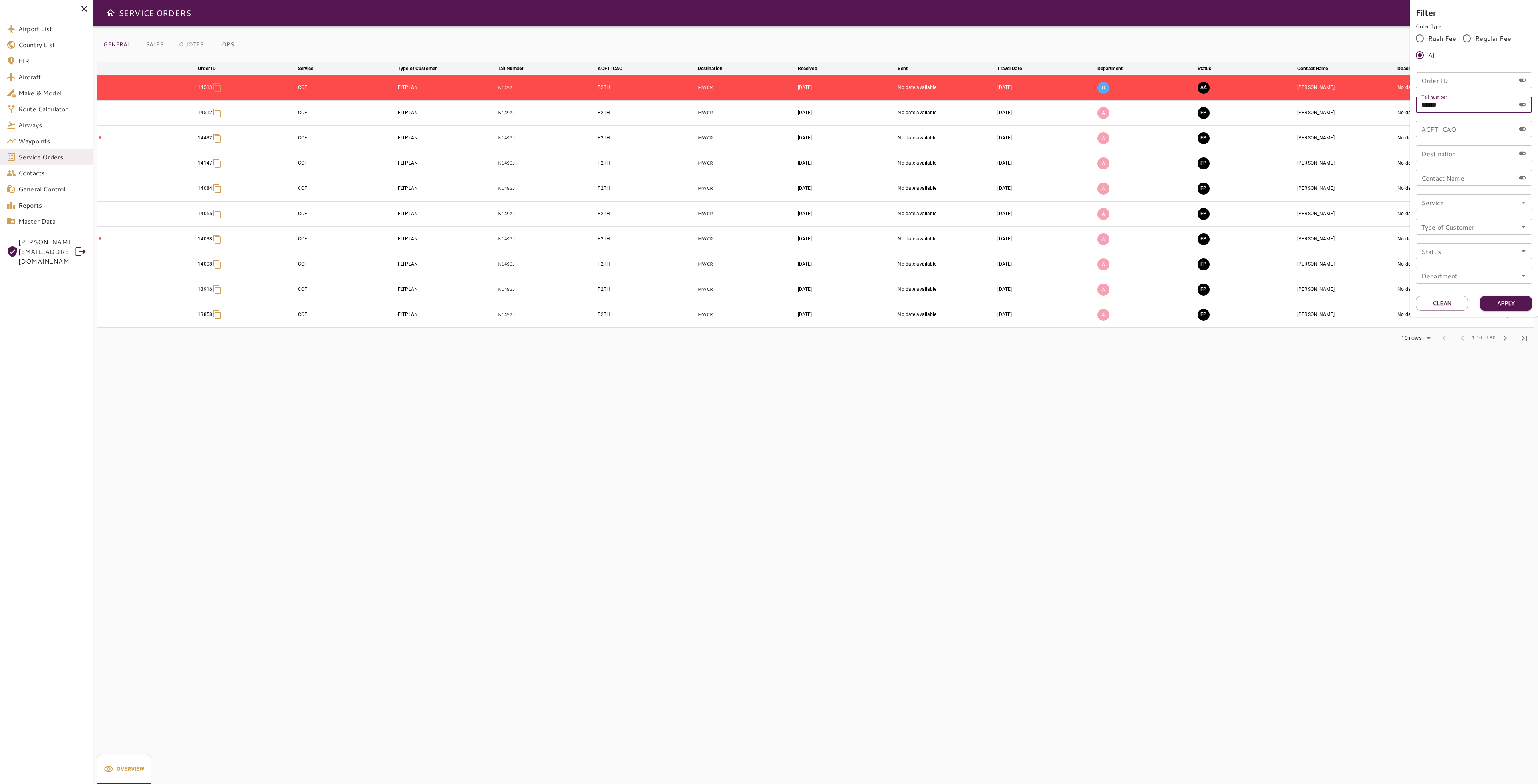
drag, startPoint x: 1458, startPoint y: 109, endPoint x: 1429, endPoint y: 100, distance: 30.4
click at [1429, 100] on div "Tail number ****** Tail number" at bounding box center [1473, 105] width 116 height 16
type input "******"
click at [1510, 308] on button "Apply" at bounding box center [1506, 303] width 52 height 15
click at [1199, 255] on div at bounding box center [769, 392] width 1538 height 784
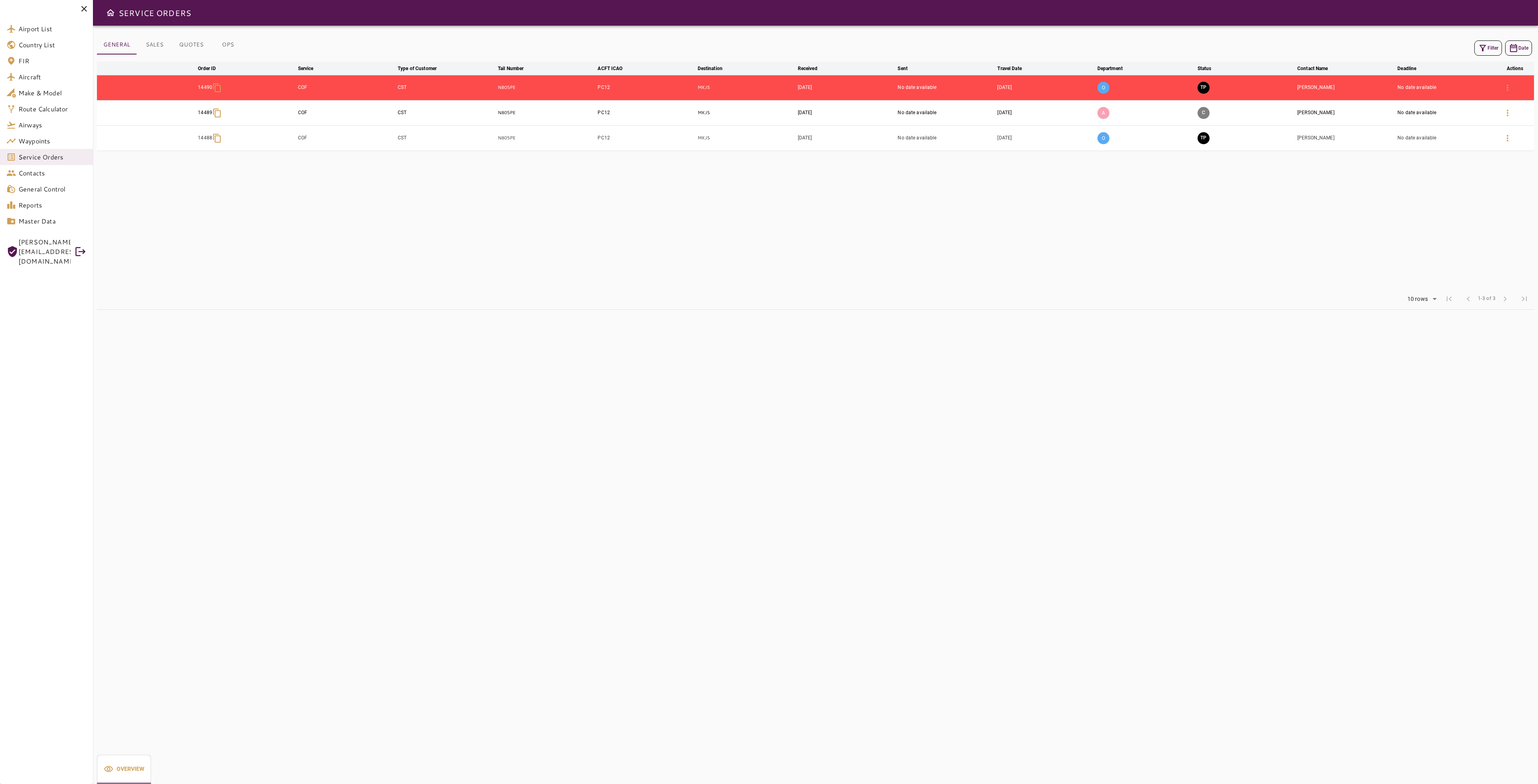
click at [999, 86] on td "[DATE]" at bounding box center [1045, 87] width 100 height 26
click at [1039, 88] on td "[DATE]" at bounding box center [1045, 87] width 100 height 26
click at [1006, 86] on td "[DATE]" at bounding box center [1045, 87] width 100 height 26
click at [218, 47] on button "OPS" at bounding box center [228, 45] width 36 height 19
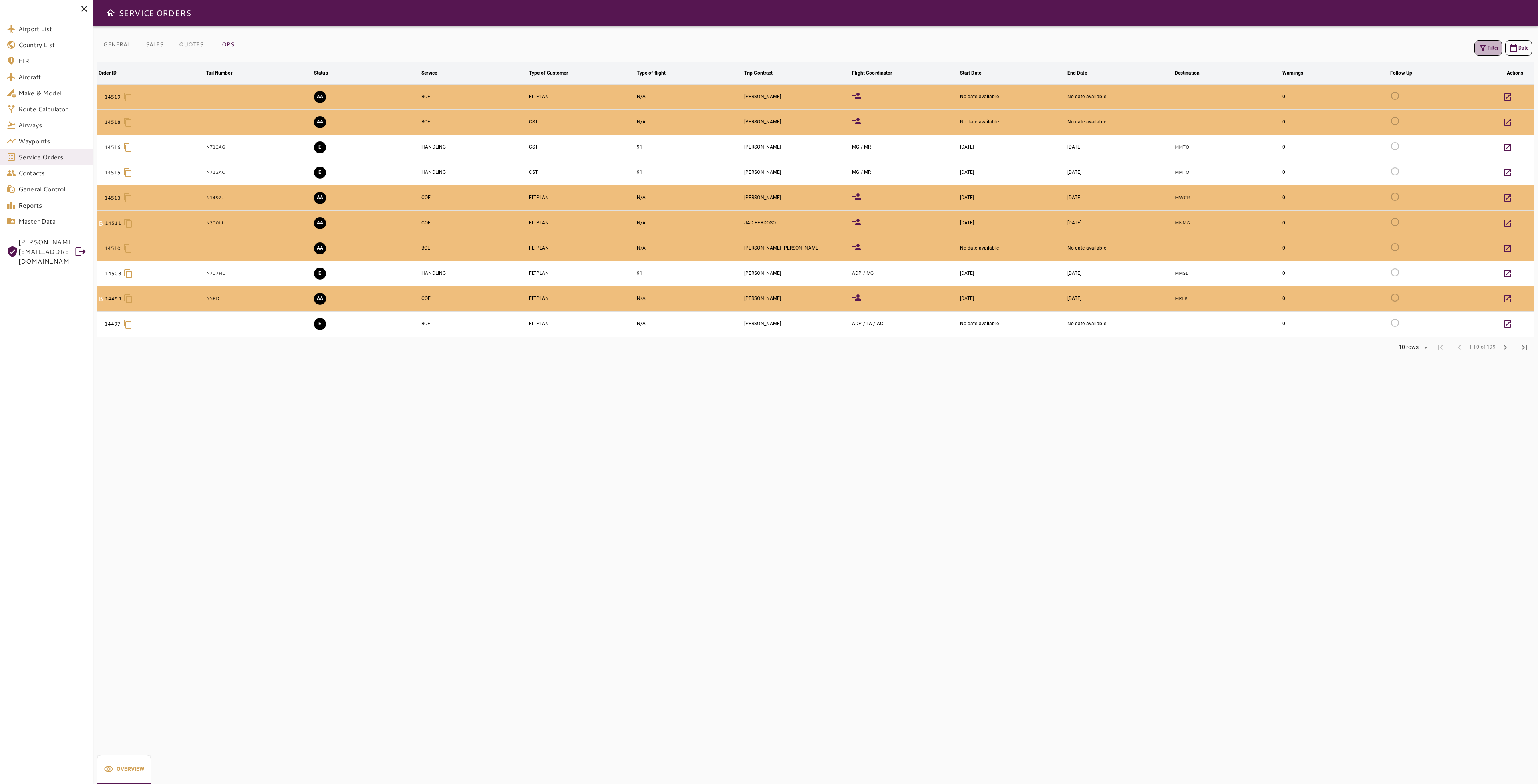
click at [1483, 47] on icon "button" at bounding box center [1482, 48] width 7 height 7
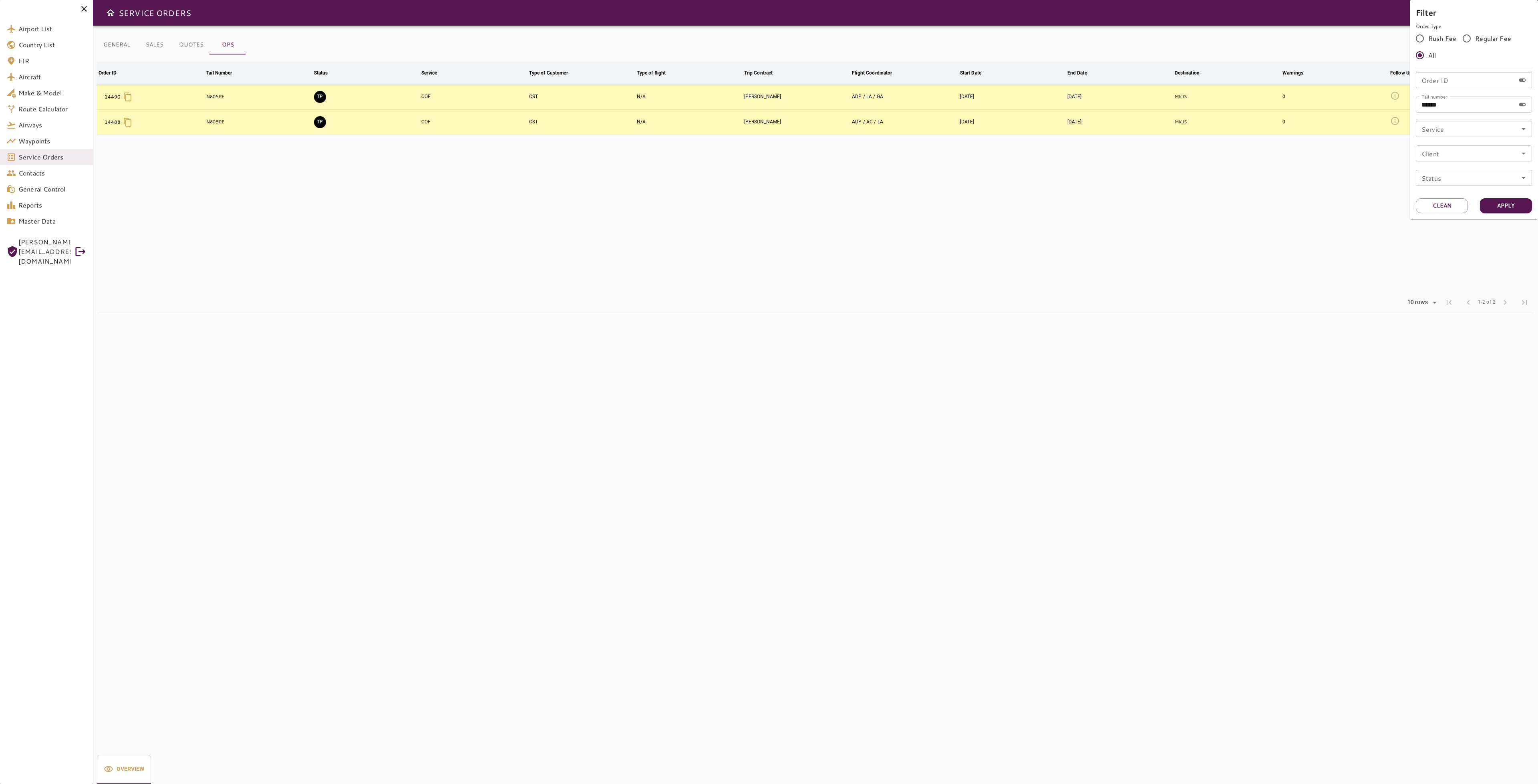
click at [1156, 237] on div at bounding box center [769, 392] width 1538 height 784
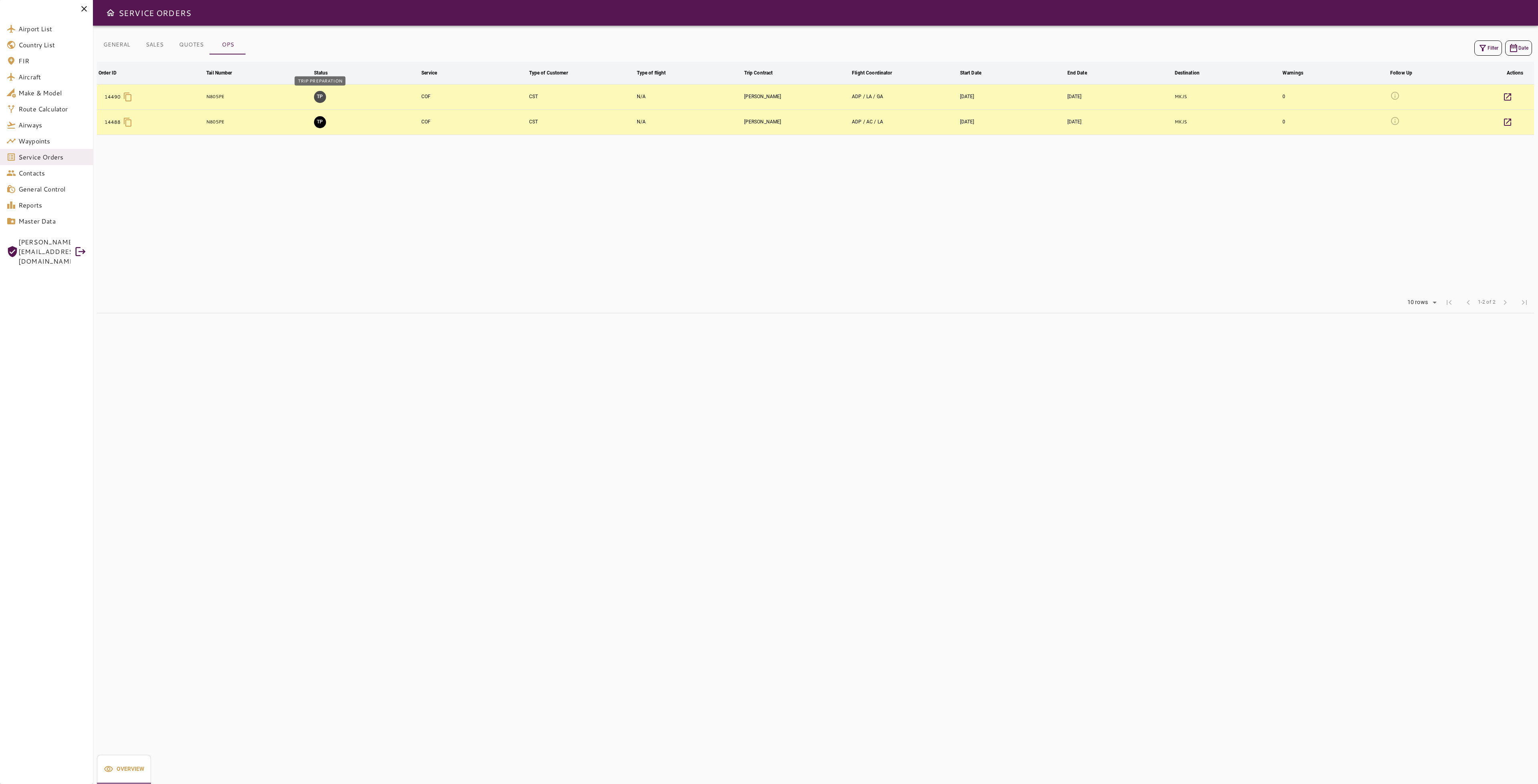
click at [315, 95] on button "TP" at bounding box center [319, 97] width 12 height 12
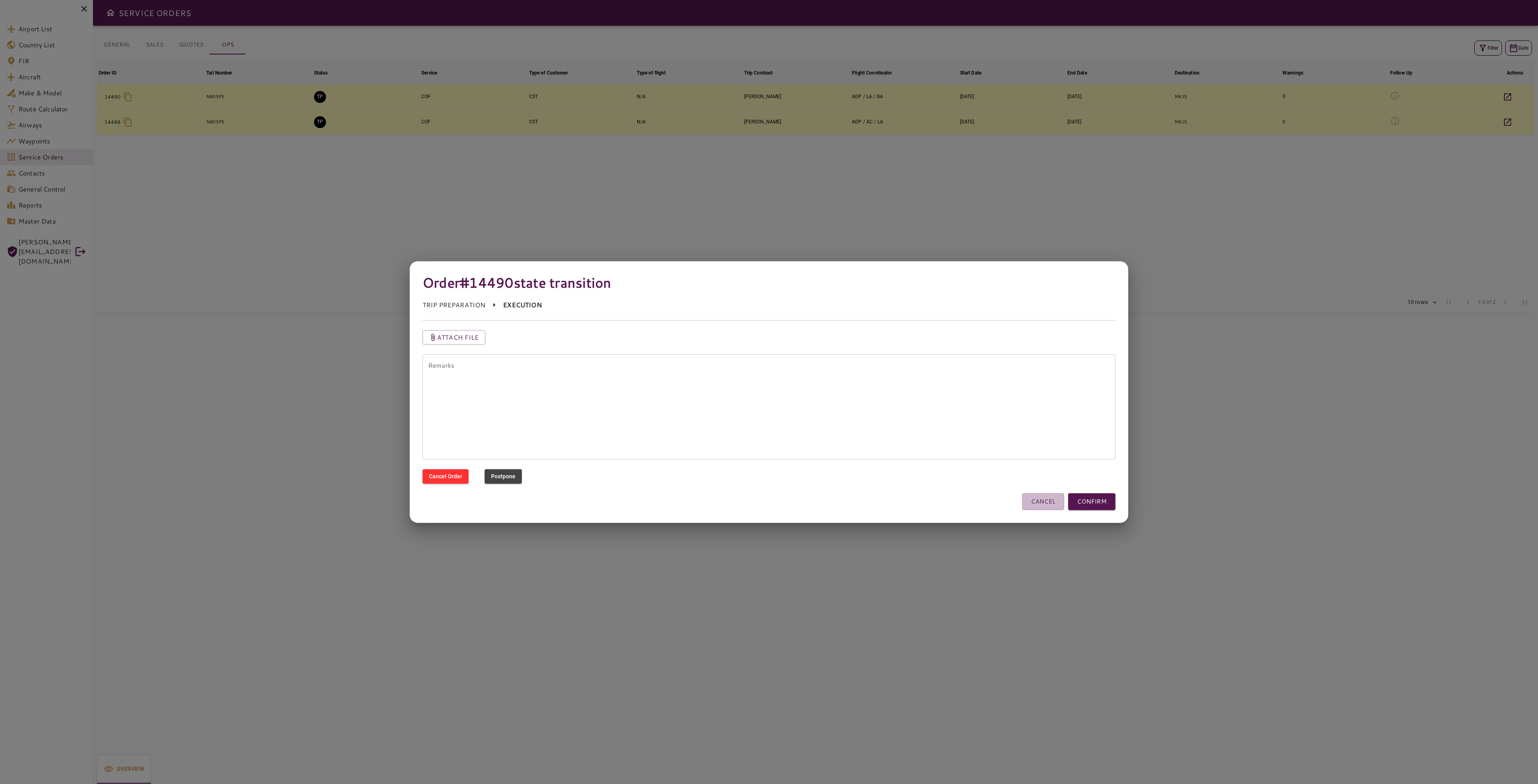
drag, startPoint x: 1039, startPoint y: 504, endPoint x: 1036, endPoint y: 500, distance: 5.0
click at [1037, 504] on button "CANCEL" at bounding box center [1043, 502] width 42 height 17
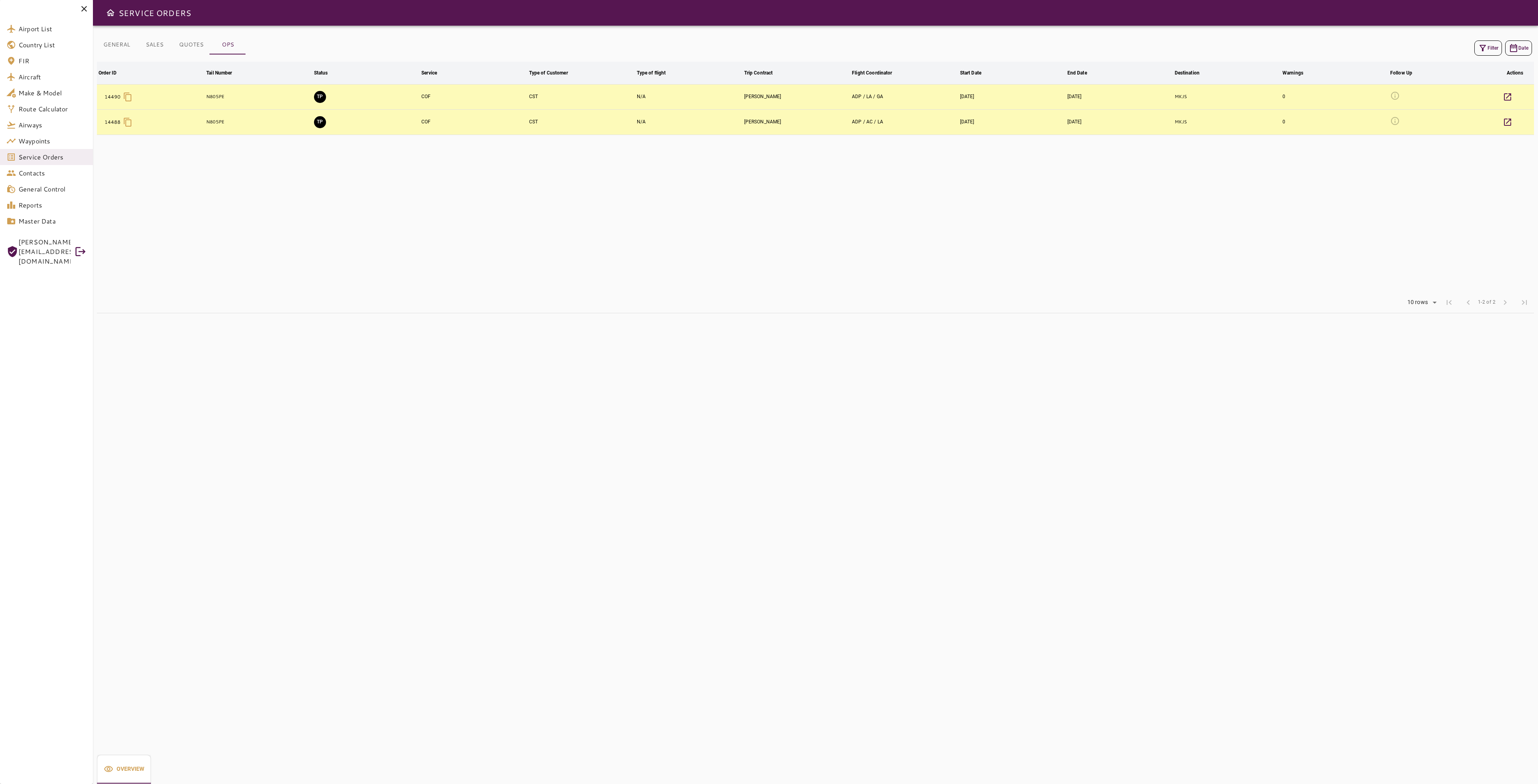
click at [317, 124] on button "TP" at bounding box center [319, 122] width 12 height 12
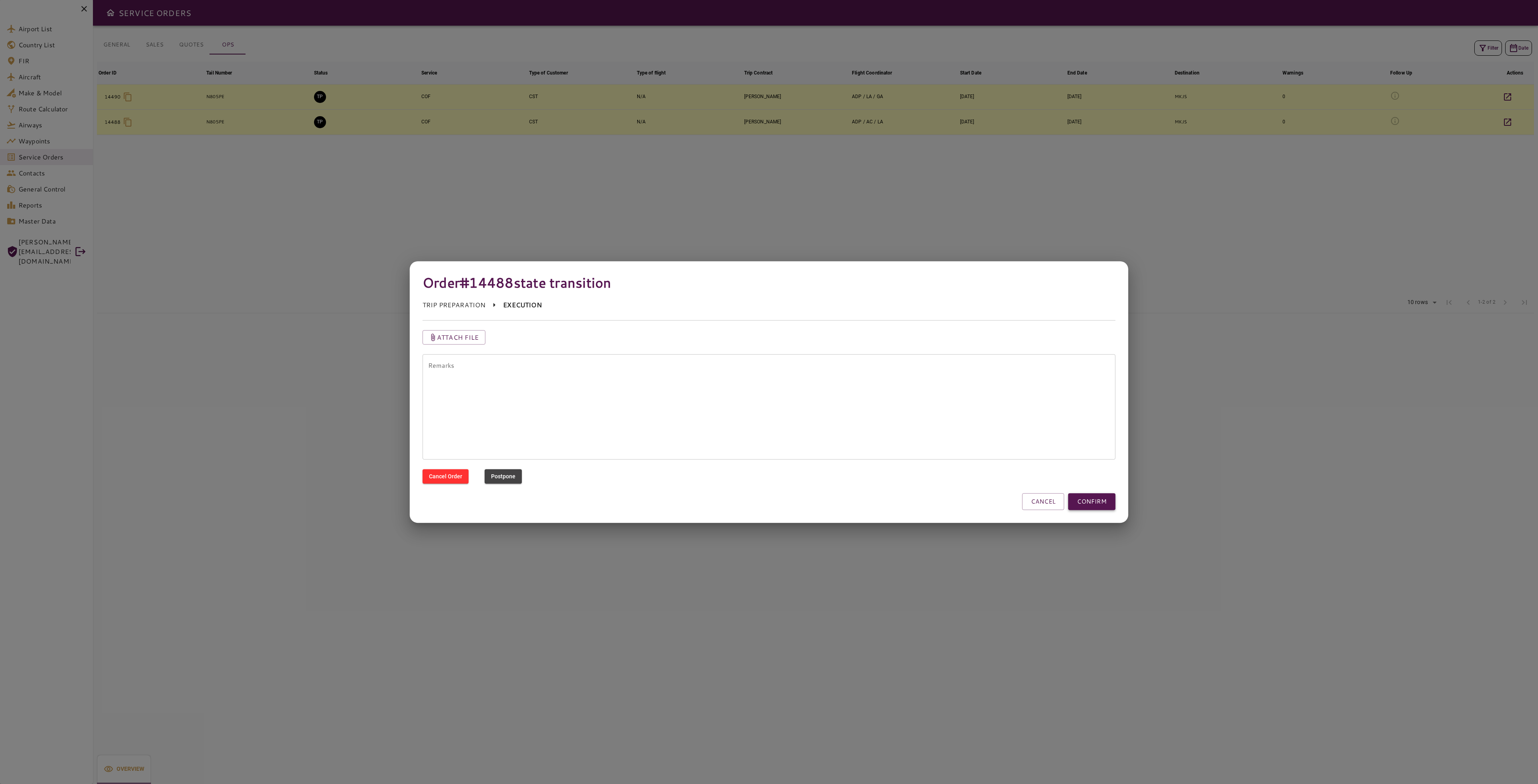
click at [1096, 497] on button "CONFIRM" at bounding box center [1092, 502] width 48 height 17
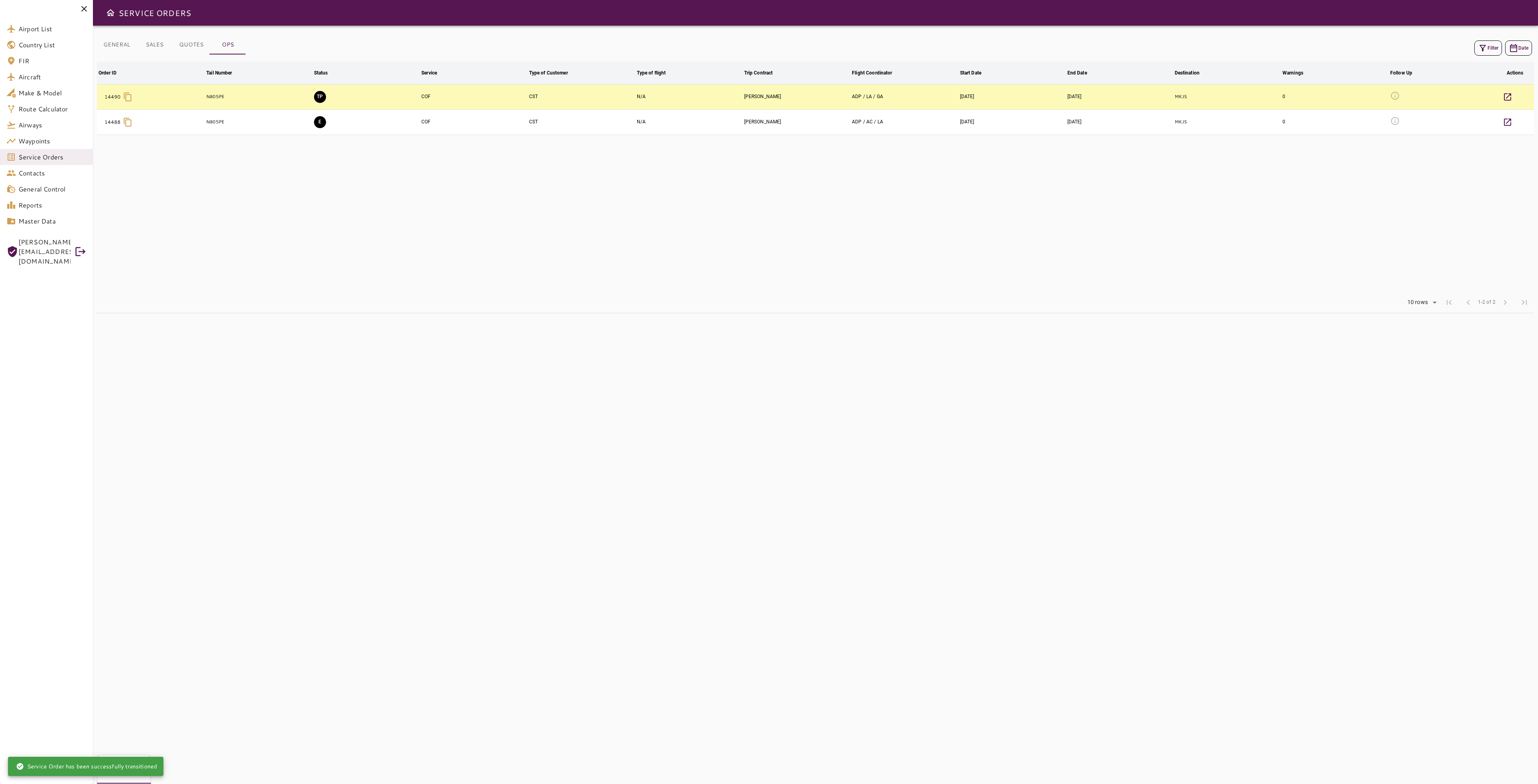
click at [321, 129] on td "E" at bounding box center [366, 122] width 107 height 26
click at [318, 124] on button "E" at bounding box center [319, 122] width 12 height 12
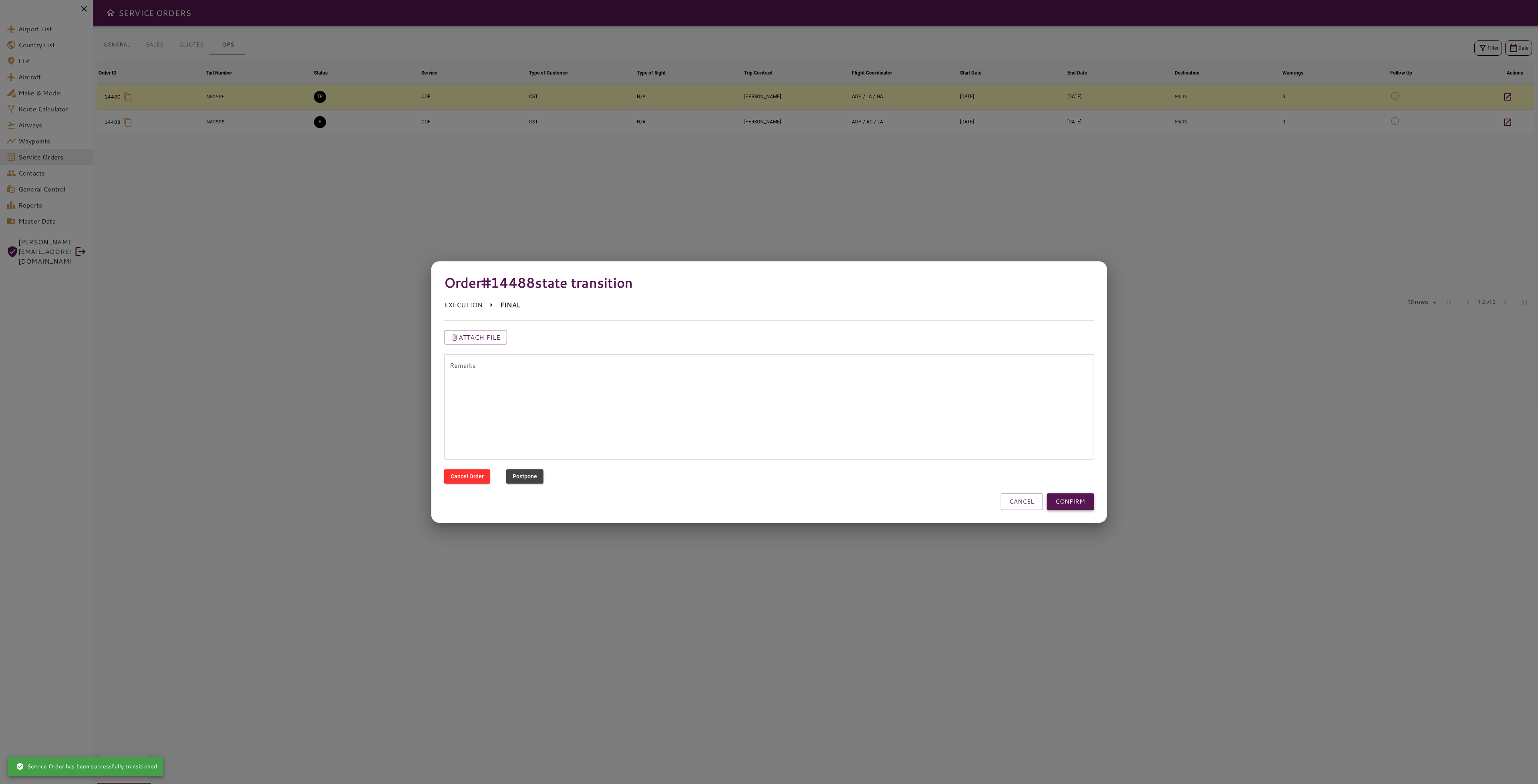
click at [1069, 495] on button "CONFIRM" at bounding box center [1070, 502] width 48 height 17
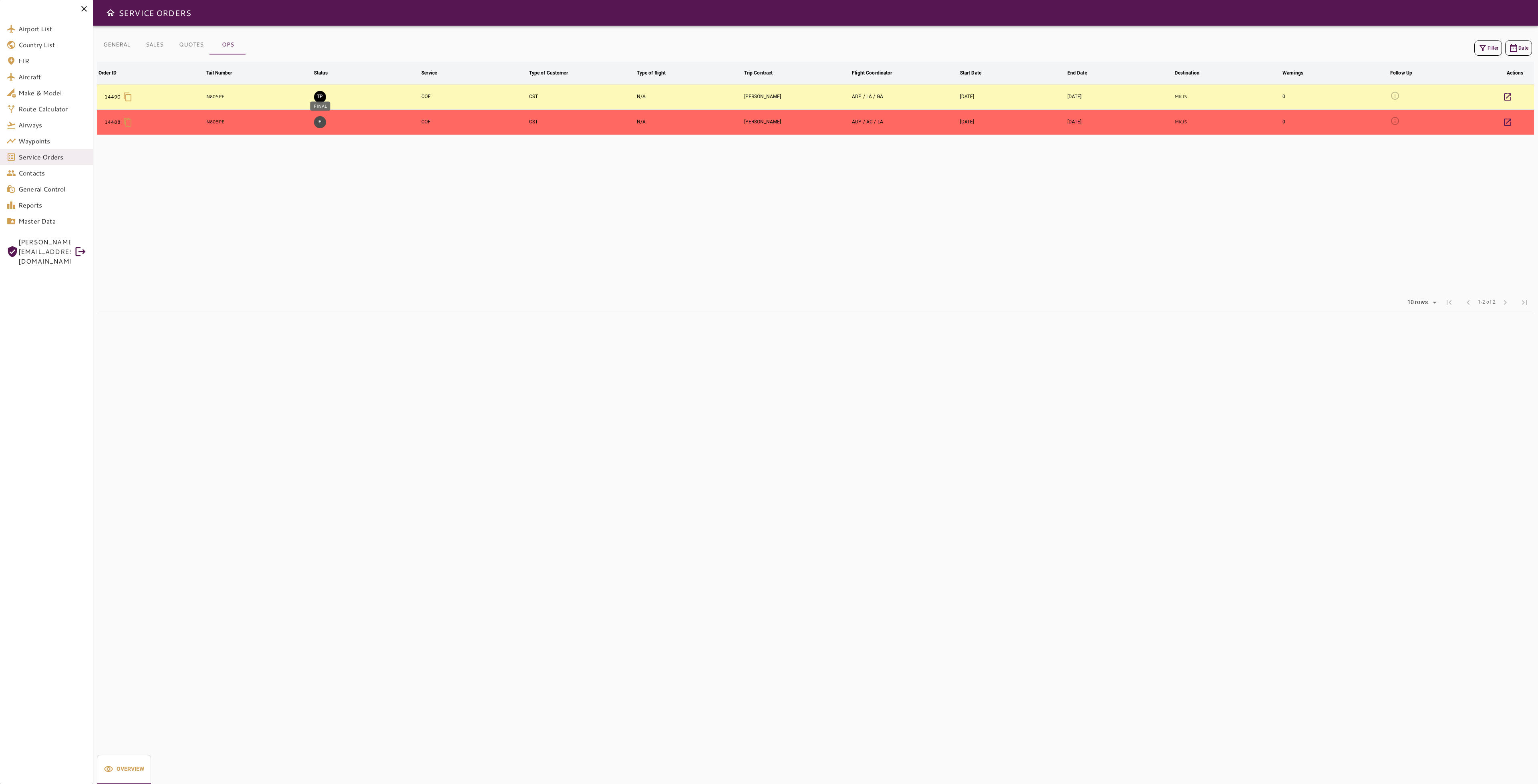
click at [322, 124] on button "F" at bounding box center [319, 122] width 12 height 12
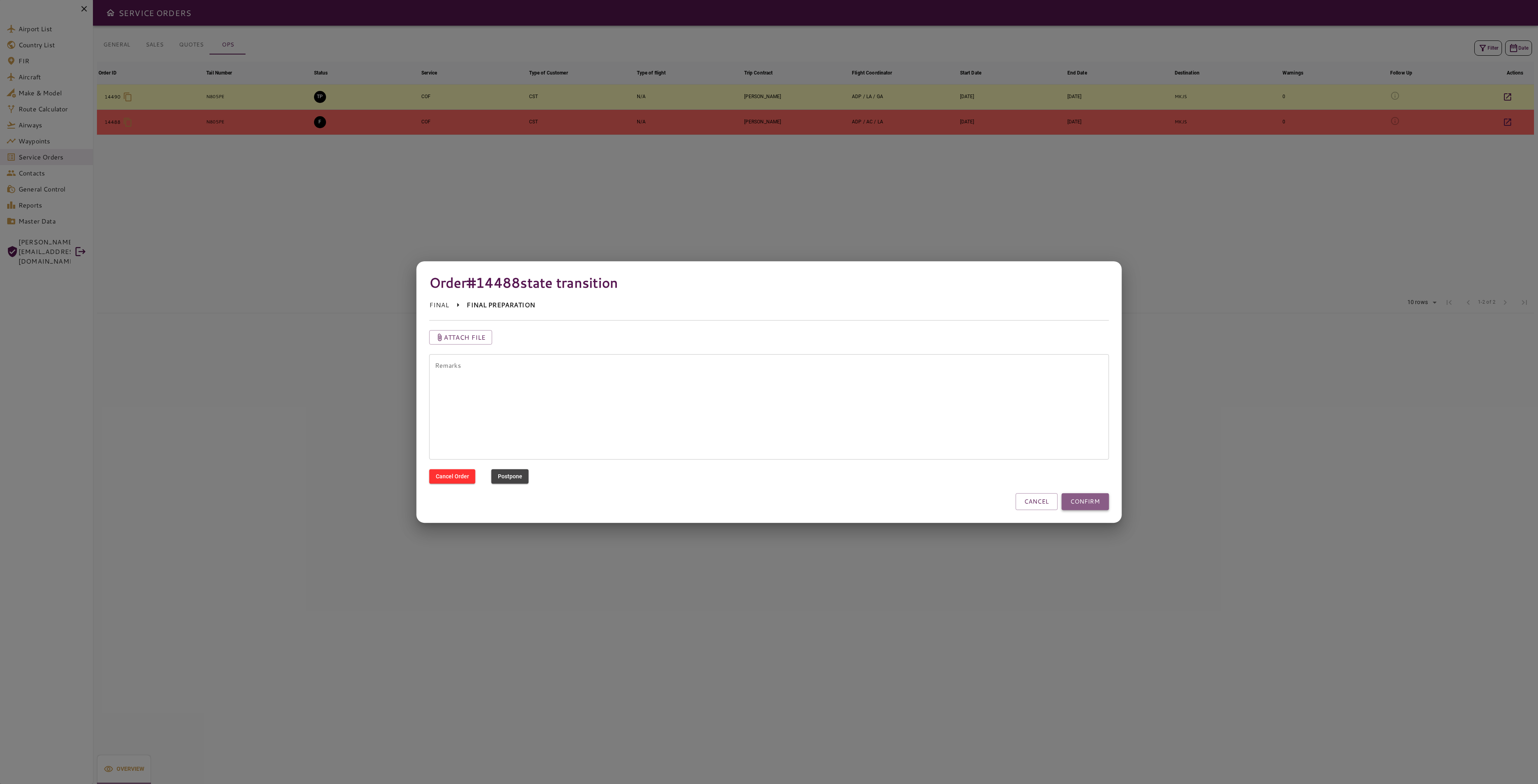
click at [1101, 500] on button "CONFIRM" at bounding box center [1086, 502] width 48 height 17
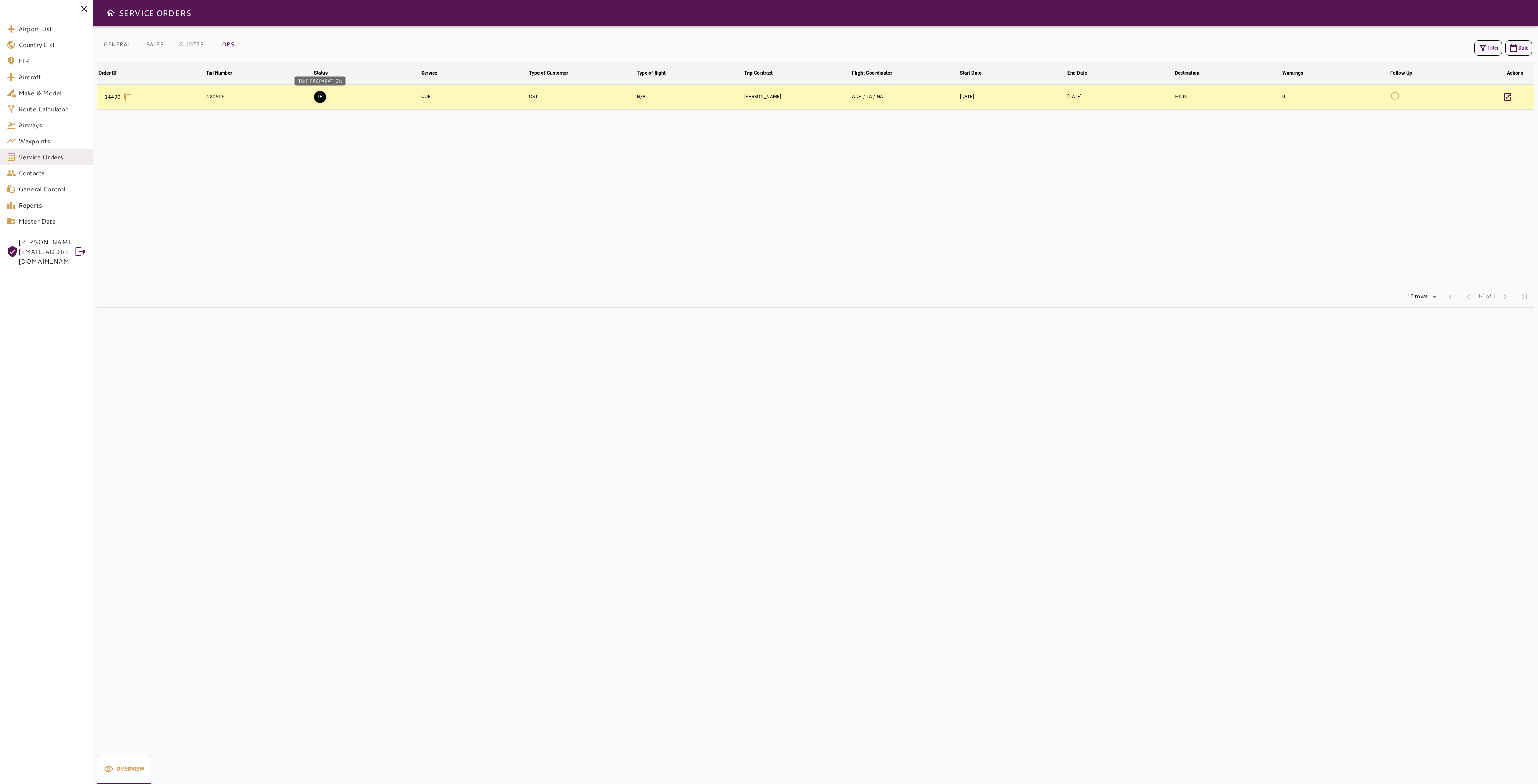
click at [320, 100] on button "TP" at bounding box center [319, 97] width 12 height 12
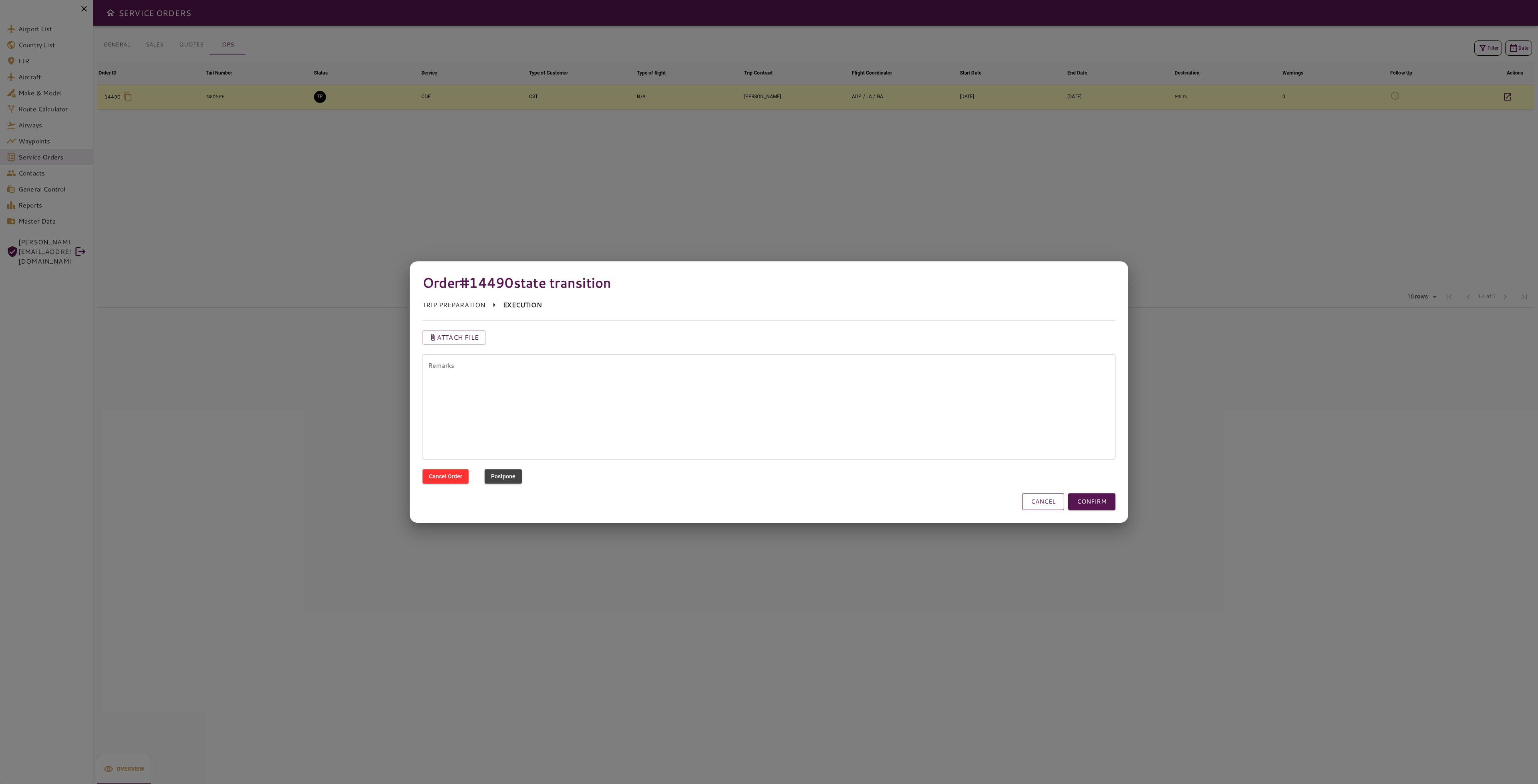
click at [1045, 500] on button "CANCEL" at bounding box center [1043, 502] width 42 height 17
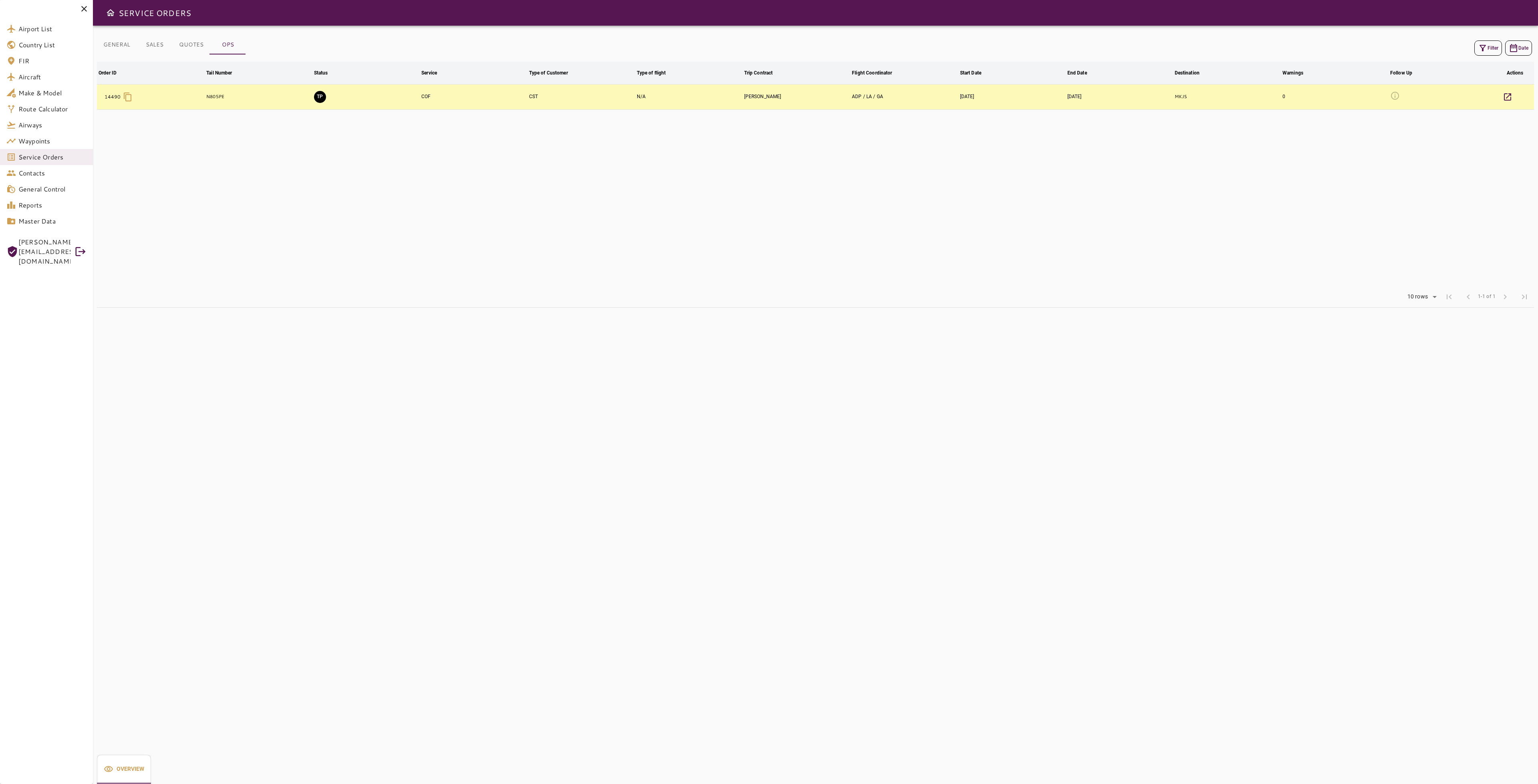
drag, startPoint x: 505, startPoint y: 201, endPoint x: 500, endPoint y: 195, distance: 7.8
click at [501, 195] on table "Order ID arrow_downward Tail Number arrow_downward Status arrow_downward Servic…" at bounding box center [816, 174] width 1437 height 224
click at [112, 41] on button "GENERAL" at bounding box center [117, 45] width 40 height 19
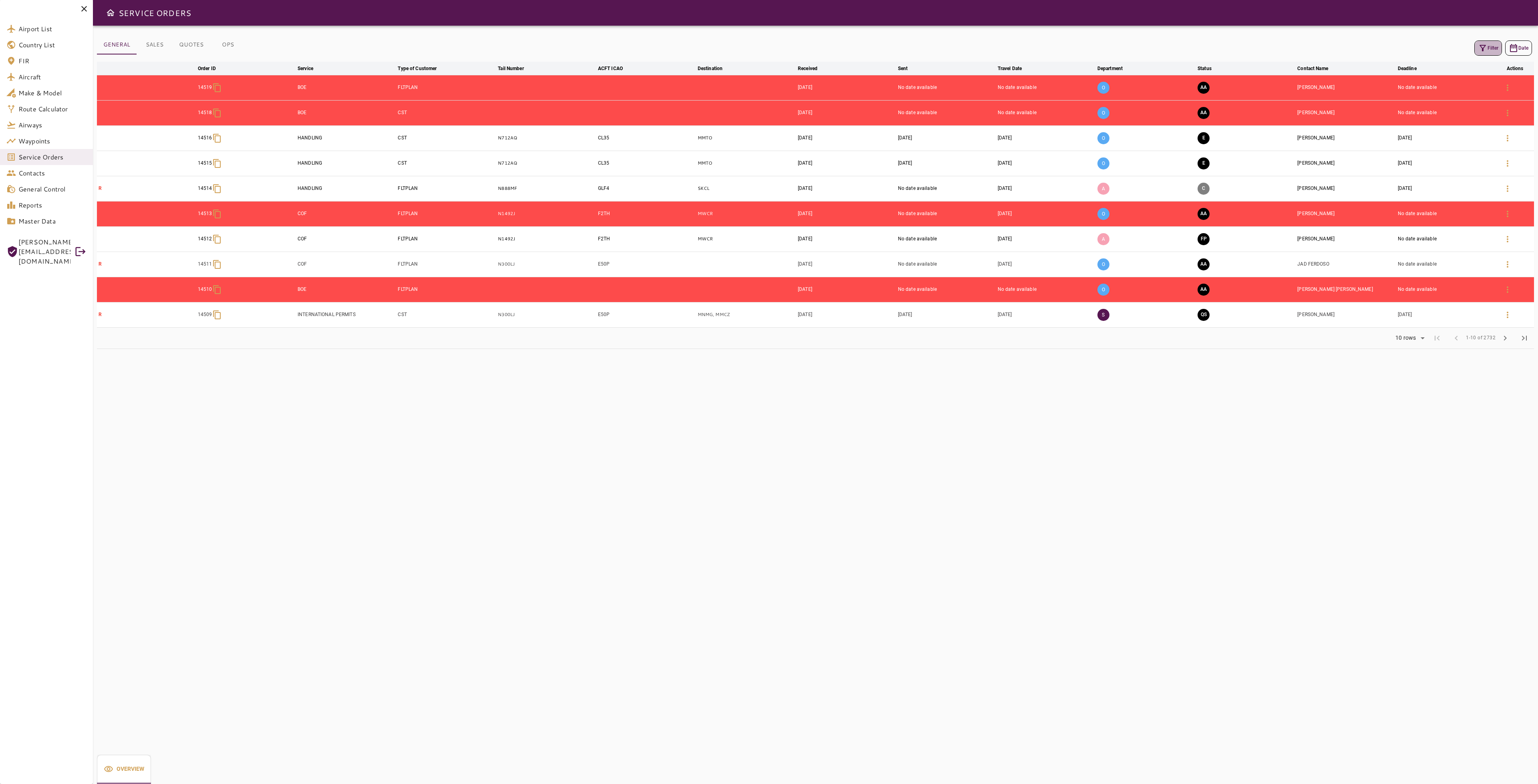
click at [1490, 45] on button "Filter" at bounding box center [1488, 48] width 28 height 15
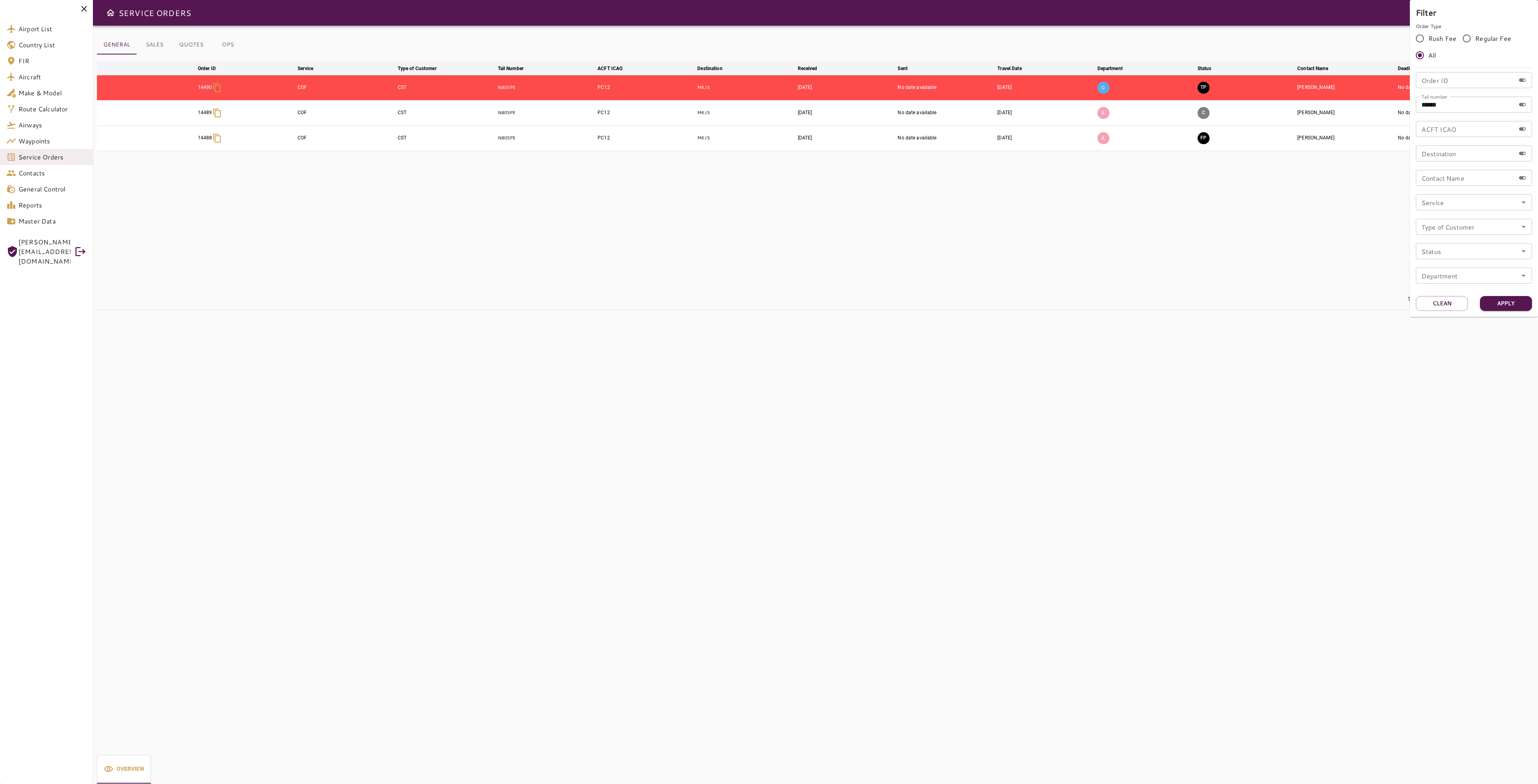
click at [1273, 209] on div at bounding box center [769, 392] width 1538 height 784
click at [1202, 89] on button "TP" at bounding box center [1203, 87] width 12 height 12
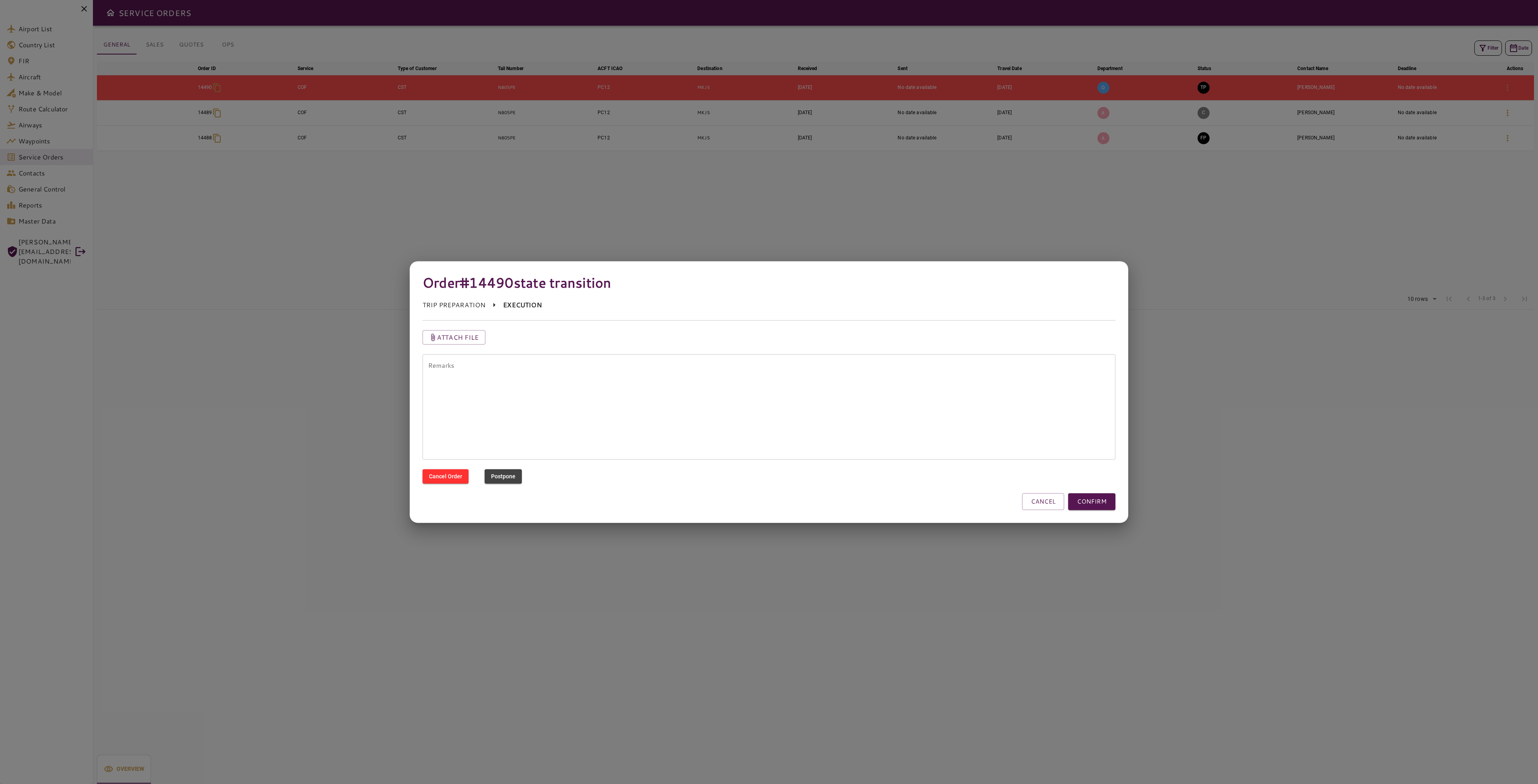
click at [1115, 498] on button "CONFIRM" at bounding box center [1092, 502] width 48 height 17
